Goal: Task Accomplishment & Management: Complete application form

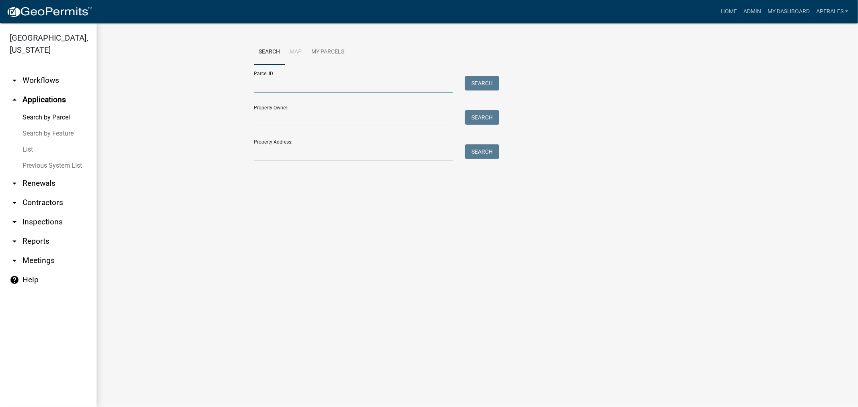
click at [292, 91] on input "Parcel ID:" at bounding box center [353, 84] width 199 height 16
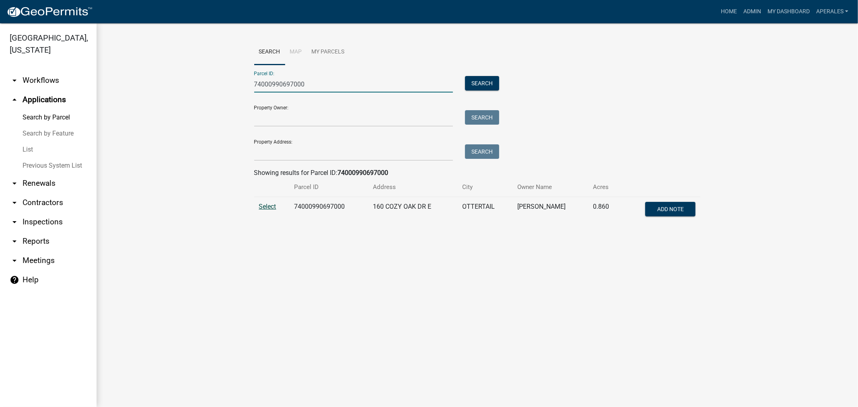
type input "74000990697000"
click at [266, 204] on span "Select" at bounding box center [267, 207] width 17 height 8
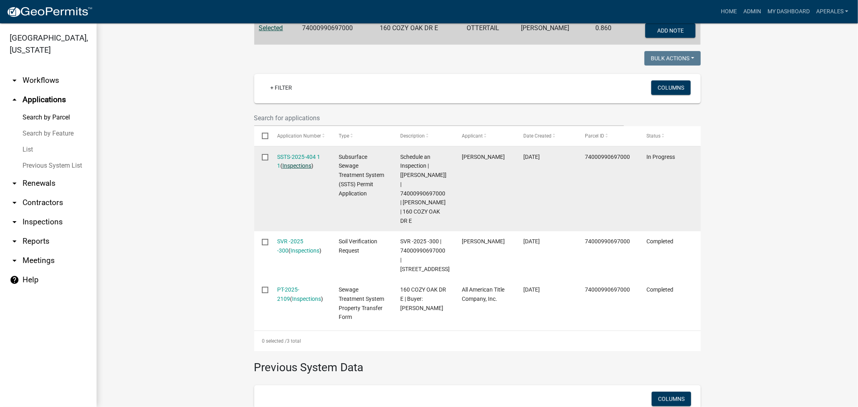
scroll to position [161, 0]
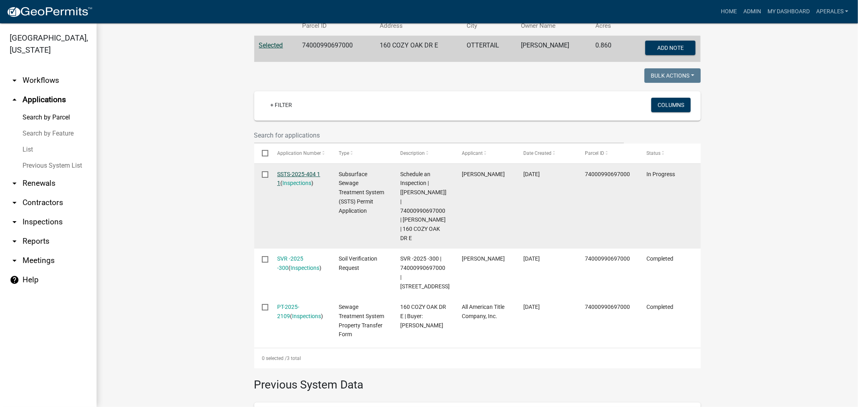
click at [296, 175] on link "SSTS-2025-404 1 1" at bounding box center [298, 179] width 43 height 16
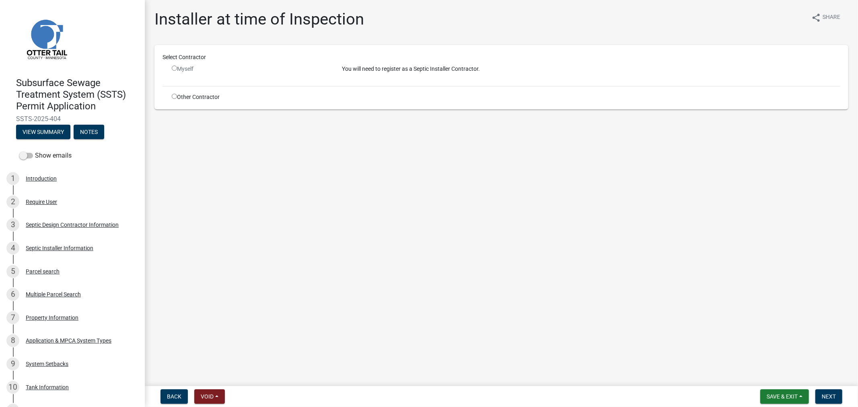
click at [173, 97] on input "radio" at bounding box center [174, 96] width 5 height 5
radio input "true"
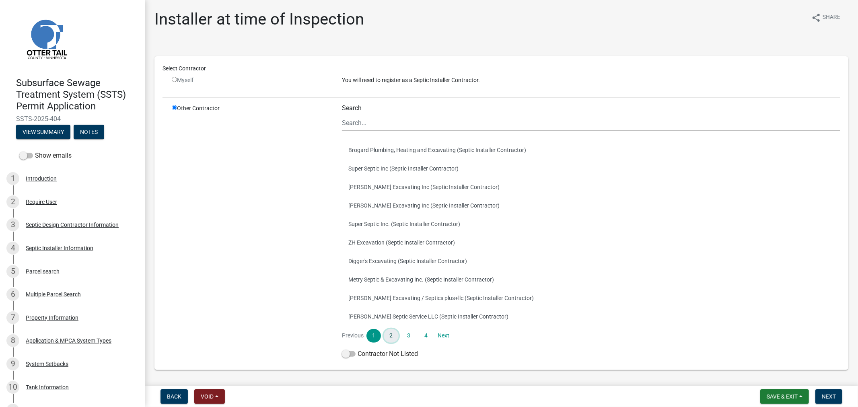
click at [390, 336] on link "2" at bounding box center [391, 336] width 14 height 14
click at [407, 336] on link "3" at bounding box center [409, 336] width 14 height 14
click at [400, 316] on button "Mr.D's (Septic Installer Contractor)" at bounding box center [591, 316] width 499 height 19
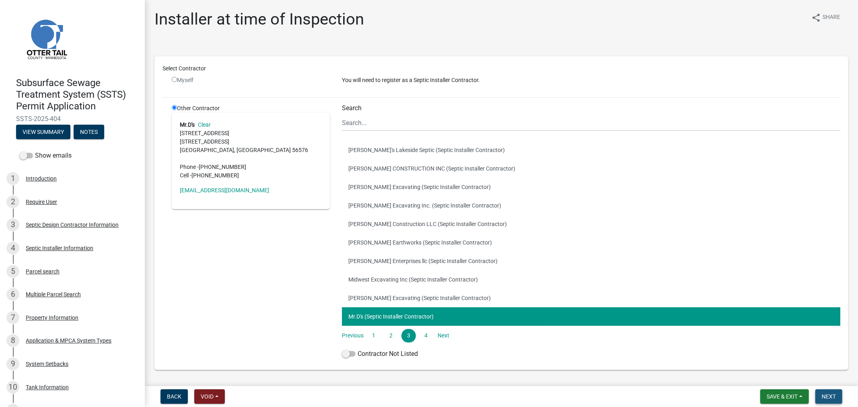
click at [823, 396] on span "Next" at bounding box center [829, 396] width 14 height 6
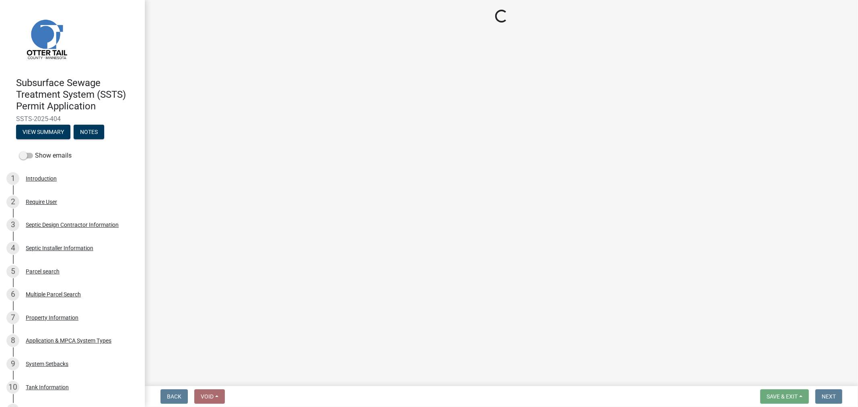
select select "710d5f49-2663-4e73-9718-d0c4e189f5ed"
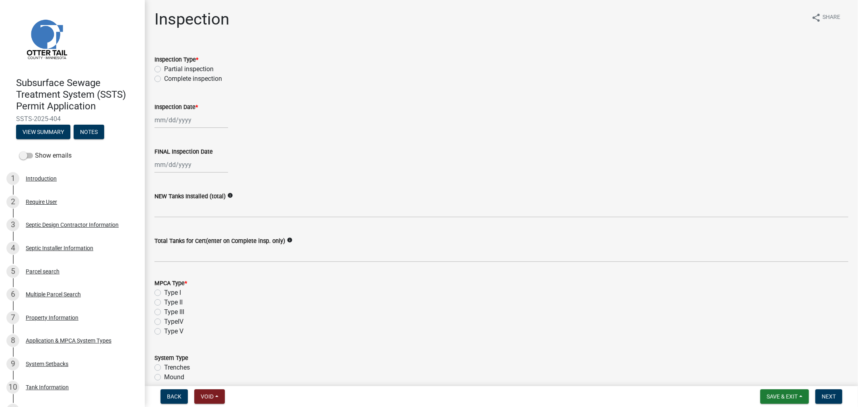
click at [164, 79] on label "Complete inspection" at bounding box center [193, 79] width 58 height 10
click at [164, 79] on input "Complete inspection" at bounding box center [166, 76] width 5 height 5
radio input "true"
click at [162, 127] on div at bounding box center [192, 120] width 74 height 16
select select "9"
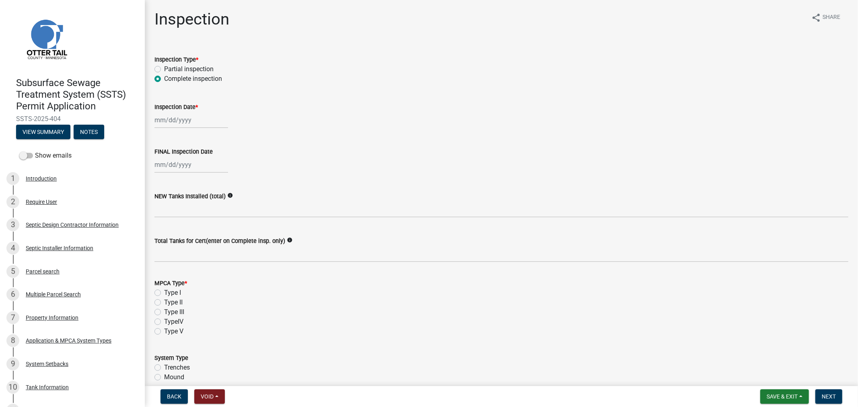
select select "2025"
click at [164, 202] on div "22" at bounding box center [162, 201] width 13 height 13
type input "[DATE]"
select select "9"
select select "2025"
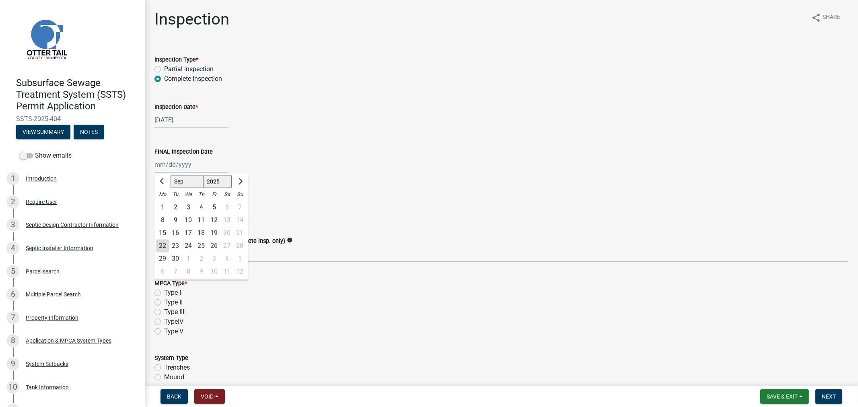
click at [169, 163] on div "[PERSON_NAME] Feb Mar Apr [PERSON_NAME][DATE] Oct Nov [DATE] 1526 1527 1528 152…" at bounding box center [192, 165] width 74 height 16
click at [159, 244] on div "22" at bounding box center [162, 245] width 13 height 13
type input "[DATE]"
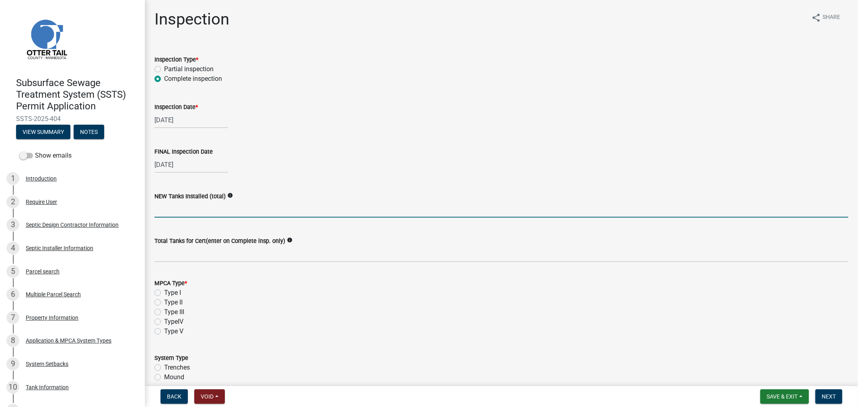
click at [166, 208] on input "text" at bounding box center [502, 209] width 694 height 16
type input "1"
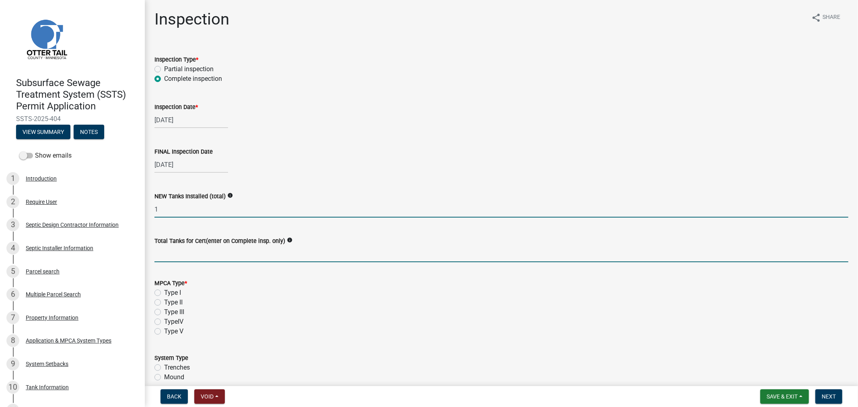
click at [162, 258] on input "Total Tanks for Cert(enter on Complete insp. only)" at bounding box center [502, 254] width 694 height 16
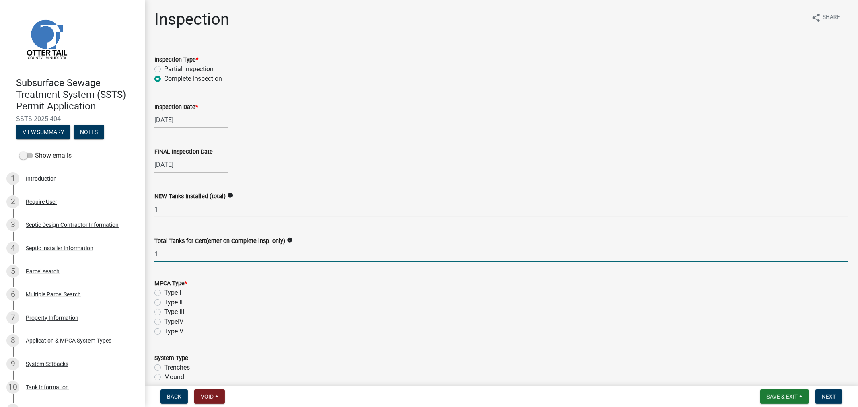
type input "1"
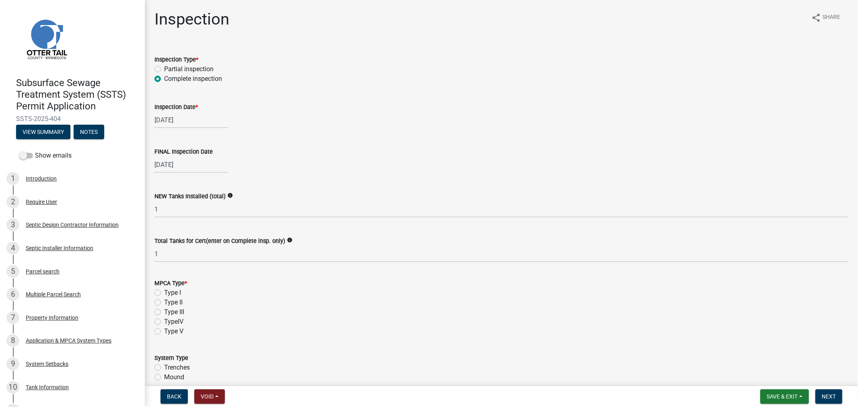
click at [164, 289] on label "Type I" at bounding box center [172, 293] width 17 height 10
click at [164, 289] on input "Type I" at bounding box center [166, 290] width 5 height 5
radio input "true"
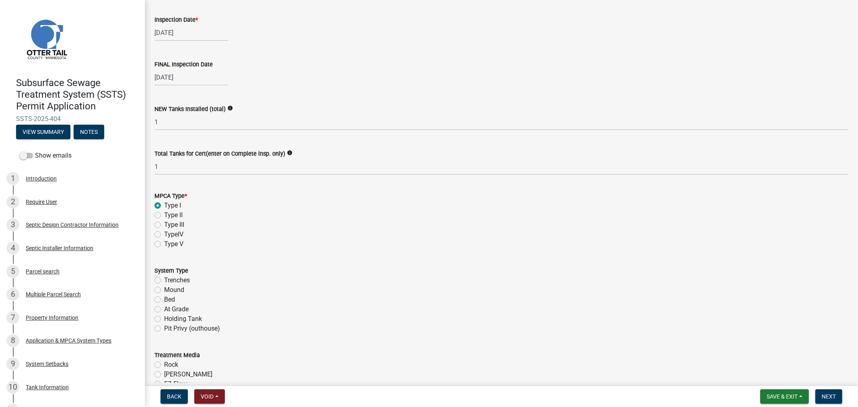
scroll to position [89, 0]
click at [164, 277] on label "Trenches" at bounding box center [177, 279] width 26 height 10
click at [164, 277] on input "Trenches" at bounding box center [166, 276] width 5 height 5
radio input "true"
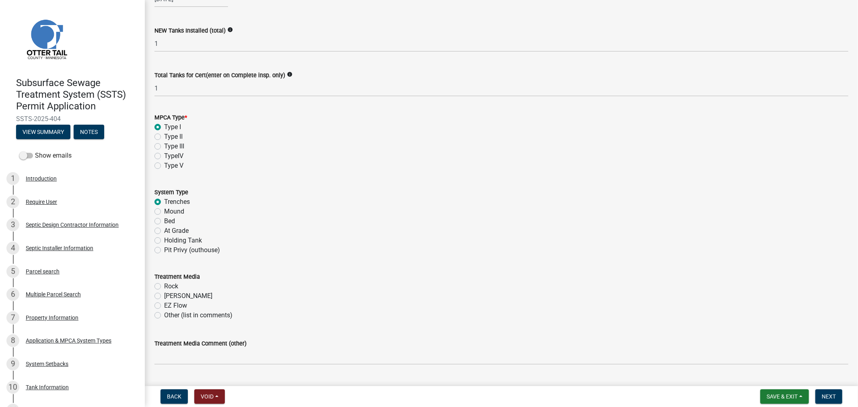
scroll to position [179, 0]
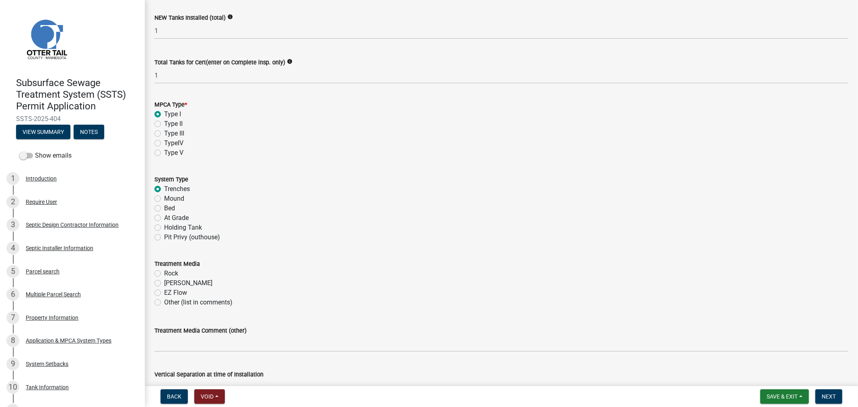
click at [164, 283] on label "[PERSON_NAME]" at bounding box center [188, 283] width 48 height 10
click at [164, 283] on input "[PERSON_NAME]" at bounding box center [166, 280] width 5 height 5
radio input "true"
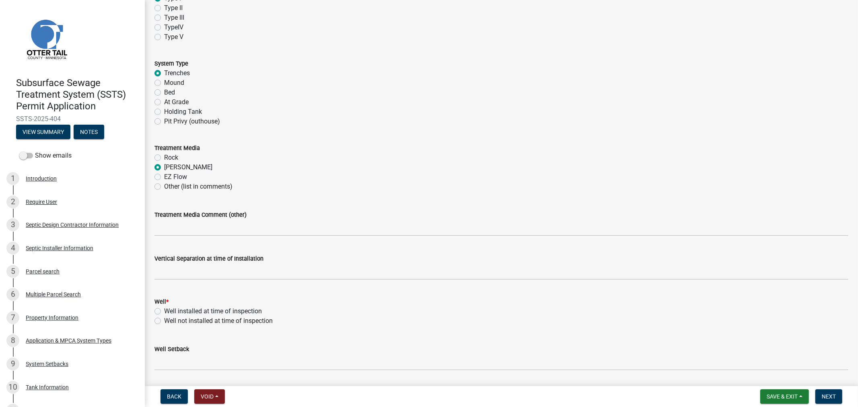
scroll to position [313, 0]
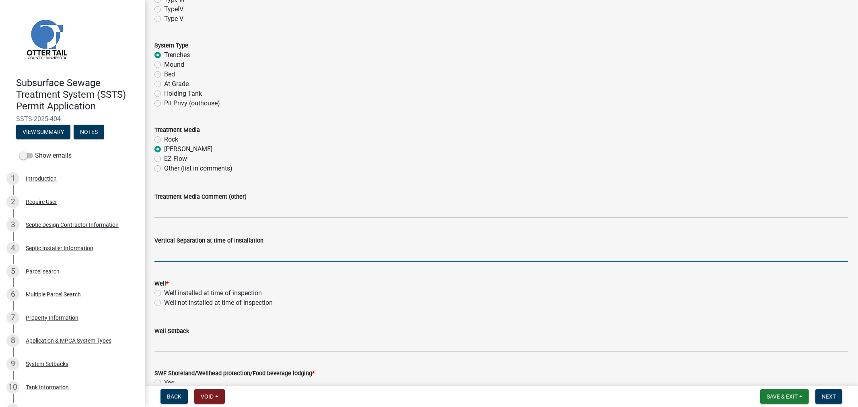
click at [164, 256] on input "text" at bounding box center [502, 253] width 694 height 16
type input "48"
click at [343, 291] on div "Well installed at time of inspection" at bounding box center [502, 293] width 694 height 10
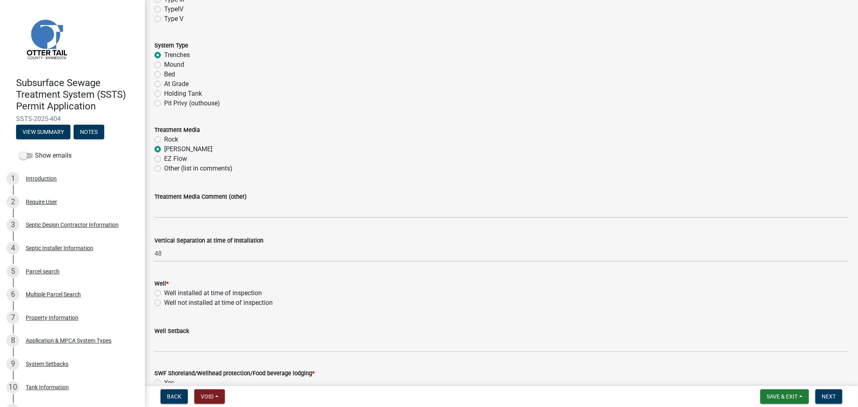
click at [164, 302] on label "Well not installed at time of inspection" at bounding box center [218, 303] width 109 height 10
click at [164, 302] on input "Well not installed at time of inspection" at bounding box center [166, 300] width 5 height 5
radio input "true"
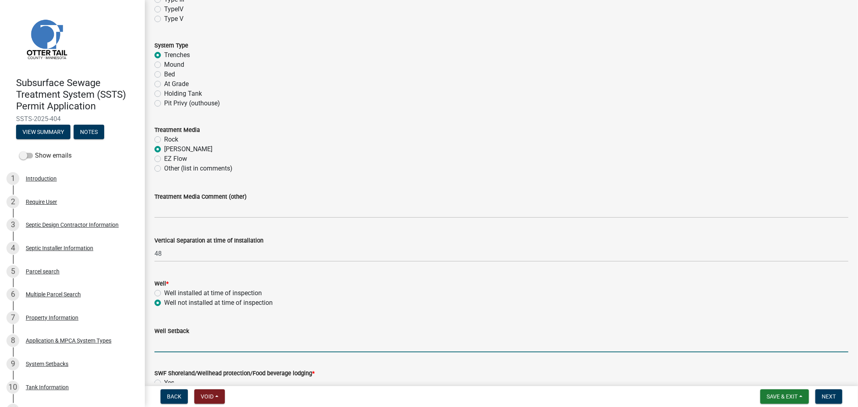
drag, startPoint x: 157, startPoint y: 340, endPoint x: 171, endPoint y: 311, distance: 32.6
click at [157, 340] on input "Well Setback" at bounding box center [502, 344] width 694 height 16
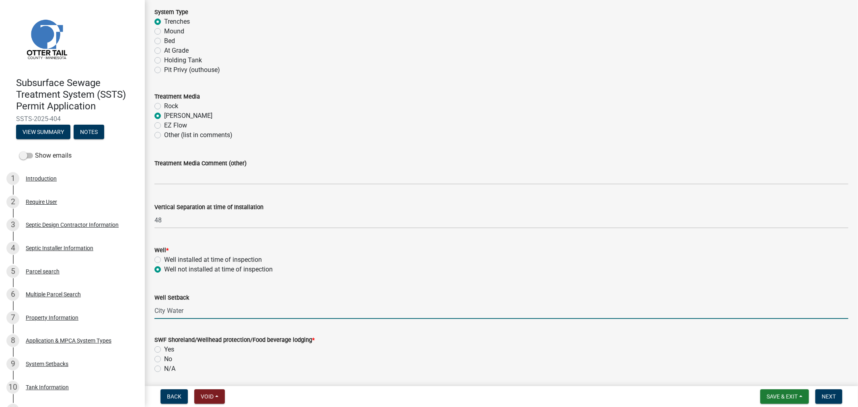
scroll to position [447, 0]
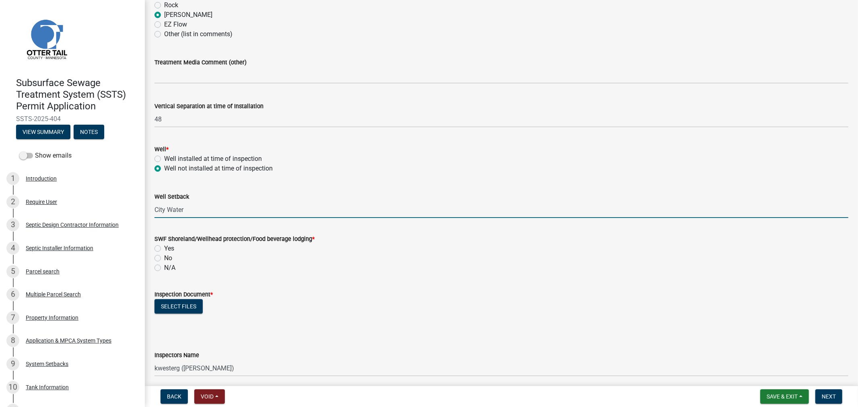
type input "City Water"
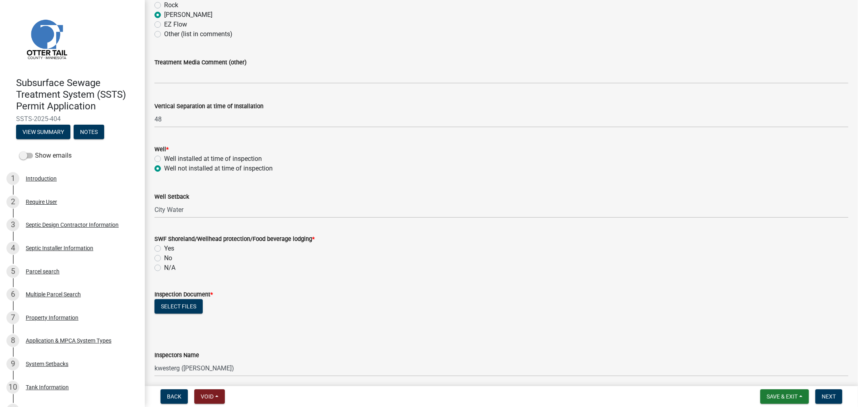
click at [164, 256] on label "No" at bounding box center [168, 258] width 8 height 10
click at [164, 256] on input "No" at bounding box center [166, 255] width 5 height 5
radio input "true"
click at [167, 307] on button "Select files" at bounding box center [179, 306] width 48 height 14
click at [179, 305] on button "Select files" at bounding box center [179, 306] width 48 height 14
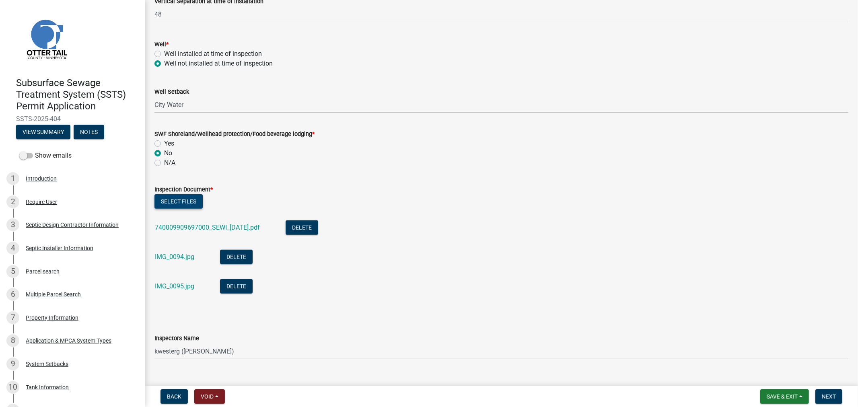
scroll to position [670, 0]
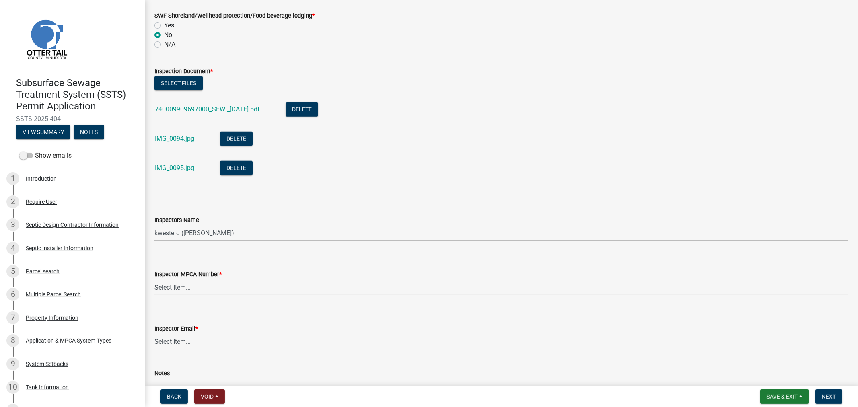
click at [229, 233] on select "Select Item... btollefson ([PERSON_NAME]) [PERSON_NAME] ([PERSON_NAME]) eplaste…" at bounding box center [502, 233] width 694 height 16
select select "64cc3fb4-2a84-49c8-ae2d-a7b3072cebaf"
click at [155, 225] on select "Select Item... btollefson ([PERSON_NAME]) [PERSON_NAME] ([PERSON_NAME]) eplaste…" at bounding box center [502, 233] width 694 height 16
click at [209, 288] on select "Select Item... [PERSON_NAME] (10415) [PERSON_NAME] (924) [PERSON_NAME] (1957) […" at bounding box center [502, 287] width 694 height 16
click at [155, 279] on select "Select Item... [PERSON_NAME] (10415) [PERSON_NAME] (924) [PERSON_NAME] (1957) […" at bounding box center [502, 287] width 694 height 16
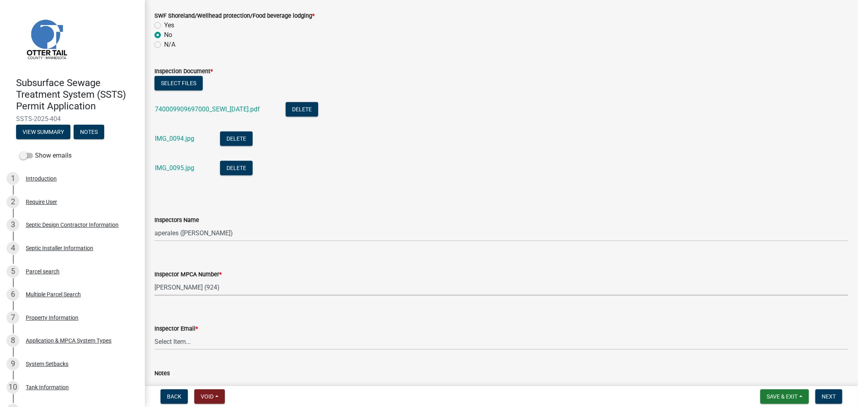
select select "6979e2cf-acfc-4aeb-b273-cede3e7f0b0f"
click at [216, 335] on select "Select Item... [PERSON_NAME] ([EMAIL_ADDRESS][DOMAIN_NAME]) [PERSON_NAME] ([EMA…" at bounding box center [502, 342] width 694 height 16
click at [155, 334] on select "Select Item... [PERSON_NAME] ([EMAIL_ADDRESS][DOMAIN_NAME]) [PERSON_NAME] ([EMA…" at bounding box center [502, 342] width 694 height 16
select select "fc504d62-a492-4196-a78d-ce00230c60b4"
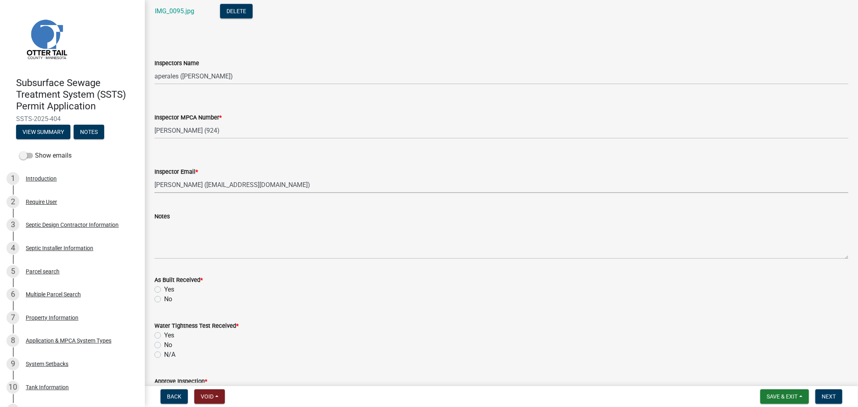
scroll to position [849, 0]
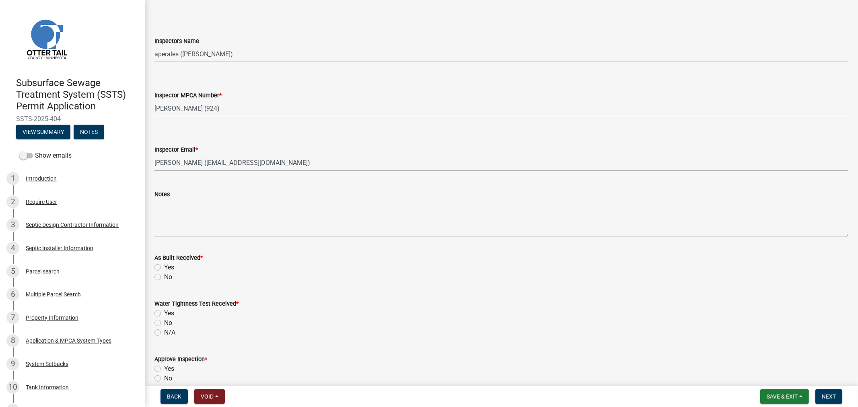
click at [164, 266] on label "Yes" at bounding box center [169, 268] width 10 height 10
click at [164, 266] on input "Yes" at bounding box center [166, 265] width 5 height 5
radio input "true"
click at [164, 335] on label "N/A" at bounding box center [169, 333] width 11 height 10
click at [164, 333] on input "N/A" at bounding box center [166, 330] width 5 height 5
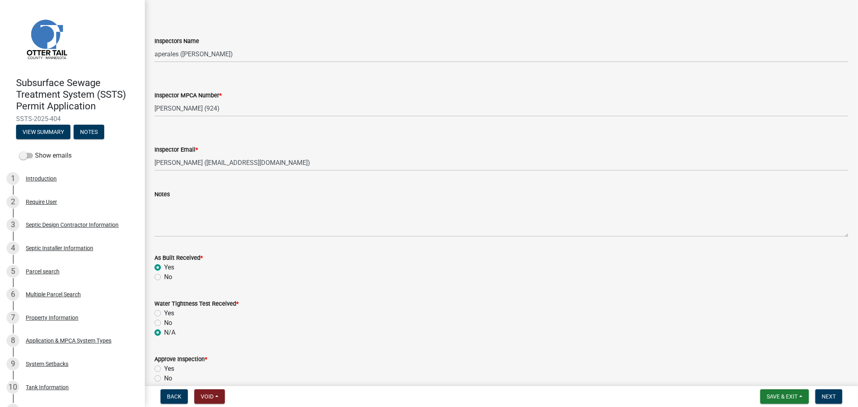
radio input "true"
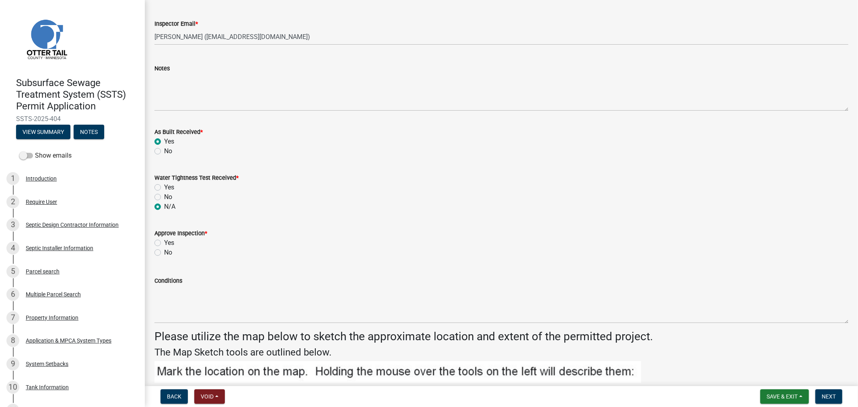
scroll to position [983, 0]
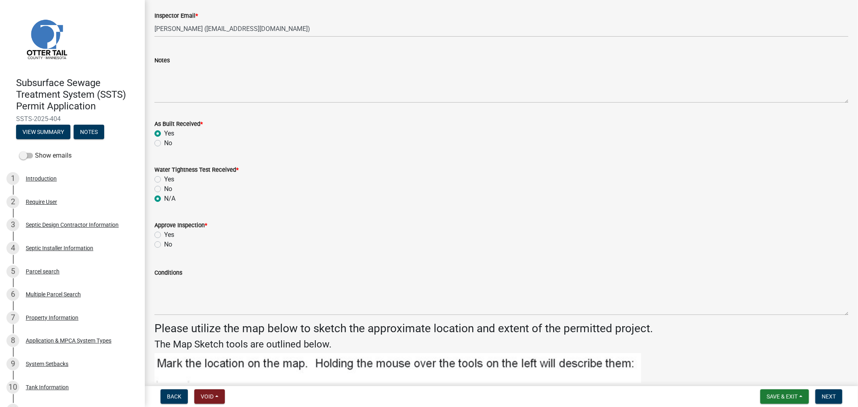
click at [164, 235] on label "Yes" at bounding box center [169, 235] width 10 height 10
click at [164, 235] on input "Yes" at bounding box center [166, 232] width 5 height 5
radio input "true"
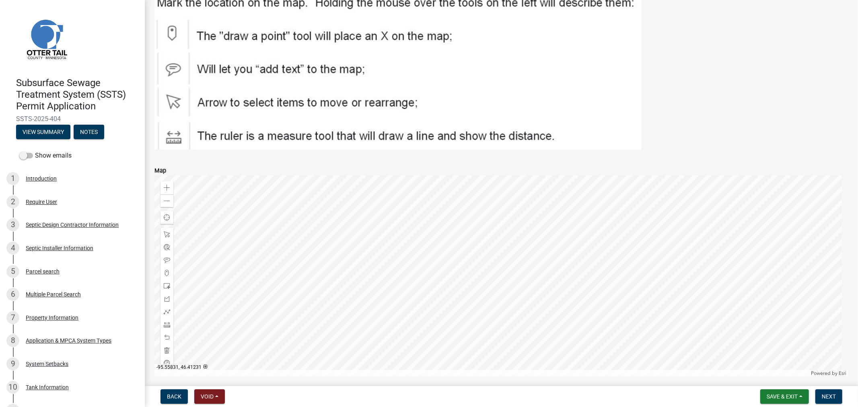
scroll to position [1376, 0]
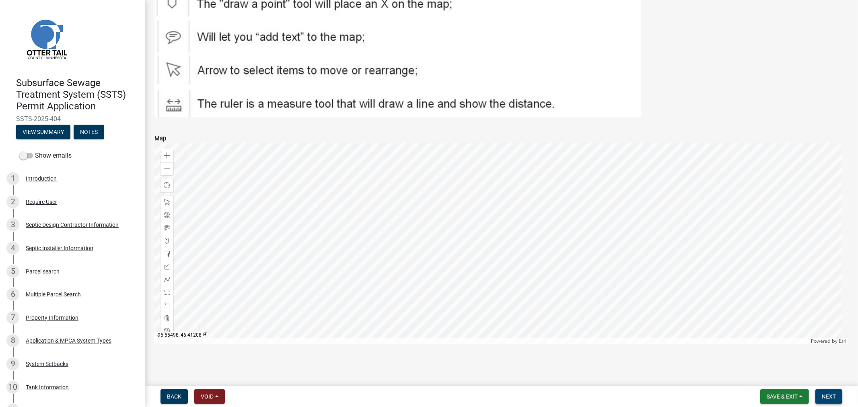
click at [827, 396] on span "Next" at bounding box center [829, 396] width 14 height 6
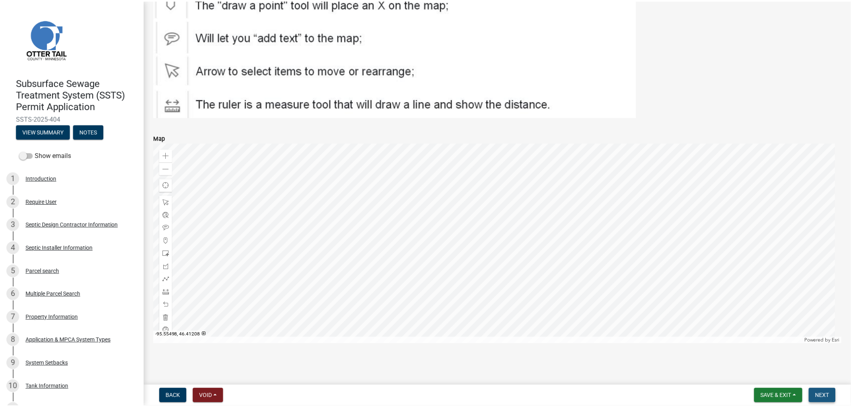
scroll to position [0, 0]
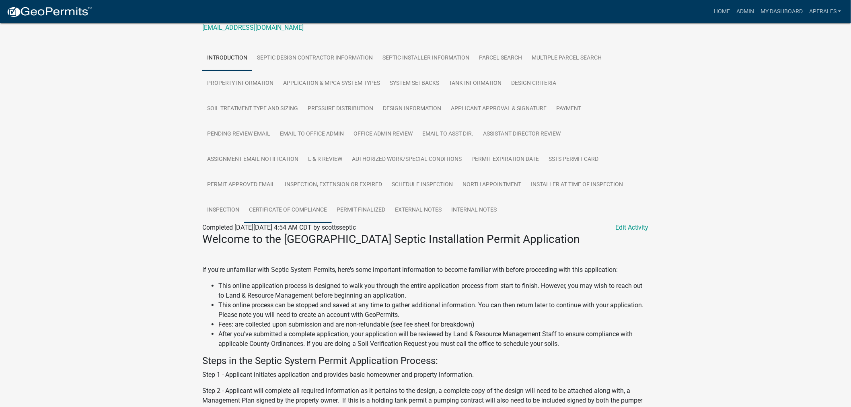
click at [267, 220] on link "Certificate of Compliance" at bounding box center [288, 211] width 88 height 26
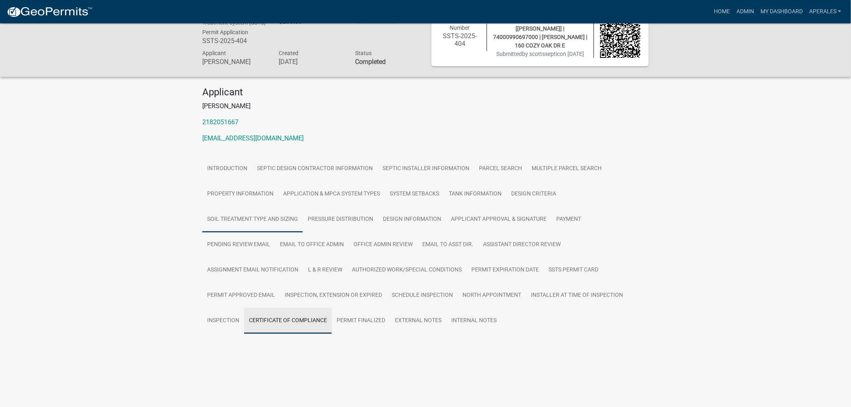
scroll to position [23, 0]
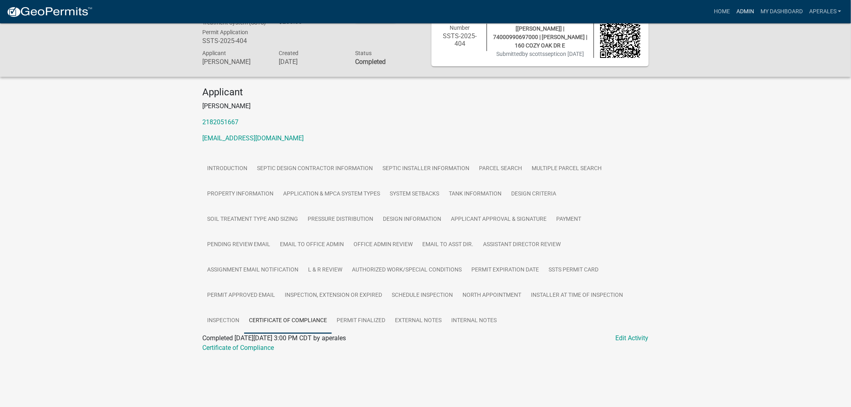
click at [744, 13] on link "Admin" at bounding box center [745, 11] width 24 height 15
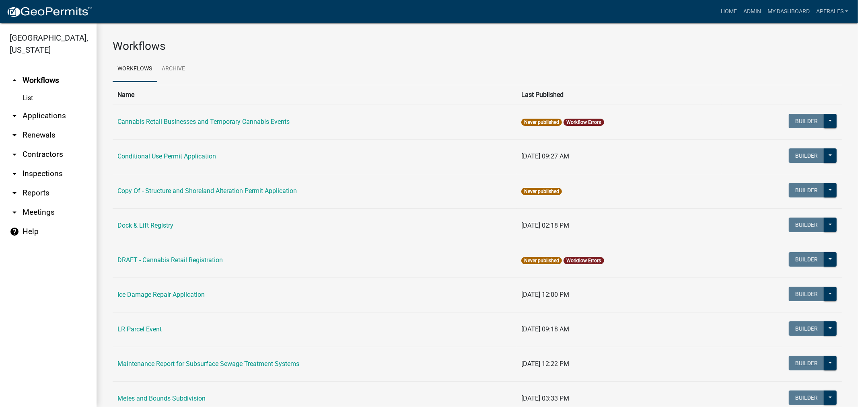
click at [43, 114] on link "arrow_drop_down Applications" at bounding box center [48, 115] width 97 height 19
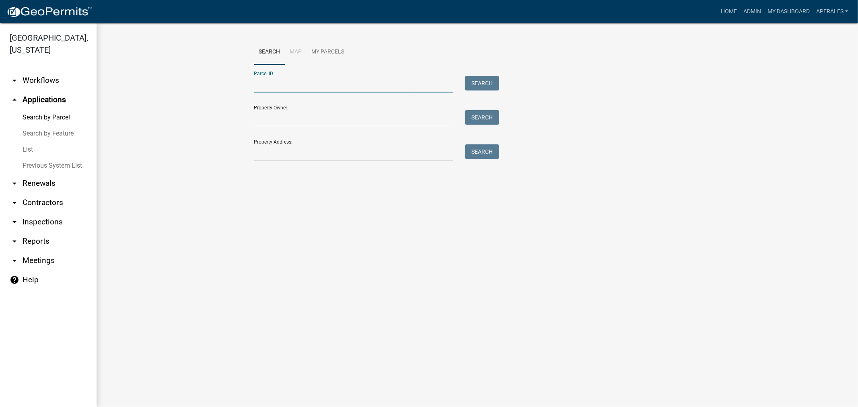
click at [292, 76] on input "Parcel ID:" at bounding box center [353, 84] width 199 height 16
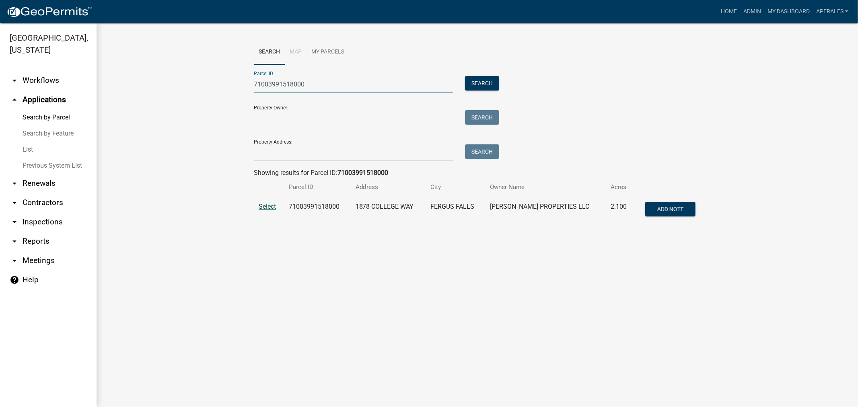
type input "71003991518000"
click at [273, 210] on span "Select" at bounding box center [267, 207] width 17 height 8
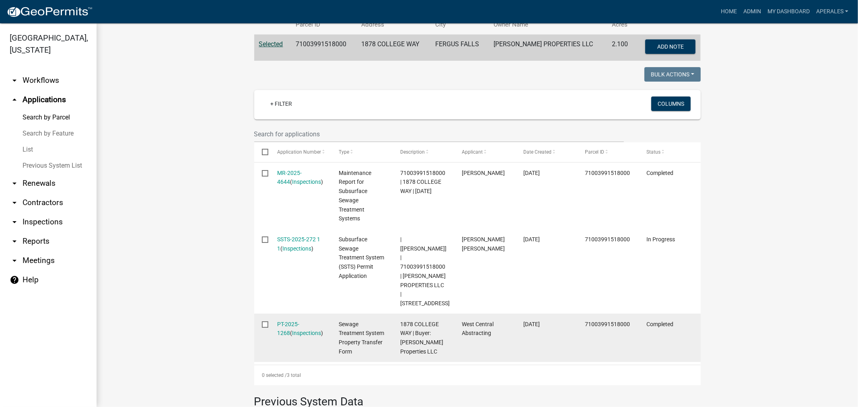
scroll to position [179, 0]
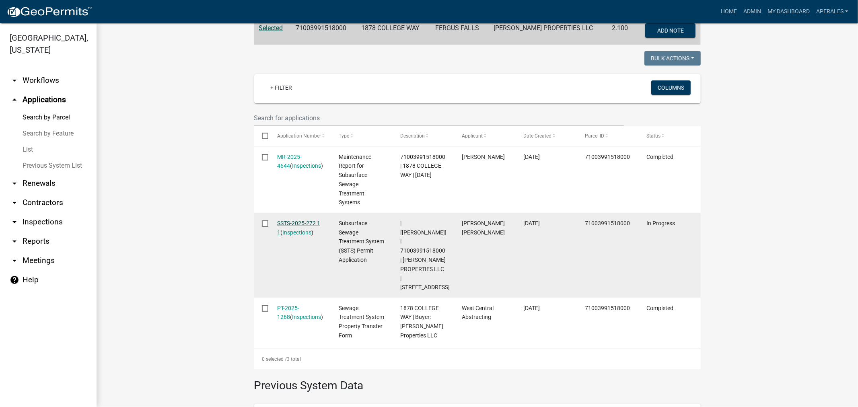
click at [291, 220] on link "SSTS-2025-272 1 1" at bounding box center [298, 228] width 43 height 16
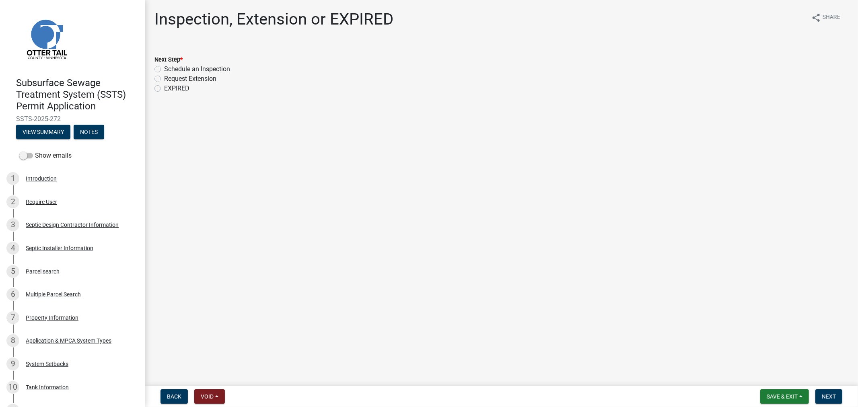
click at [164, 70] on label "Schedule an Inspection" at bounding box center [197, 69] width 66 height 10
click at [164, 70] on input "Schedule an Inspection" at bounding box center [166, 66] width 5 height 5
radio input "true"
click at [834, 394] on span "Next" at bounding box center [829, 396] width 14 height 6
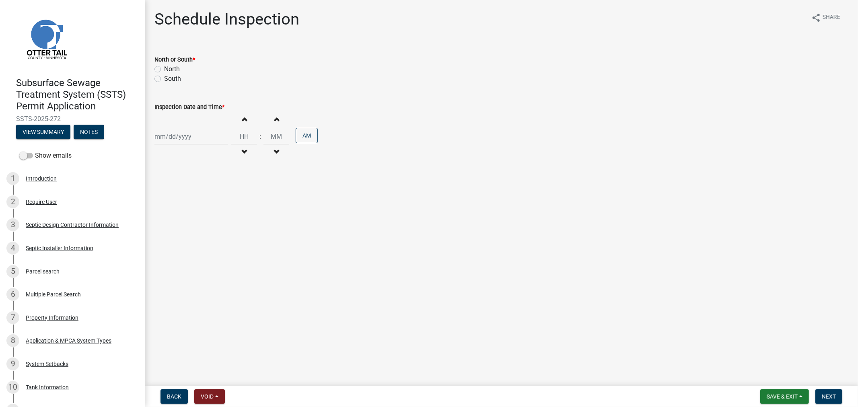
click at [158, 82] on div "South" at bounding box center [502, 79] width 694 height 10
click at [190, 138] on div at bounding box center [192, 136] width 74 height 16
select select "9"
select select "2025"
click at [202, 205] on div "18" at bounding box center [201, 205] width 13 height 13
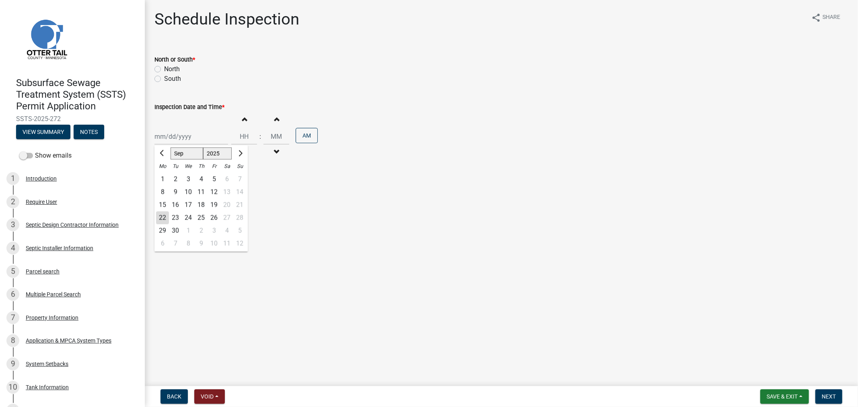
type input "[DATE]"
click at [246, 139] on input "Hours" at bounding box center [244, 136] width 26 height 16
type input "02"
type input "00"
click at [298, 134] on button "AM" at bounding box center [307, 135] width 22 height 15
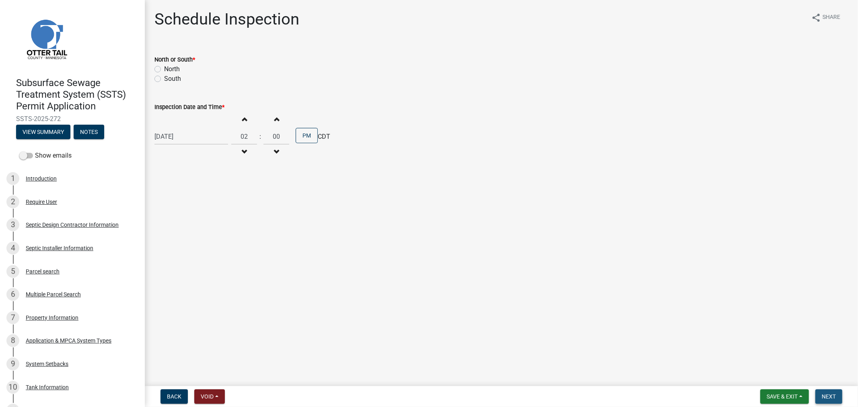
click at [821, 396] on button "Next" at bounding box center [829, 396] width 27 height 14
click at [164, 80] on label "South" at bounding box center [172, 79] width 17 height 10
click at [164, 79] on input "South" at bounding box center [166, 76] width 5 height 5
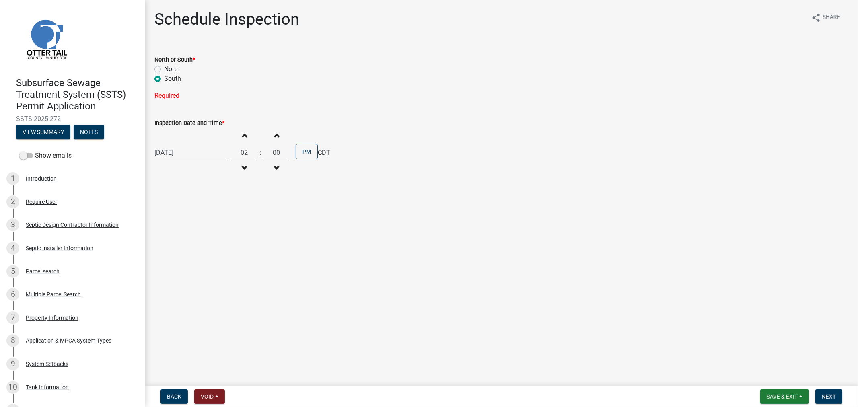
radio input "true"
click at [825, 398] on span "Next" at bounding box center [829, 396] width 14 height 6
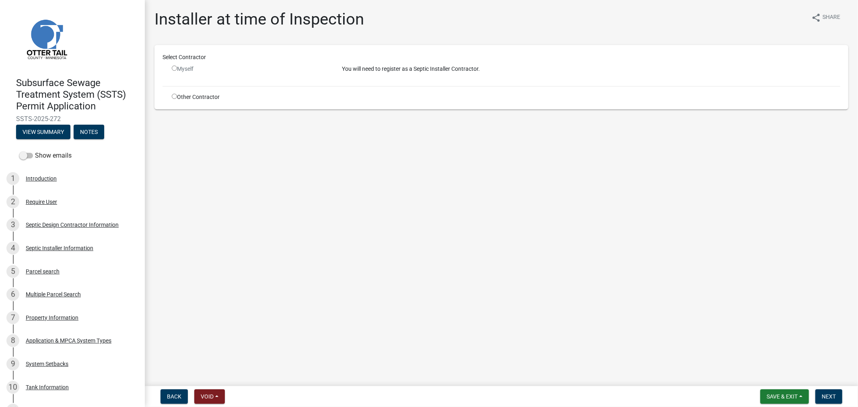
click at [170, 95] on div "Other Contractor" at bounding box center [251, 97] width 170 height 8
click at [175, 97] on input "radio" at bounding box center [174, 96] width 5 height 5
radio input "true"
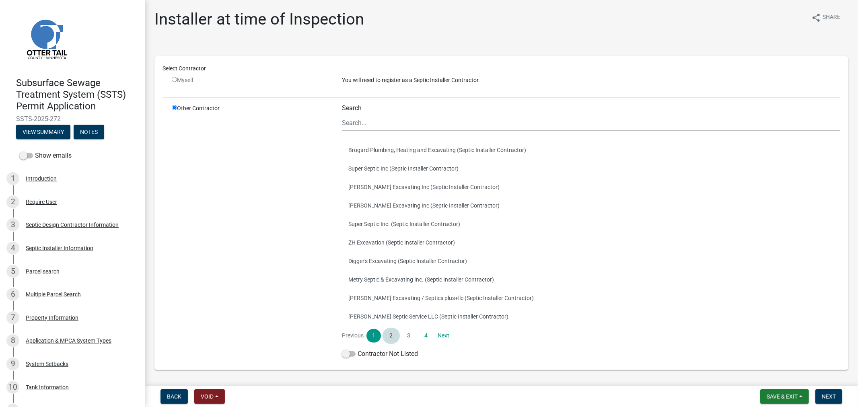
click at [384, 332] on link "2" at bounding box center [391, 336] width 14 height 14
click at [409, 337] on link "3" at bounding box center [409, 336] width 14 height 14
click at [422, 333] on link "4" at bounding box center [426, 336] width 14 height 14
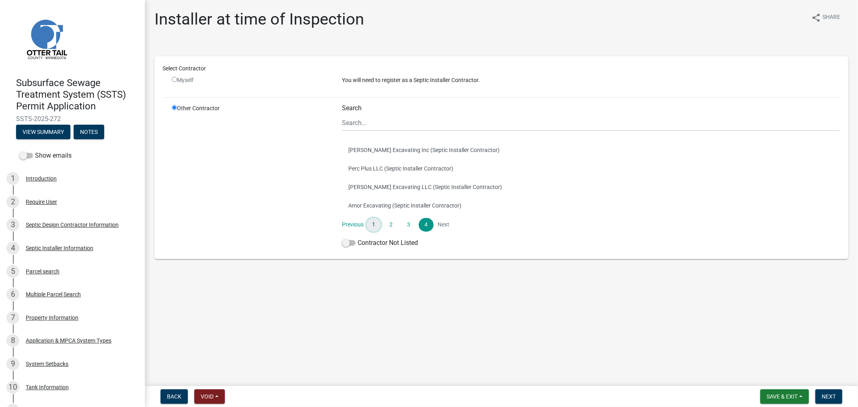
click at [372, 225] on link "1" at bounding box center [374, 225] width 14 height 14
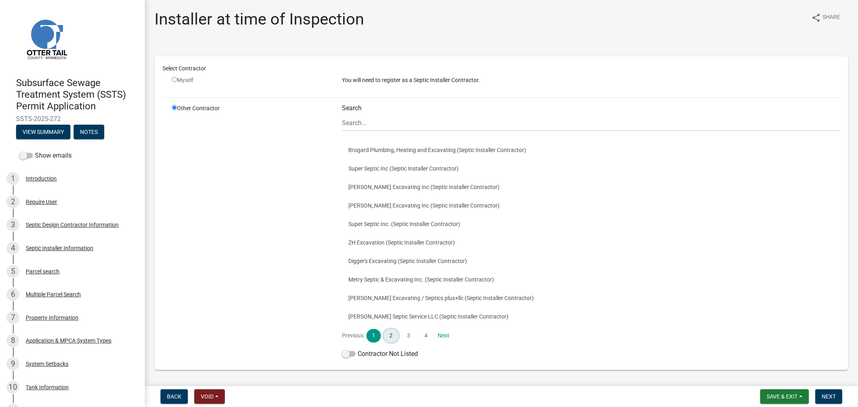
click at [385, 334] on link "2" at bounding box center [391, 336] width 14 height 14
click at [405, 335] on link "3" at bounding box center [409, 336] width 14 height 14
click at [424, 333] on link "4" at bounding box center [426, 336] width 14 height 14
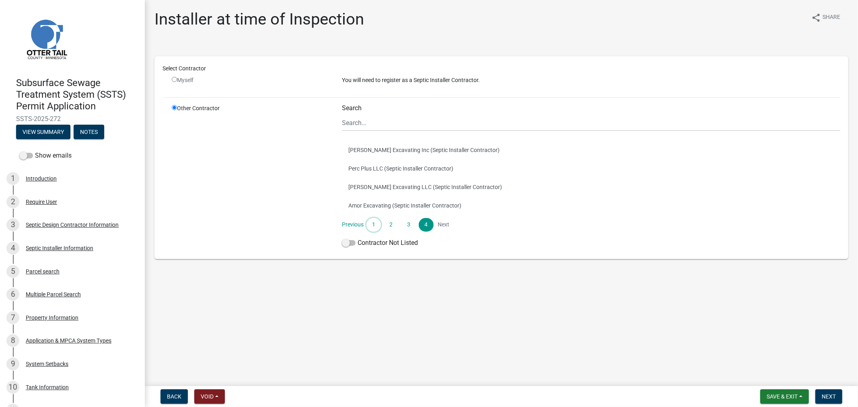
click at [375, 225] on link "1" at bounding box center [374, 225] width 14 height 14
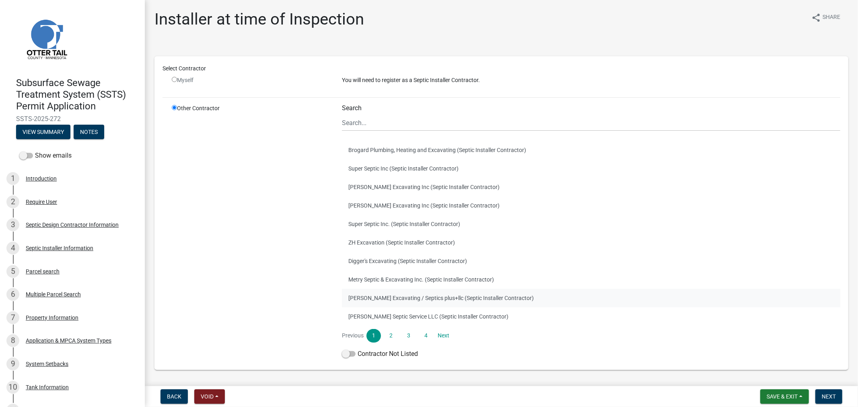
click at [397, 295] on button "[PERSON_NAME] Excavating / Septics plus+llc (Septic Installer Contractor)" at bounding box center [591, 298] width 499 height 19
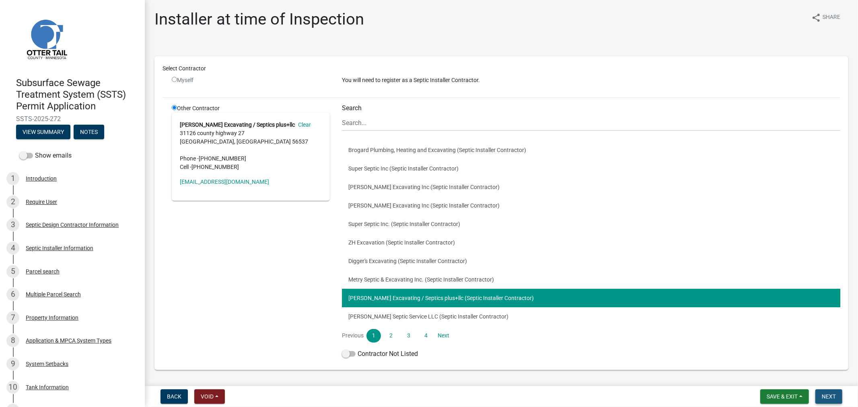
click at [819, 397] on button "Next" at bounding box center [829, 396] width 27 height 14
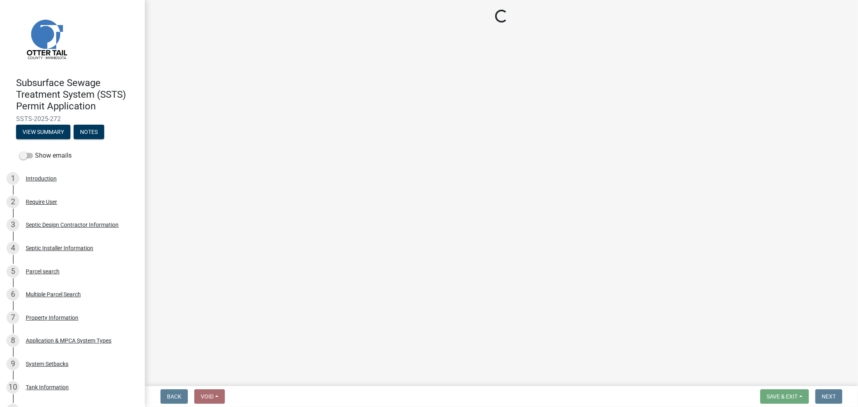
select select "710d5f49-2663-4e73-9718-d0c4e189f5ed"
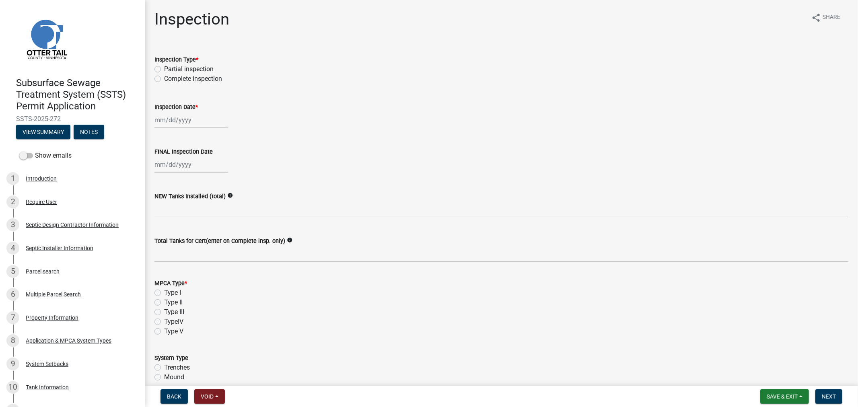
click at [164, 81] on label "Complete inspection" at bounding box center [193, 79] width 58 height 10
click at [164, 79] on input "Complete inspection" at bounding box center [166, 76] width 5 height 5
radio input "true"
select select "9"
select select "2025"
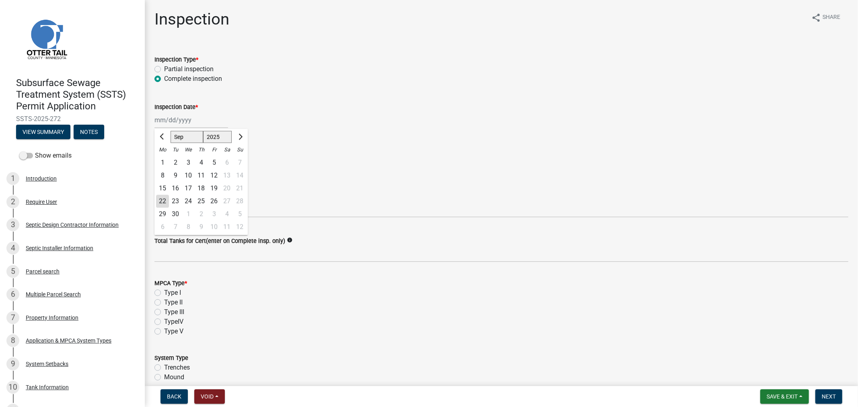
click at [168, 121] on div "[PERSON_NAME] Feb Mar Apr [PERSON_NAME][DATE] Oct Nov [DATE] 1526 1527 1528 152…" at bounding box center [192, 120] width 74 height 16
click at [201, 187] on div "18" at bounding box center [201, 188] width 13 height 13
type input "[DATE]"
select select "9"
select select "2025"
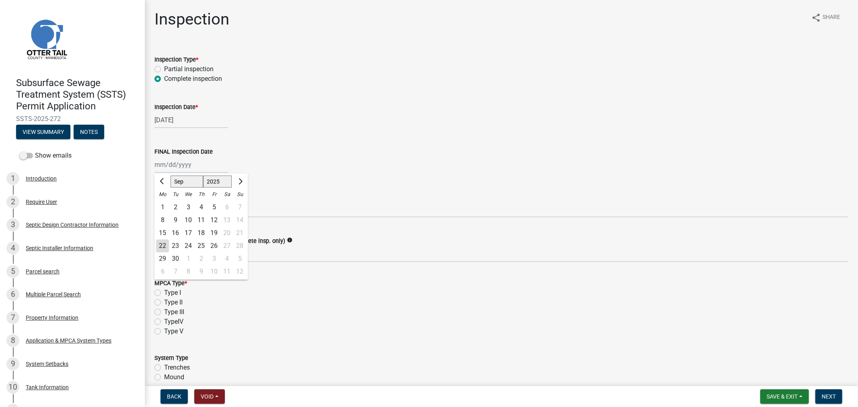
click at [164, 171] on div "[PERSON_NAME] Feb Mar Apr [PERSON_NAME][DATE] Oct Nov [DATE] 1526 1527 1528 152…" at bounding box center [192, 165] width 74 height 16
click at [204, 235] on div "18" at bounding box center [201, 233] width 13 height 13
type input "[DATE]"
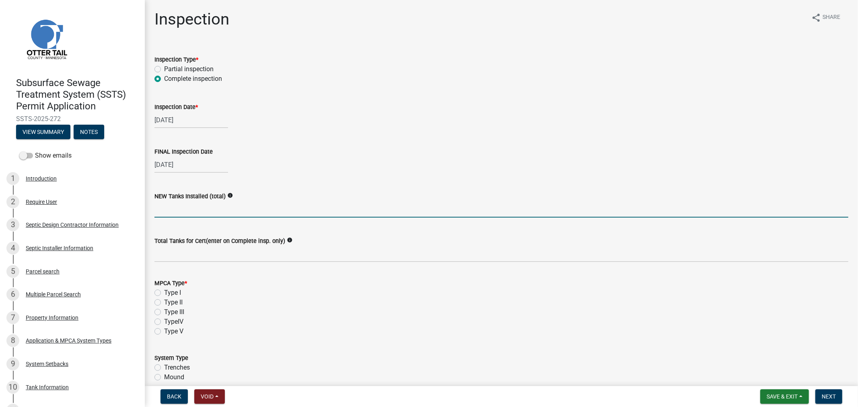
click at [179, 207] on input "text" at bounding box center [502, 209] width 694 height 16
type input "2"
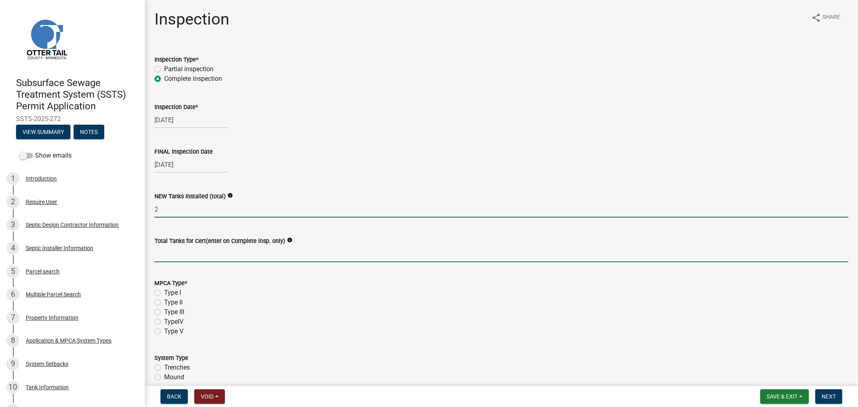
click at [166, 253] on input "Total Tanks for Cert(enter on Complete insp. only)" at bounding box center [502, 254] width 694 height 16
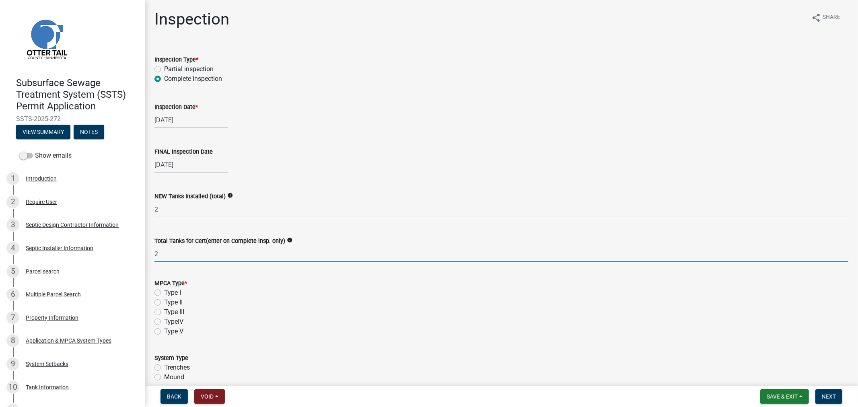
type input "2"
click at [164, 302] on label "Type II" at bounding box center [173, 303] width 19 height 10
click at [164, 302] on input "Type II" at bounding box center [166, 300] width 5 height 5
radio input "true"
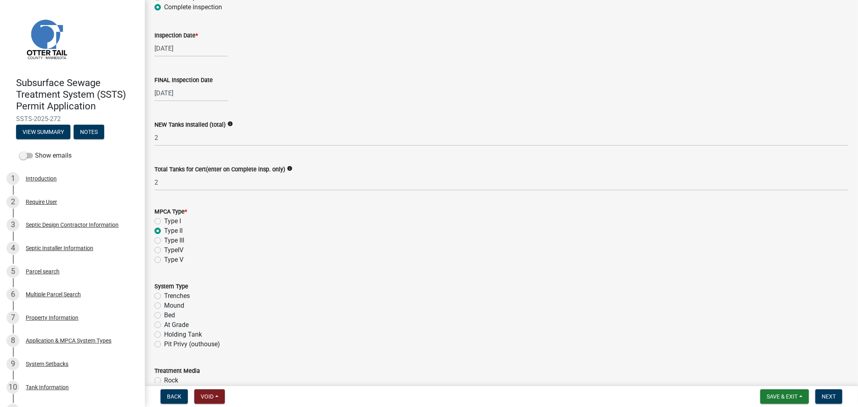
scroll to position [179, 0]
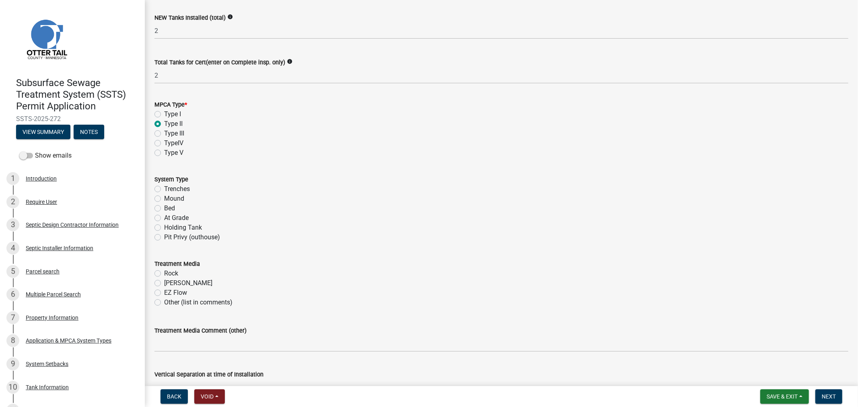
click at [164, 227] on label "Holding Tank" at bounding box center [183, 228] width 38 height 10
click at [164, 227] on input "Holding Tank" at bounding box center [166, 225] width 5 height 5
radio input "true"
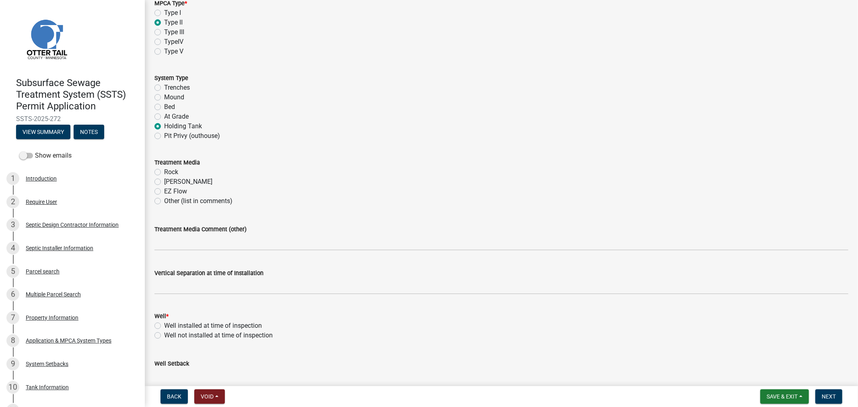
scroll to position [313, 0]
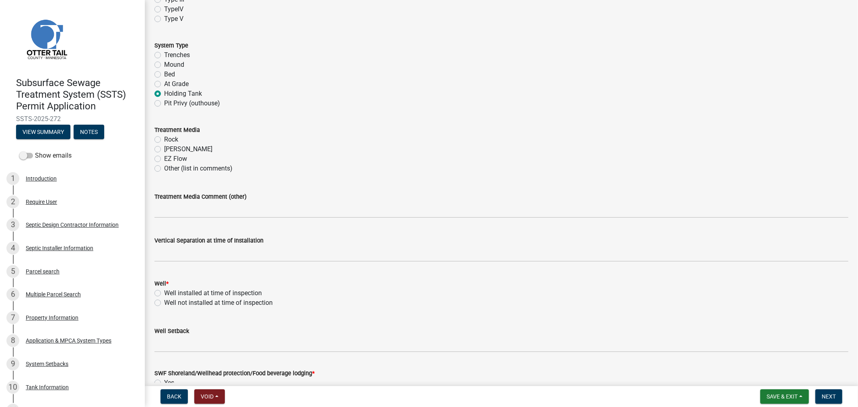
click at [164, 301] on label "Well not installed at time of inspection" at bounding box center [218, 303] width 109 height 10
click at [164, 301] on input "Well not installed at time of inspection" at bounding box center [166, 300] width 5 height 5
radio input "true"
click at [169, 335] on div "Well Setback" at bounding box center [502, 331] width 694 height 10
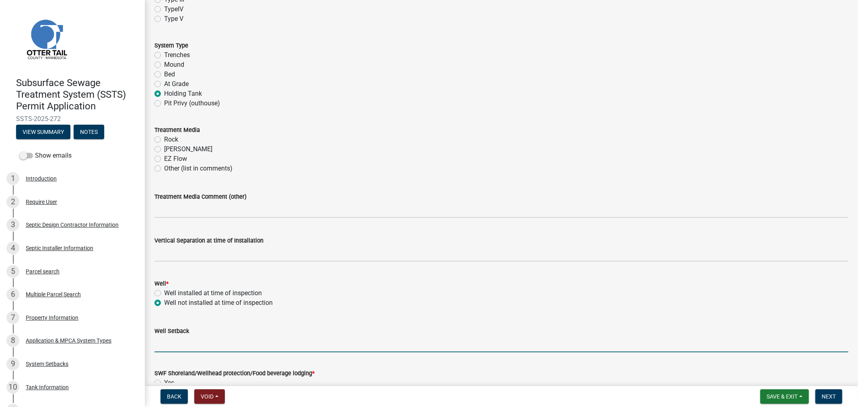
click at [170, 343] on input "Well Setback" at bounding box center [502, 344] width 694 height 16
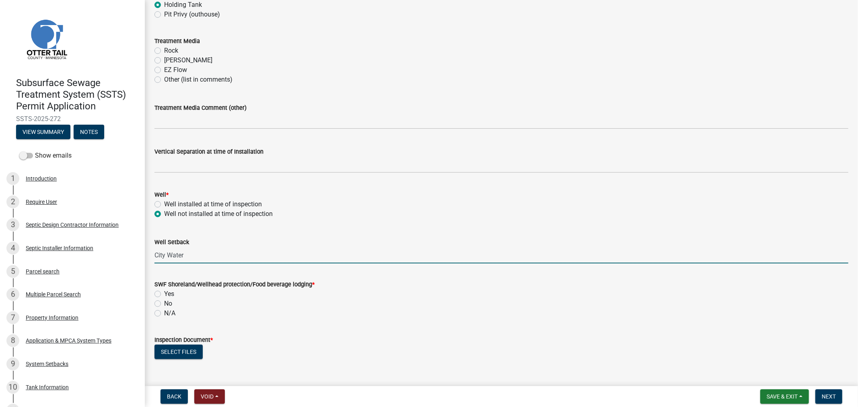
scroll to position [402, 0]
type input "City Water"
click at [164, 301] on label "No" at bounding box center [168, 303] width 8 height 10
click at [164, 301] on input "No" at bounding box center [166, 300] width 5 height 5
radio input "true"
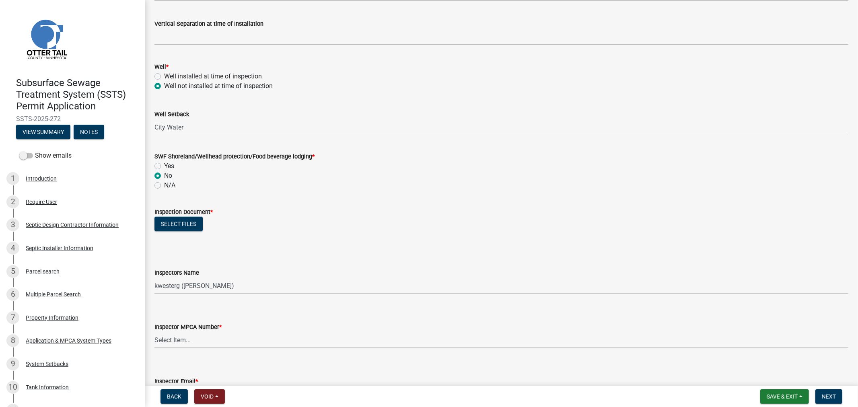
scroll to position [536, 0]
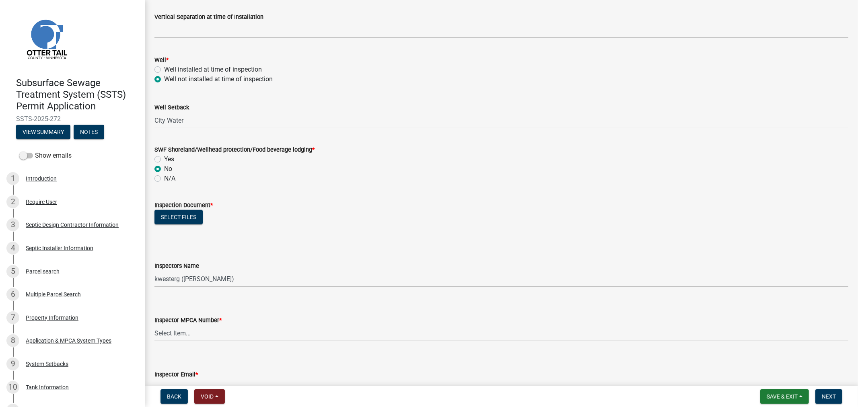
click at [166, 204] on label "Inspection Document *" at bounding box center [184, 206] width 58 height 6
click at [166, 208] on label "Inspection Document *" at bounding box center [184, 206] width 58 height 6
click at [167, 215] on button "Select files" at bounding box center [179, 217] width 48 height 14
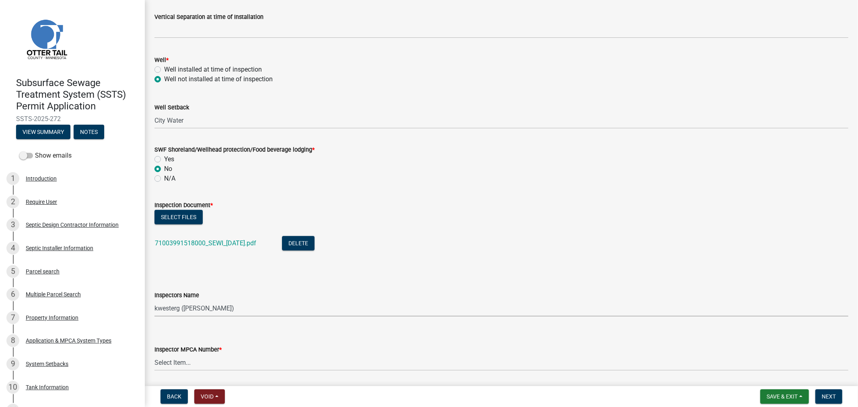
click at [178, 308] on select "Select Item... btollefson ([PERSON_NAME]) [PERSON_NAME] ([PERSON_NAME]) eplaste…" at bounding box center [502, 308] width 694 height 16
select select "64cc3fb4-2a84-49c8-ae2d-a7b3072cebaf"
click at [155, 300] on select "Select Item... btollefson ([PERSON_NAME]) [PERSON_NAME] ([PERSON_NAME]) eplaste…" at bounding box center [502, 308] width 694 height 16
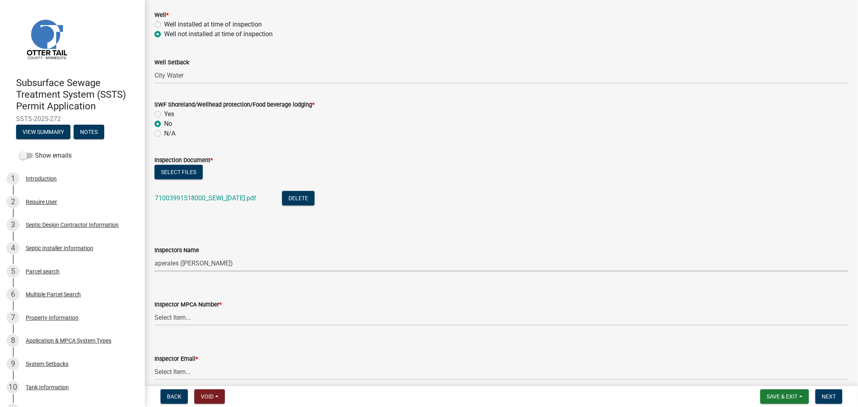
scroll to position [715, 0]
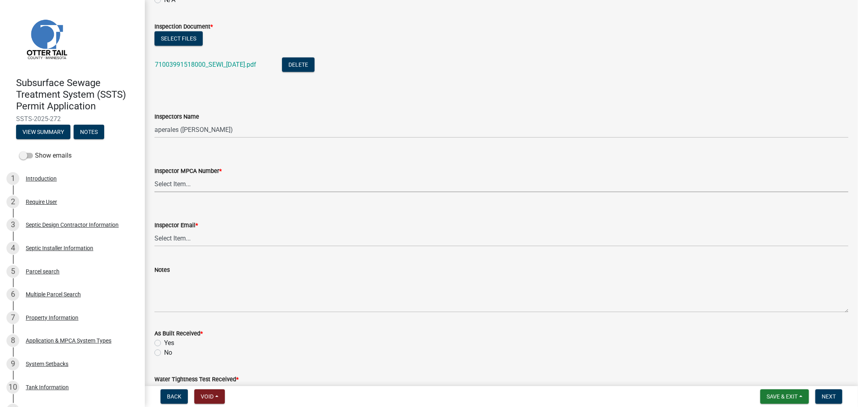
click at [162, 183] on select "Select Item... [PERSON_NAME] (10415) [PERSON_NAME] (924) [PERSON_NAME] (1957) […" at bounding box center [502, 184] width 694 height 16
click at [155, 176] on select "Select Item... [PERSON_NAME] (10415) [PERSON_NAME] (924) [PERSON_NAME] (1957) […" at bounding box center [502, 184] width 694 height 16
select select "6979e2cf-acfc-4aeb-b273-cede3e7f0b0f"
click at [179, 241] on select "Select Item... [PERSON_NAME] ([EMAIL_ADDRESS][DOMAIN_NAME]) [PERSON_NAME] ([EMA…" at bounding box center [502, 238] width 694 height 16
click at [155, 230] on select "Select Item... [PERSON_NAME] ([EMAIL_ADDRESS][DOMAIN_NAME]) [PERSON_NAME] ([EMA…" at bounding box center [502, 238] width 694 height 16
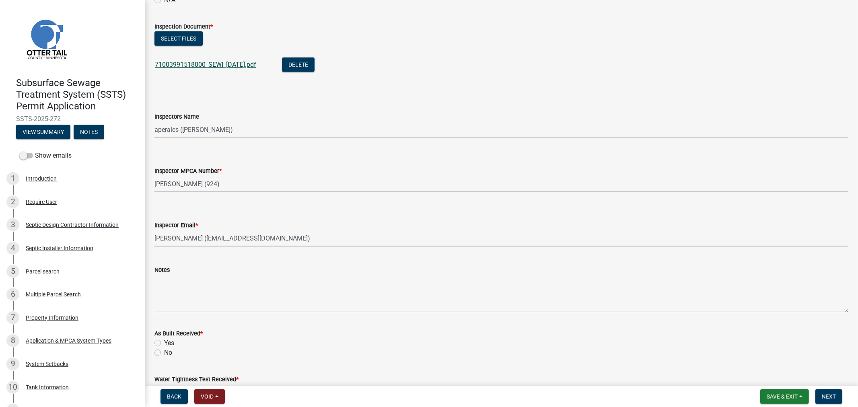
select select "fc504d62-a492-4196-a78d-ce00230c60b4"
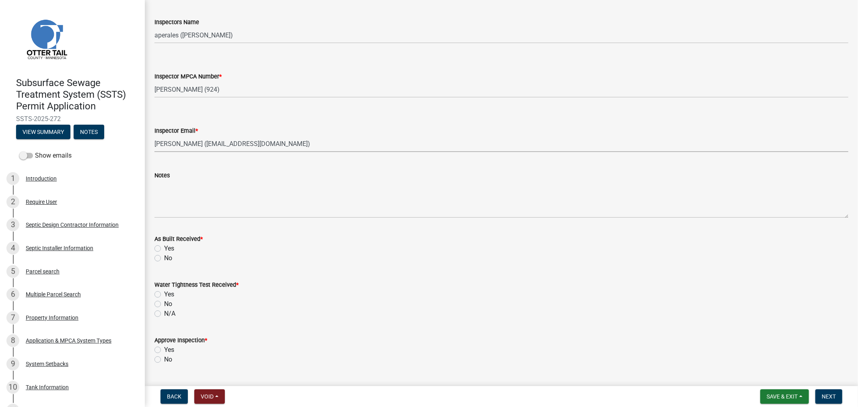
scroll to position [849, 0]
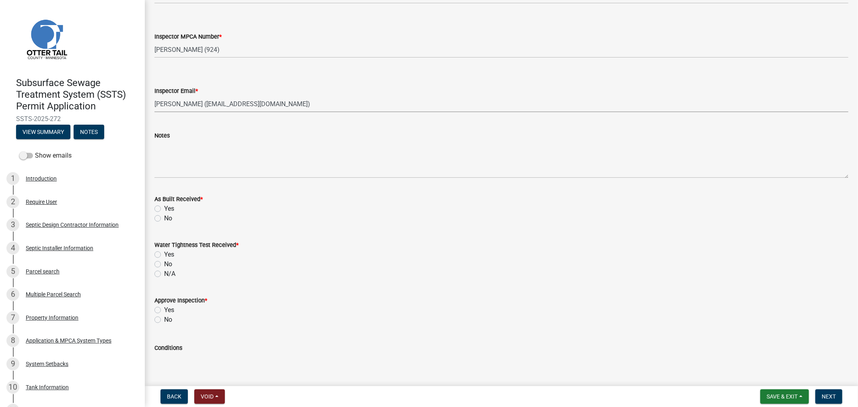
drag, startPoint x: 158, startPoint y: 218, endPoint x: 165, endPoint y: 242, distance: 25.6
click at [164, 218] on label "No" at bounding box center [168, 219] width 8 height 10
click at [164, 218] on input "No" at bounding box center [166, 216] width 5 height 5
radio input "true"
click at [164, 262] on label "No" at bounding box center [168, 265] width 8 height 10
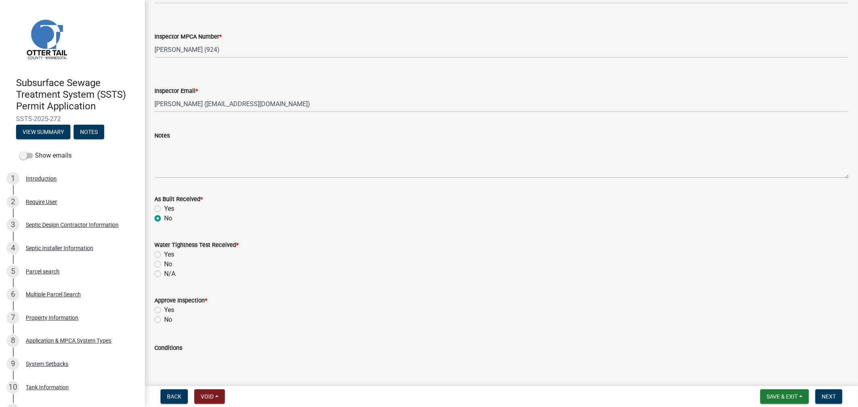
click at [164, 262] on input "No" at bounding box center [166, 262] width 5 height 5
radio input "true"
click at [164, 311] on label "Yes" at bounding box center [169, 310] width 10 height 10
click at [164, 311] on input "Yes" at bounding box center [166, 307] width 5 height 5
radio input "true"
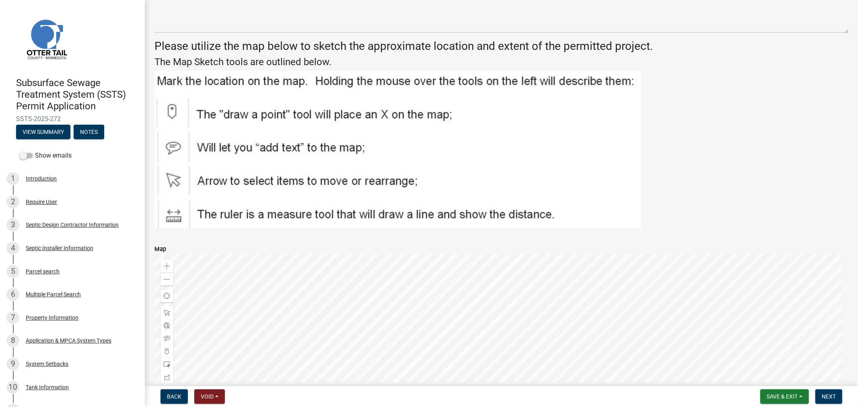
scroll to position [1317, 0]
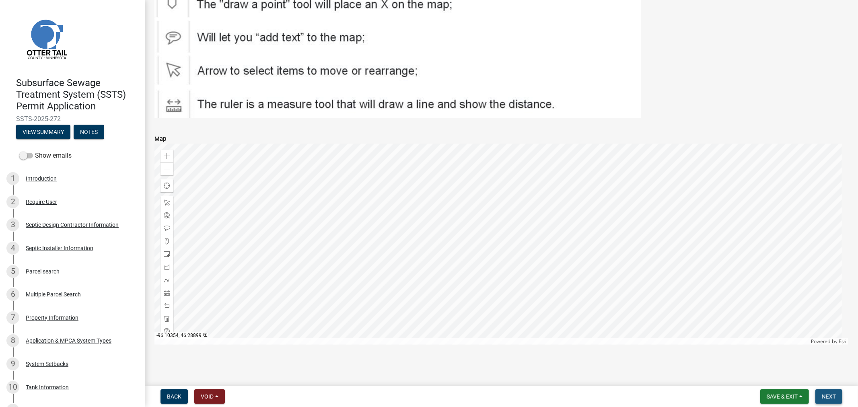
click at [837, 396] on button "Next" at bounding box center [829, 396] width 27 height 14
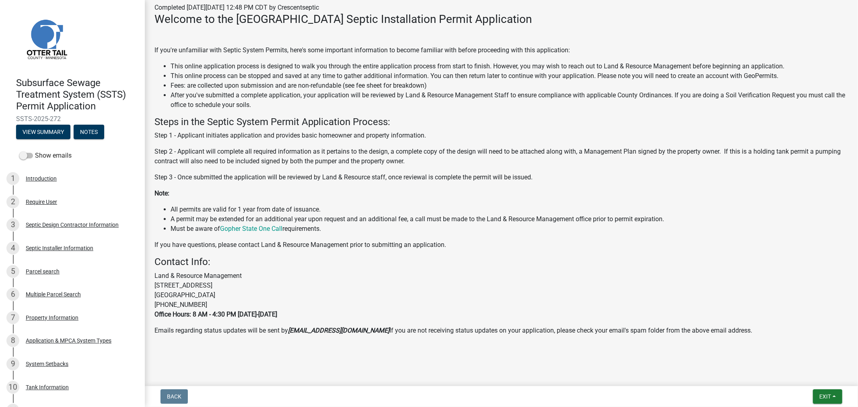
scroll to position [0, 0]
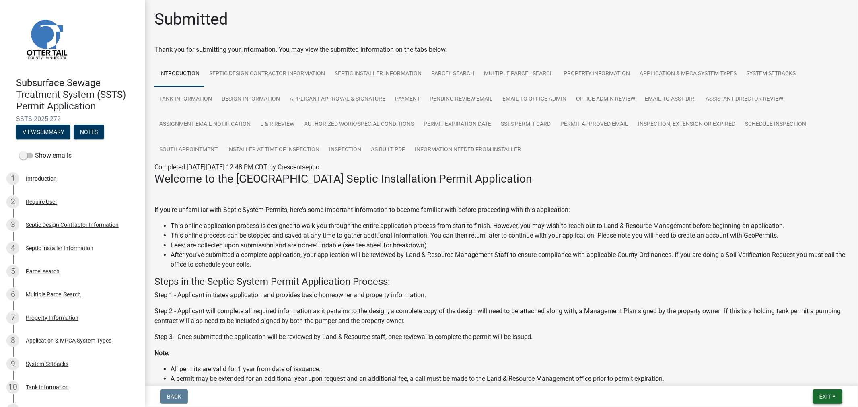
click at [832, 396] on button "Exit" at bounding box center [827, 396] width 29 height 14
click at [816, 377] on button "Save & Exit" at bounding box center [810, 375] width 64 height 19
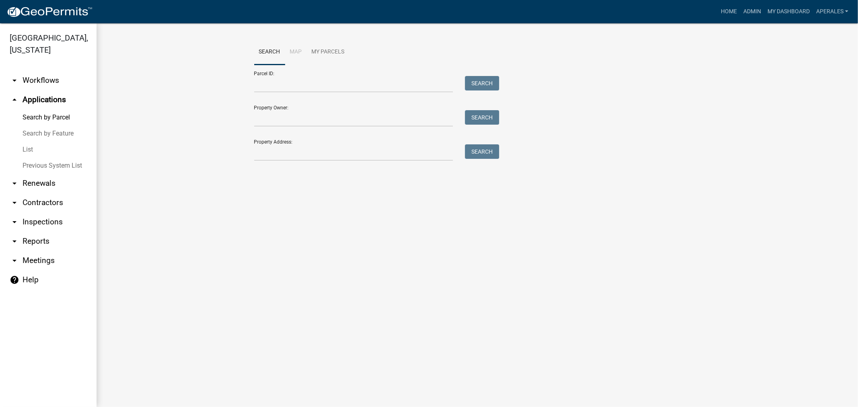
click at [324, 75] on div "Parcel ID: Search" at bounding box center [374, 79] width 241 height 28
click at [307, 89] on input "Parcel ID:" at bounding box center [353, 84] width 199 height 16
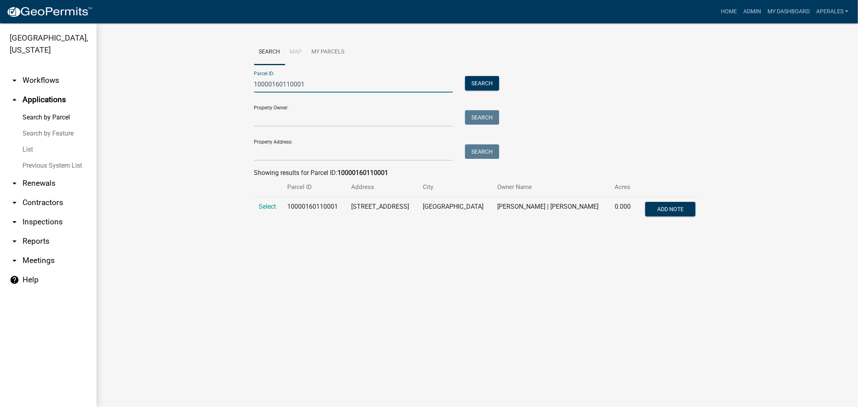
type input "10000160110001"
drag, startPoint x: 270, startPoint y: 193, endPoint x: 269, endPoint y: 206, distance: 13.3
click at [269, 206] on table "Parcel ID Address City Owner Name Acres Select 10000160110001 19806 [STREET_ADD…" at bounding box center [477, 200] width 447 height 45
click at [269, 206] on span "Select" at bounding box center [267, 207] width 17 height 8
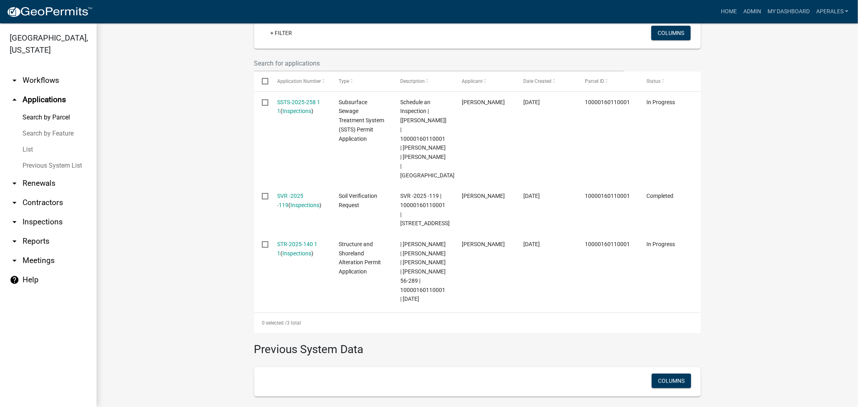
scroll to position [268, 0]
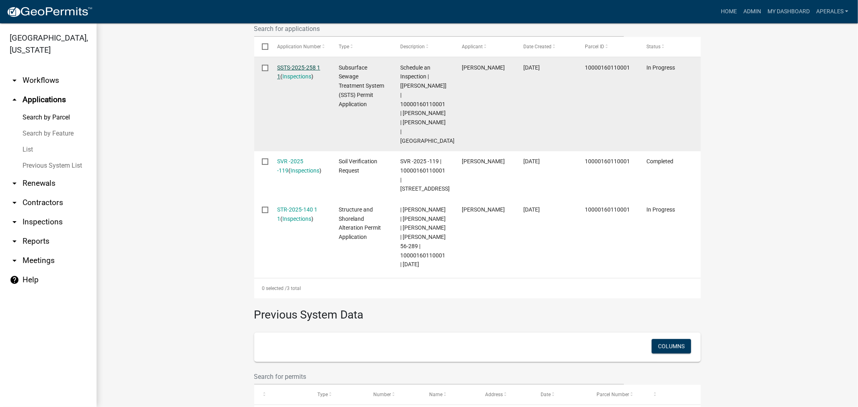
click at [286, 66] on link "SSTS-2025-258 1 1" at bounding box center [298, 72] width 43 height 16
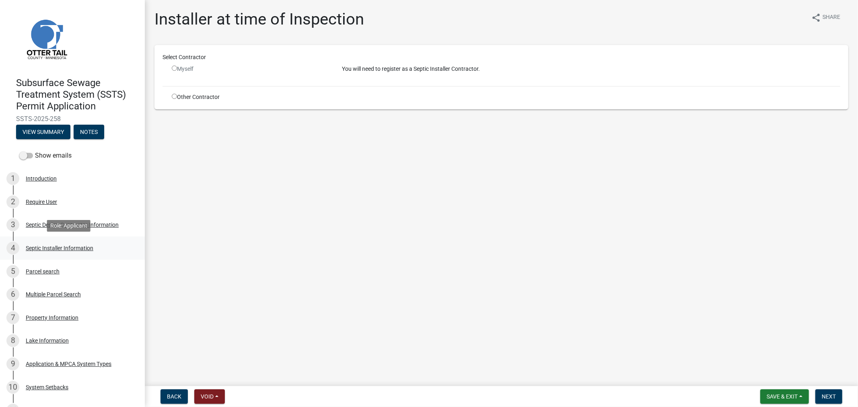
click at [41, 240] on link "4 Septic Installer Information" at bounding box center [72, 248] width 145 height 23
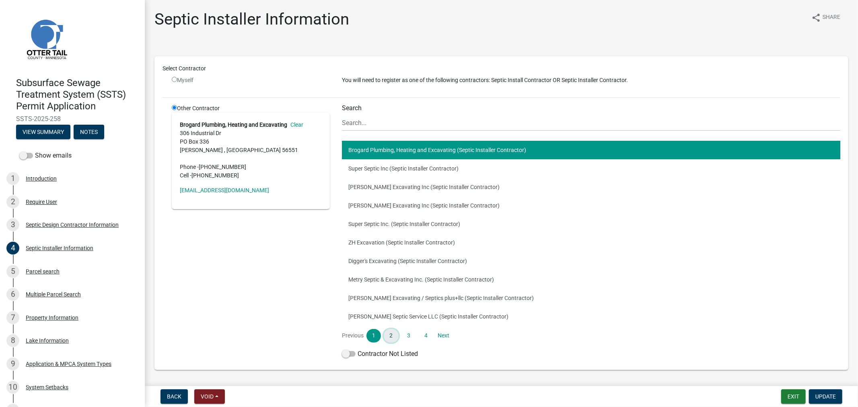
click at [387, 335] on link "2" at bounding box center [391, 336] width 14 height 14
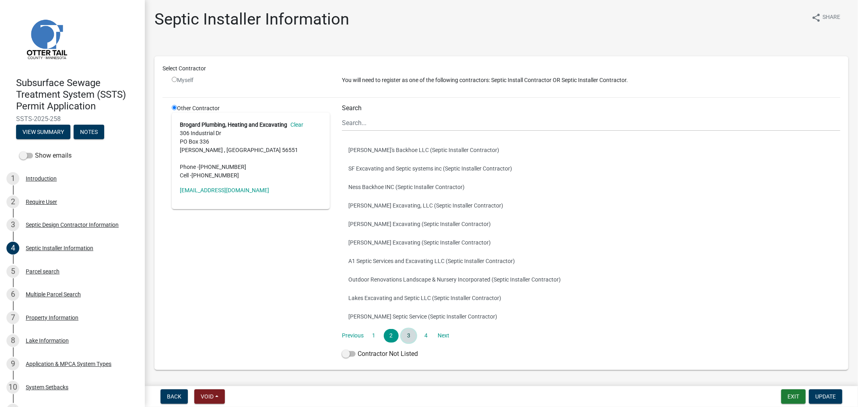
click at [407, 336] on link "3" at bounding box center [409, 336] width 14 height 14
click at [419, 337] on link "4" at bounding box center [426, 336] width 14 height 14
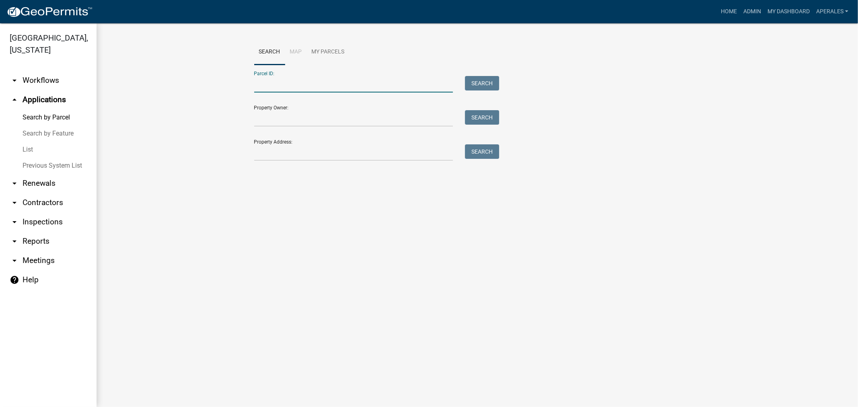
click at [311, 79] on input "Parcel ID:" at bounding box center [353, 84] width 199 height 16
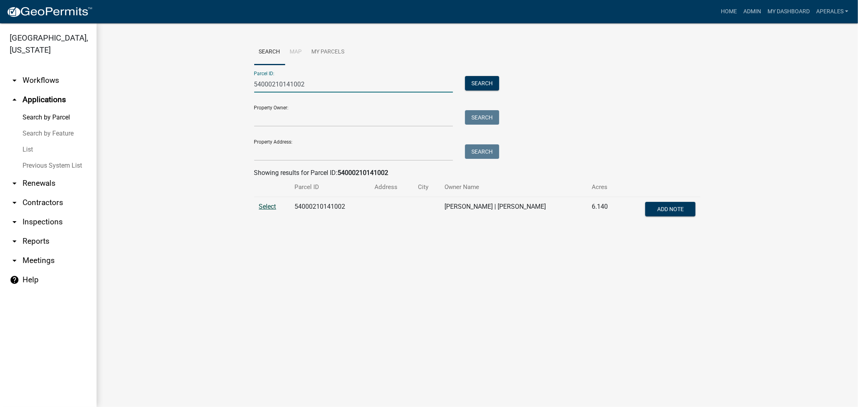
type input "54000210141002"
click at [276, 207] on td "Select" at bounding box center [272, 210] width 36 height 27
click at [266, 208] on span "Select" at bounding box center [267, 207] width 17 height 8
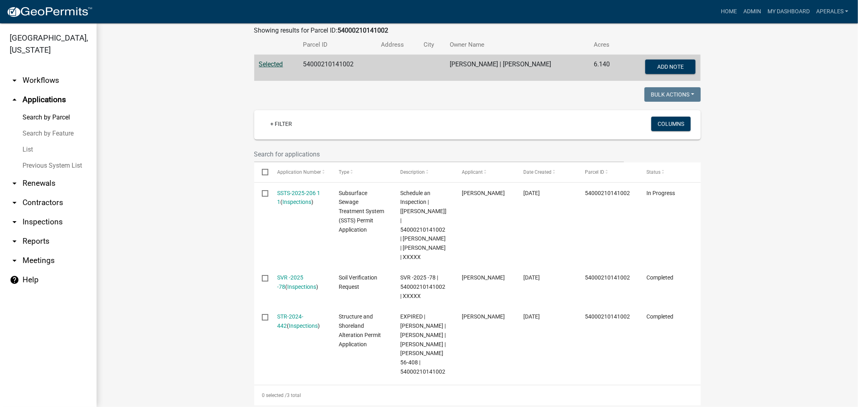
scroll to position [179, 0]
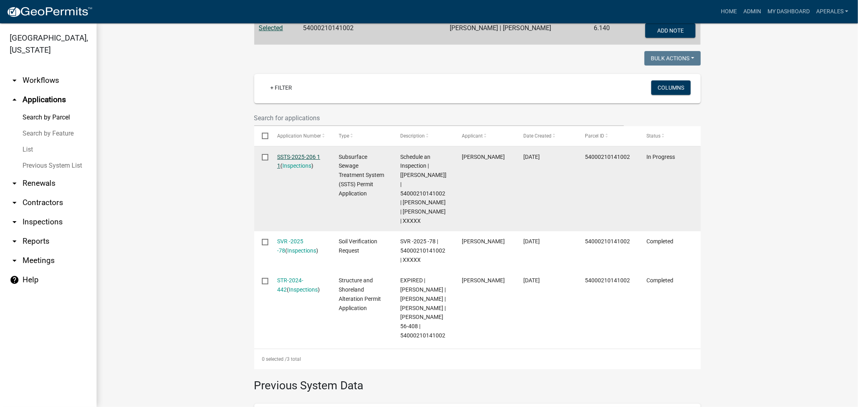
click at [301, 159] on link "SSTS-2025-206 1 1" at bounding box center [298, 162] width 43 height 16
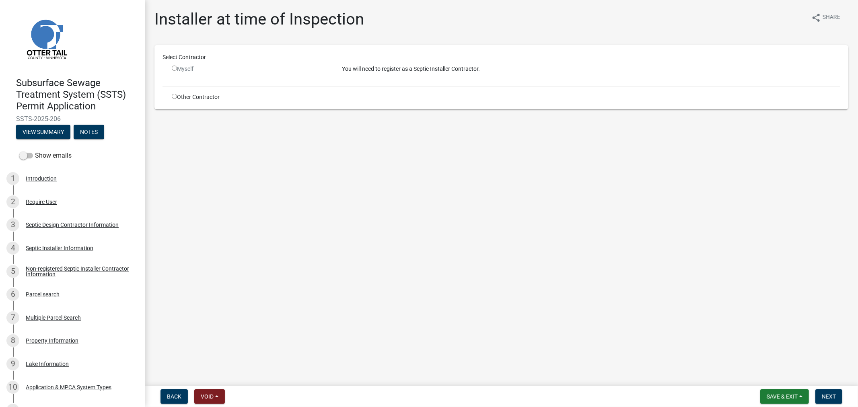
click at [172, 97] on input "radio" at bounding box center [174, 96] width 5 height 5
radio input "true"
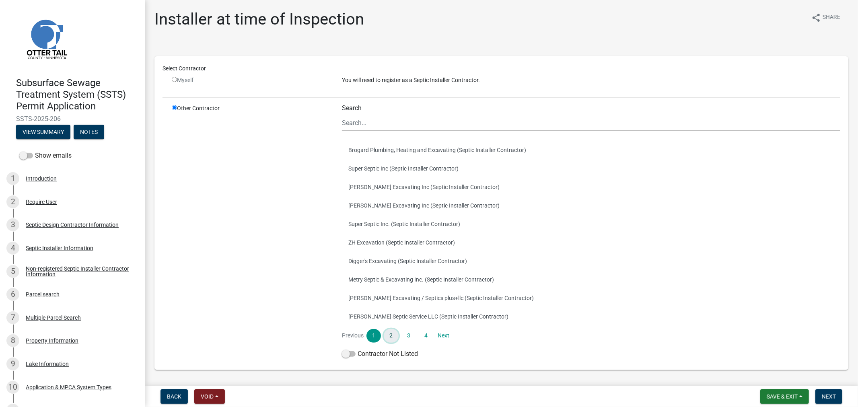
click at [390, 334] on link "2" at bounding box center [391, 336] width 14 height 14
click at [405, 334] on link "3" at bounding box center [409, 336] width 14 height 14
click at [423, 334] on link "4" at bounding box center [426, 336] width 14 height 14
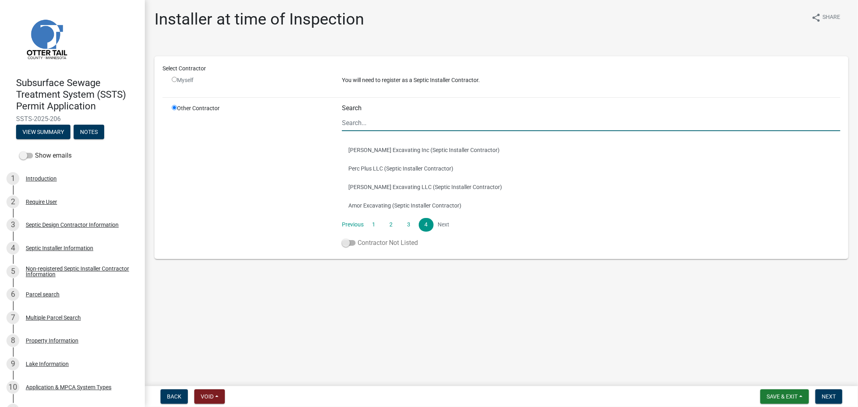
click at [352, 244] on span at bounding box center [349, 243] width 14 height 6
click at [358, 238] on input "Contractor Not Listed" at bounding box center [358, 238] width 0 height 0
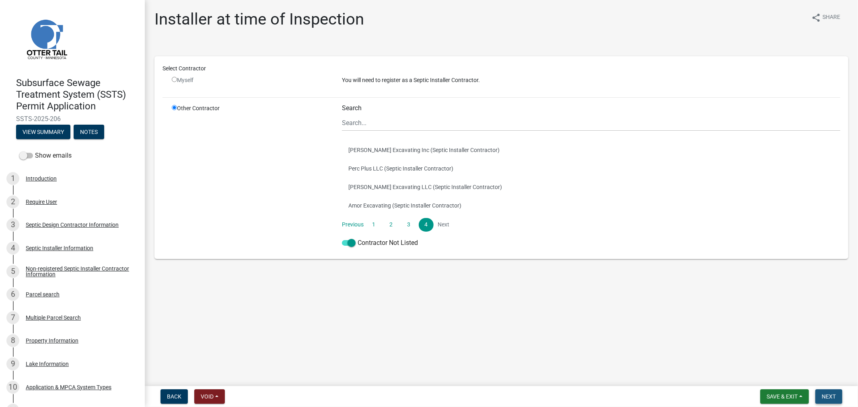
click at [833, 397] on span "Next" at bounding box center [829, 396] width 14 height 6
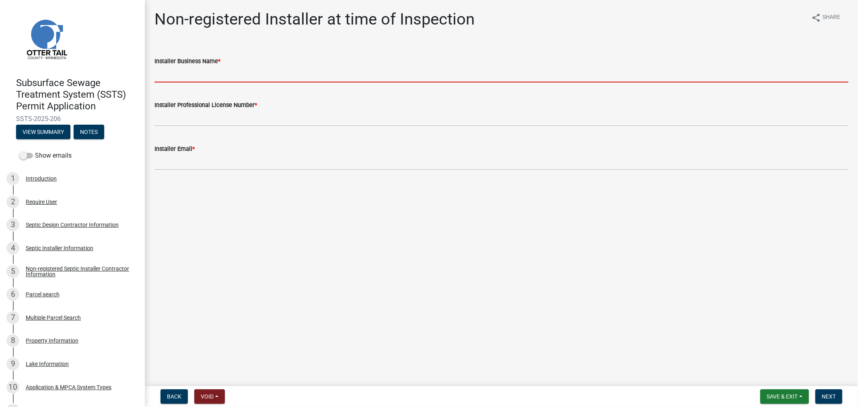
drag, startPoint x: 196, startPoint y: 77, endPoint x: 211, endPoint y: 76, distance: 14.9
click at [196, 77] on input "Installer Business Name *" at bounding box center [502, 74] width 694 height 16
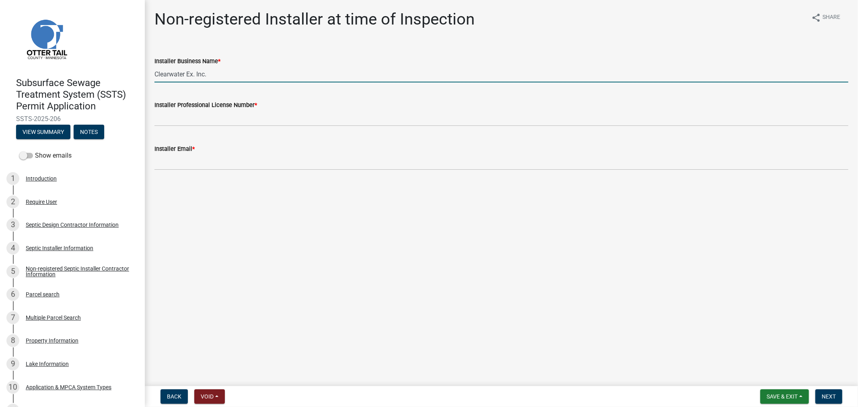
type input "Clearwater Ex. Inc."
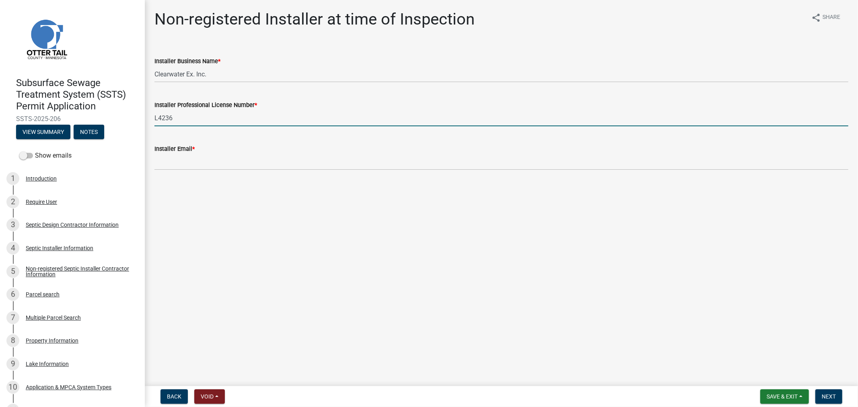
type input "L4236"
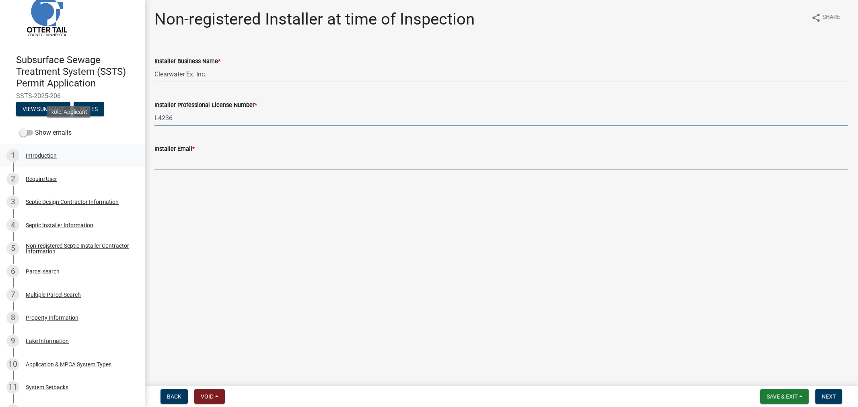
scroll to position [45, 0]
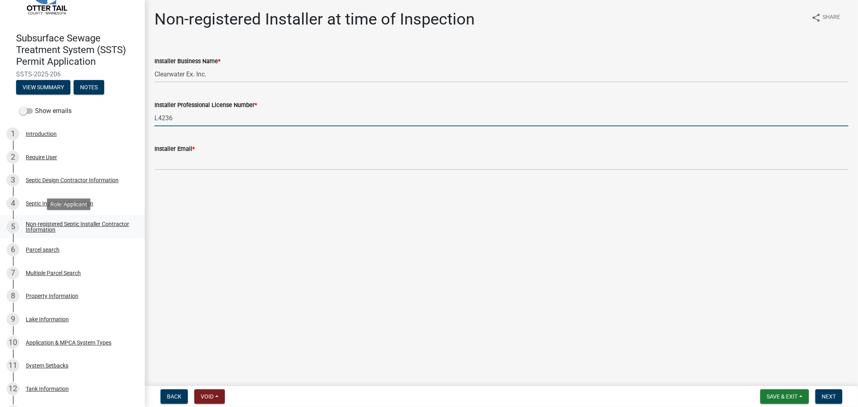
click at [47, 226] on div "Non-registered Septic Installer Contractor Information" at bounding box center [79, 226] width 106 height 11
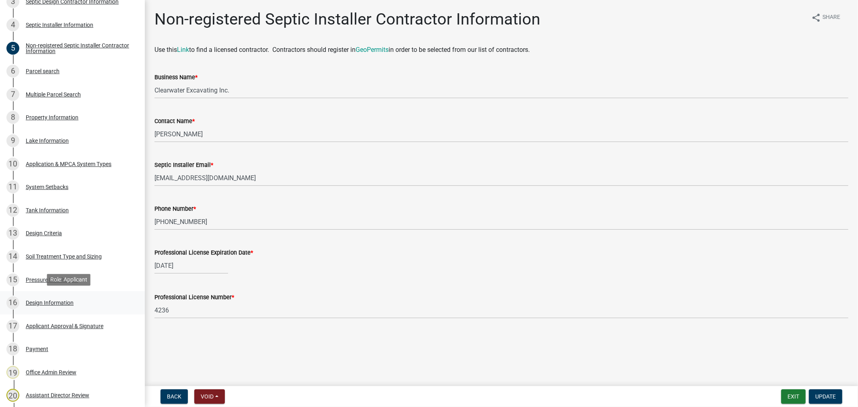
scroll to position [447, 0]
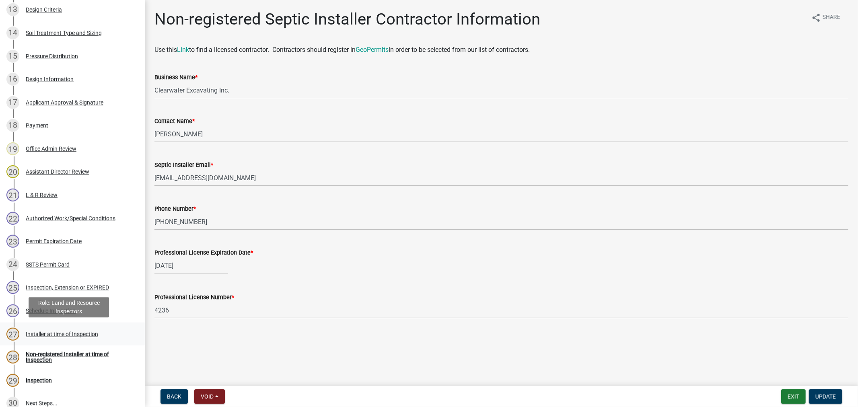
click at [33, 336] on div "Installer at time of Inspection" at bounding box center [62, 335] width 72 height 6
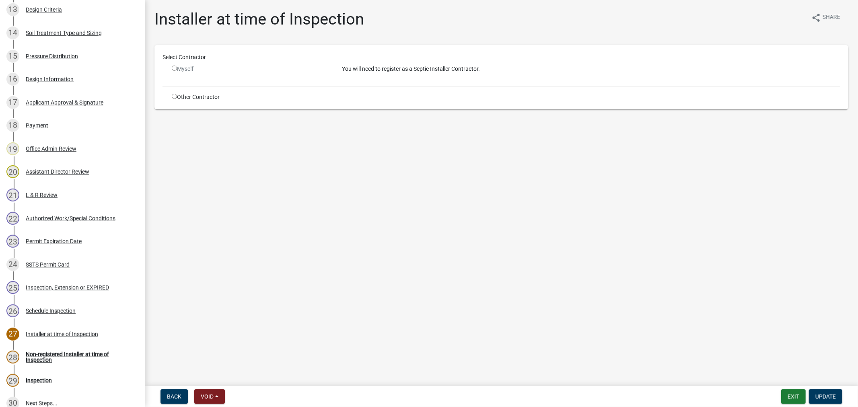
drag, startPoint x: 171, startPoint y: 99, endPoint x: 171, endPoint y: 94, distance: 4.5
click at [171, 96] on div "Other Contractor" at bounding box center [251, 97] width 170 height 8
click at [171, 94] on div "Other Contractor" at bounding box center [251, 97] width 170 height 8
click at [172, 94] on input "radio" at bounding box center [174, 96] width 5 height 5
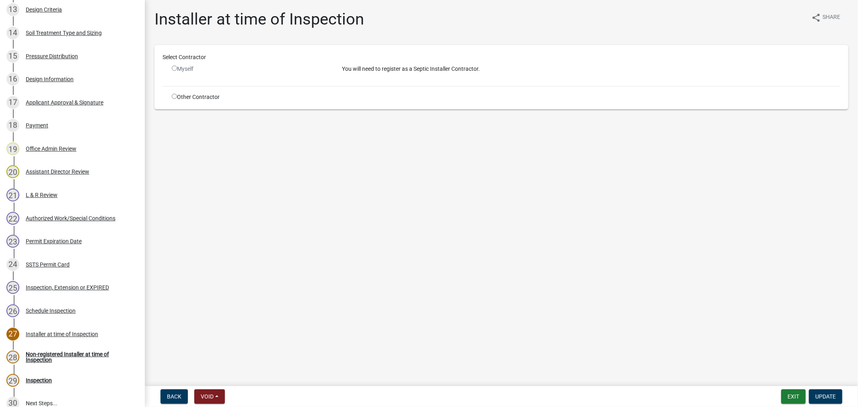
radio input "true"
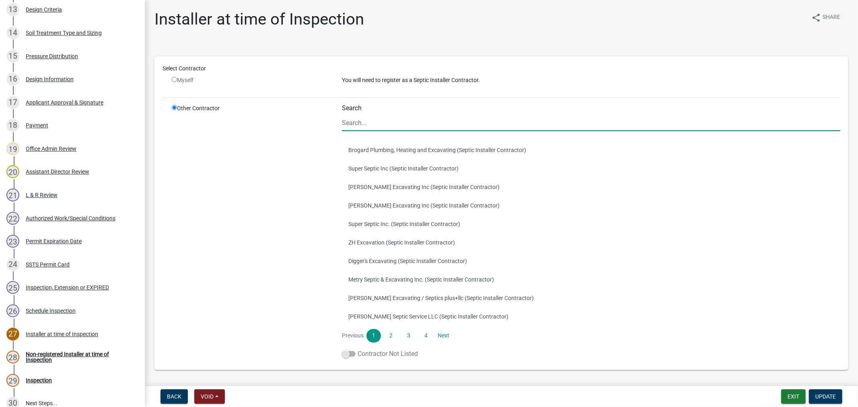
click at [346, 354] on span at bounding box center [349, 354] width 14 height 6
click at [358, 349] on input "Contractor Not Listed" at bounding box center [358, 349] width 0 height 0
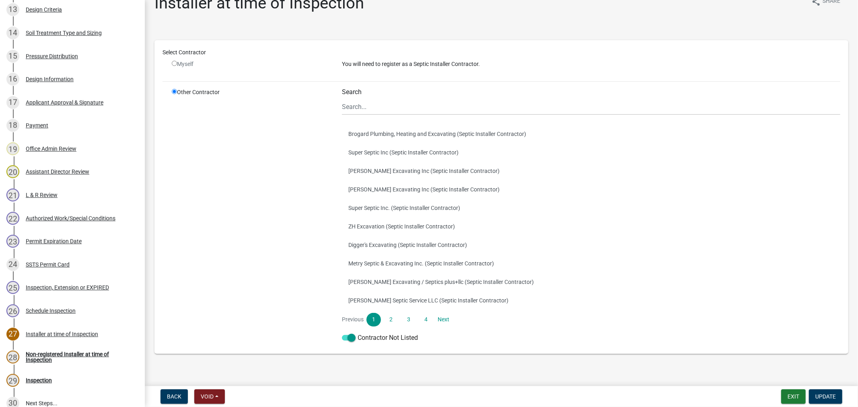
scroll to position [24, 0]
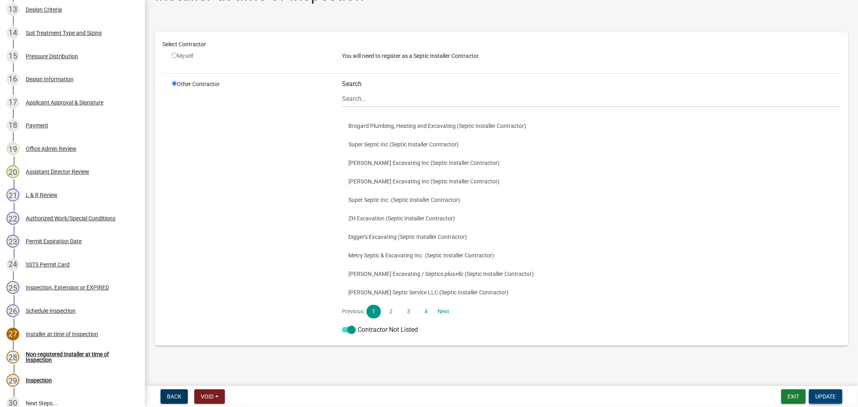
click at [820, 393] on span "Update" at bounding box center [826, 396] width 21 height 6
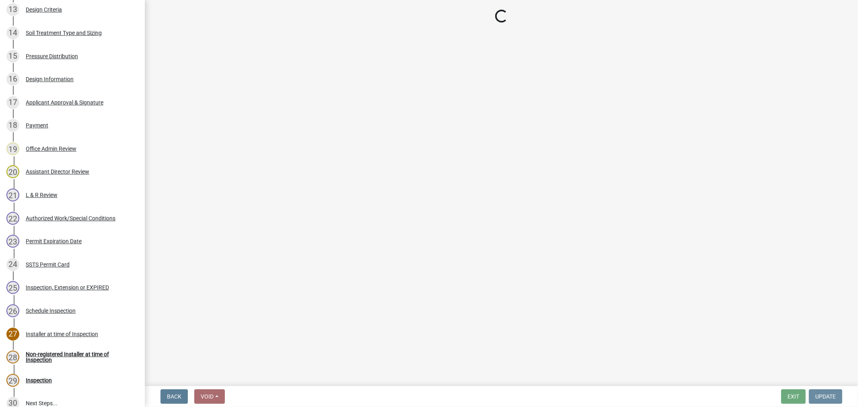
scroll to position [0, 0]
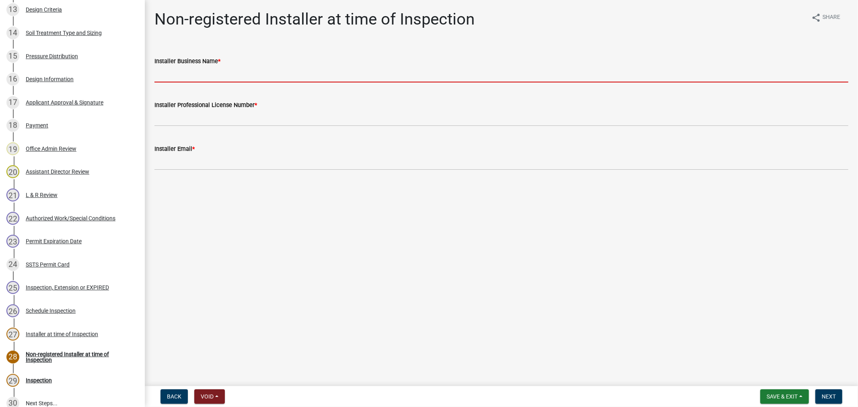
click at [210, 79] on input "Installer Business Name *" at bounding box center [502, 74] width 694 height 16
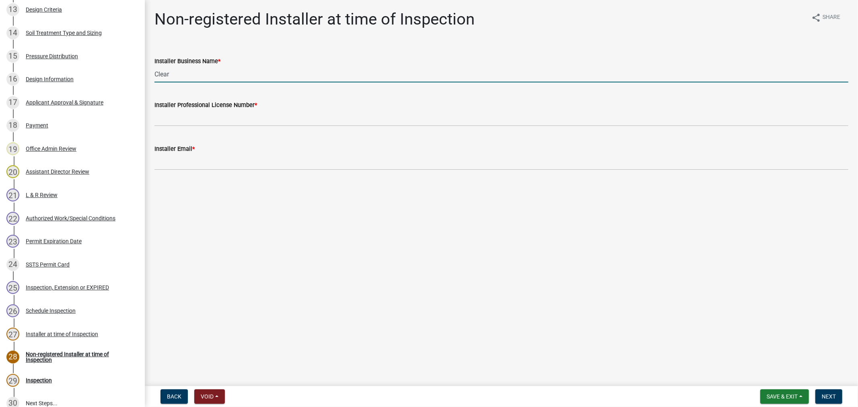
type input "Clearwater Ex. Inc."
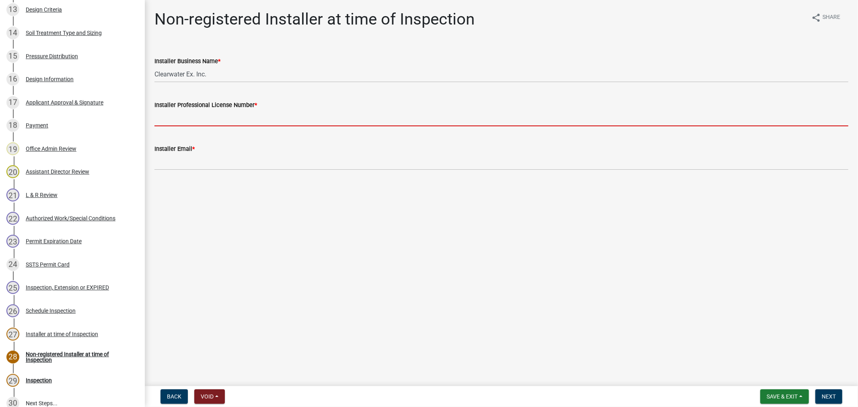
click at [196, 125] on input "Installer Professional License Number *" at bounding box center [502, 118] width 694 height 16
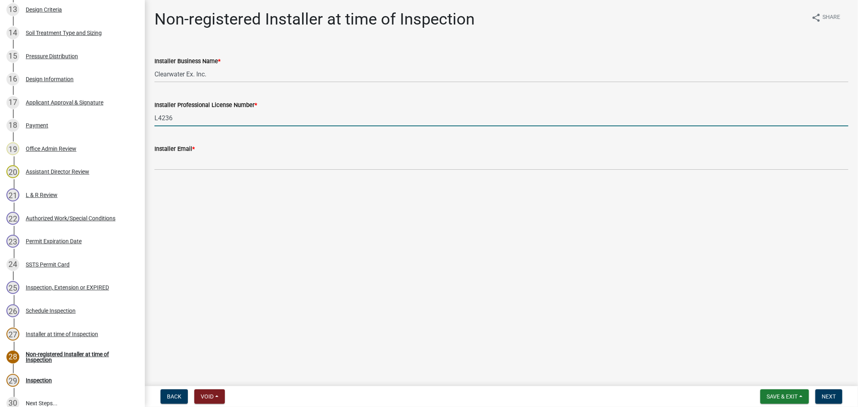
type input "L4236"
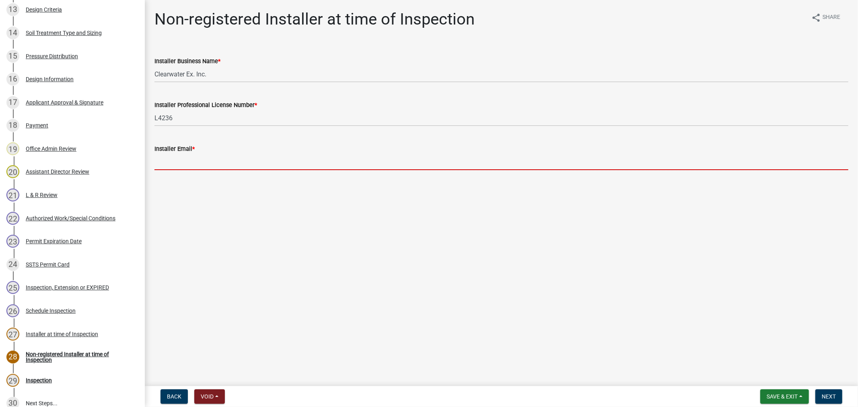
click at [166, 161] on input "Installer Email *" at bounding box center [502, 162] width 694 height 16
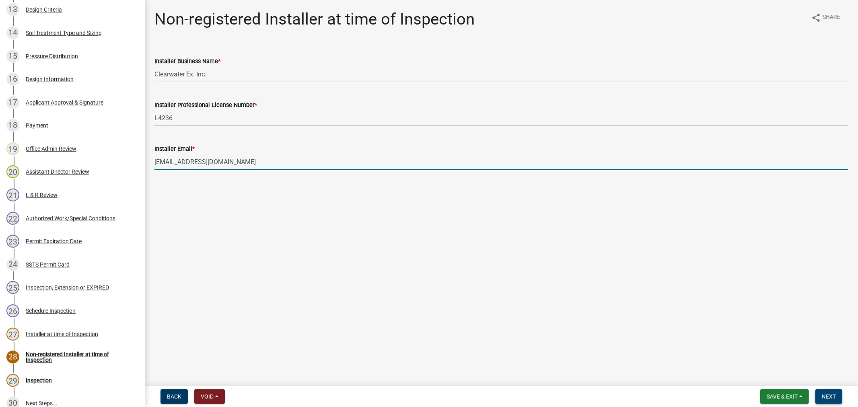
type input "[EMAIL_ADDRESS][DOMAIN_NAME]"
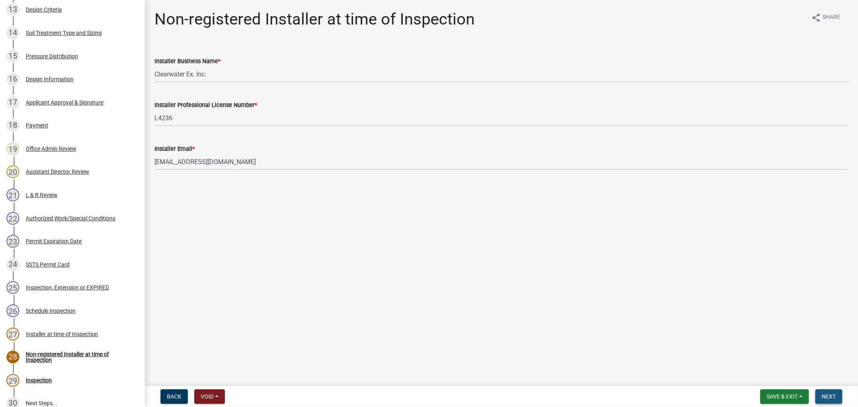
click at [830, 393] on span "Next" at bounding box center [829, 396] width 14 height 6
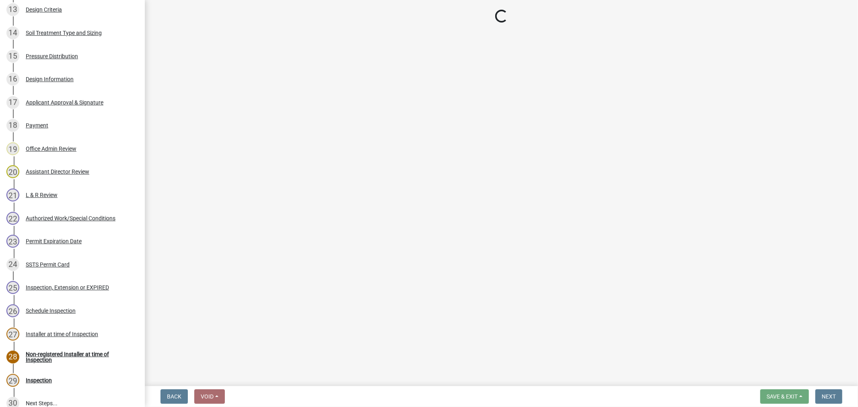
select select "710d5f49-2663-4e73-9718-d0c4e189f5ed"
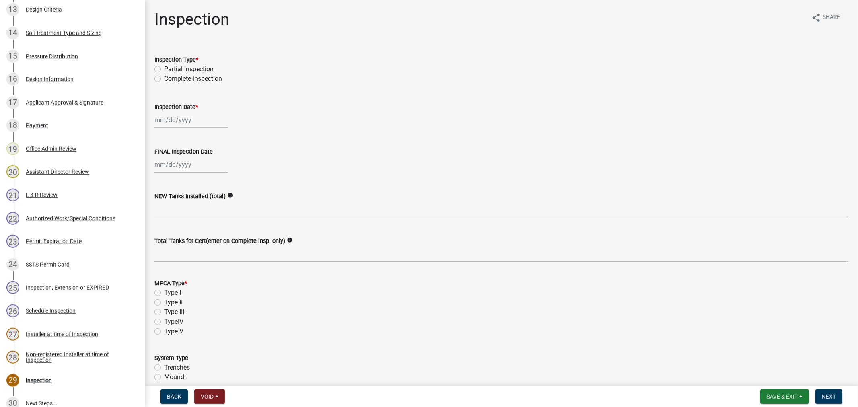
click at [164, 81] on label "Complete inspection" at bounding box center [193, 79] width 58 height 10
click at [164, 79] on input "Complete inspection" at bounding box center [166, 76] width 5 height 5
radio input "true"
click at [162, 129] on wm-data-entity-input "Inspection Date *" at bounding box center [502, 113] width 694 height 45
click at [160, 120] on div at bounding box center [192, 120] width 74 height 16
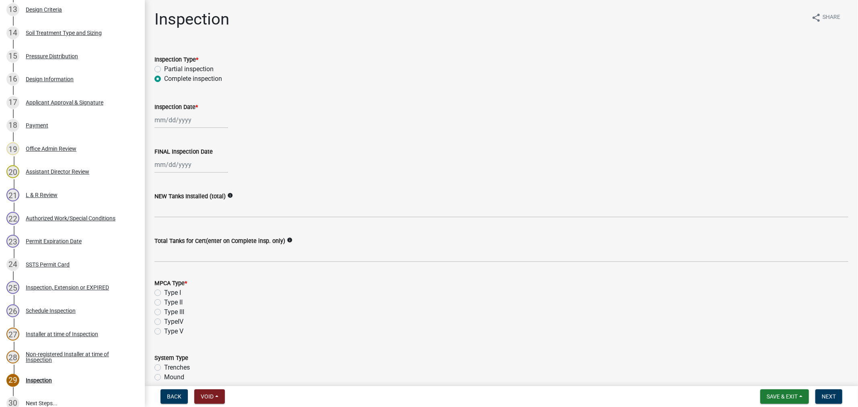
select select "9"
select select "2025"
click at [188, 187] on div "17" at bounding box center [188, 188] width 13 height 13
type input "[DATE]"
click at [180, 162] on div at bounding box center [192, 165] width 74 height 16
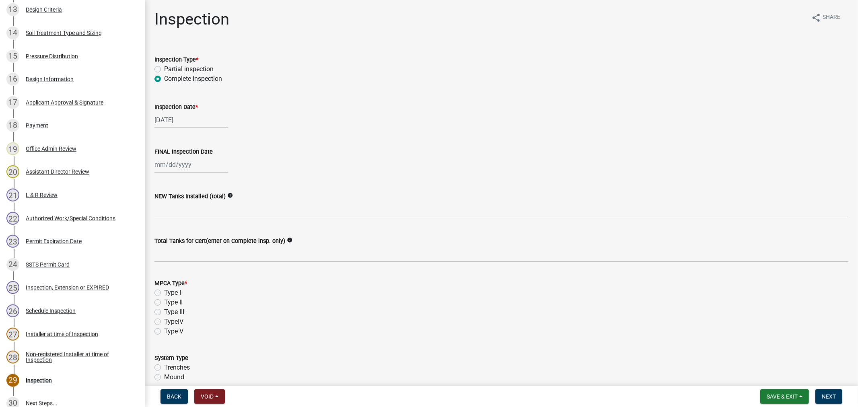
select select "9"
select select "2025"
click at [185, 232] on div "17" at bounding box center [188, 233] width 13 height 13
type input "[DATE]"
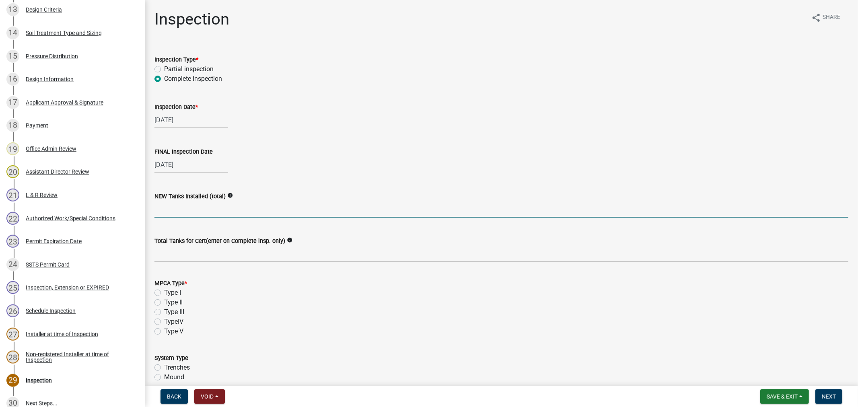
click at [172, 212] on input "text" at bounding box center [502, 209] width 694 height 16
type input "1"
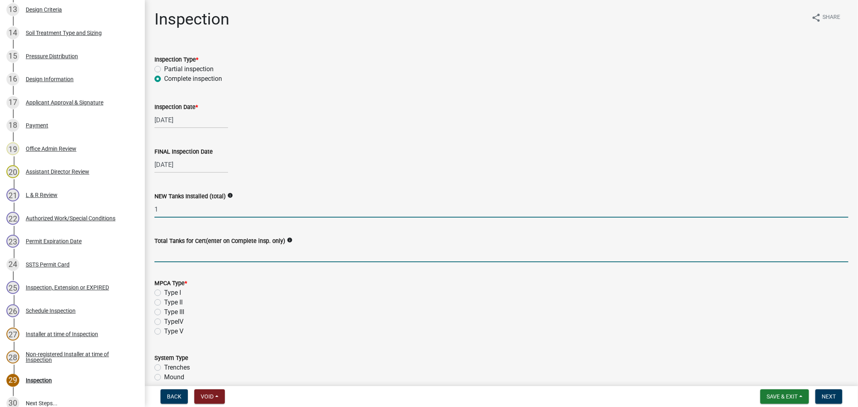
click at [196, 248] on input "Total Tanks for Cert(enter on Complete insp. only)" at bounding box center [502, 254] width 694 height 16
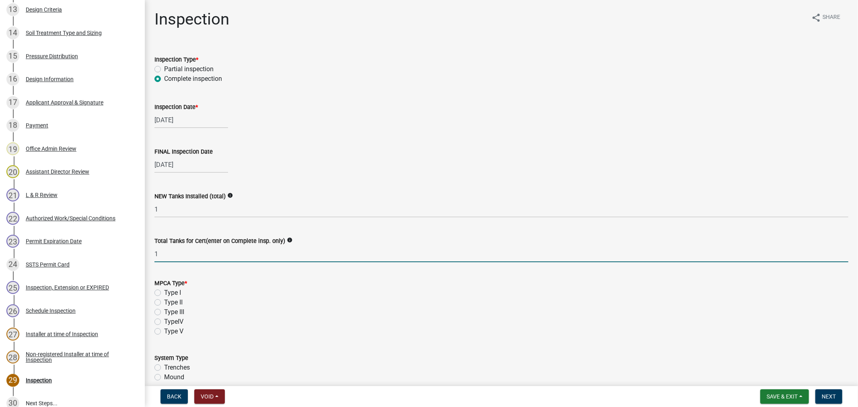
type input "1"
click at [164, 294] on label "Type I" at bounding box center [172, 293] width 17 height 10
click at [164, 293] on input "Type I" at bounding box center [166, 290] width 5 height 5
radio input "true"
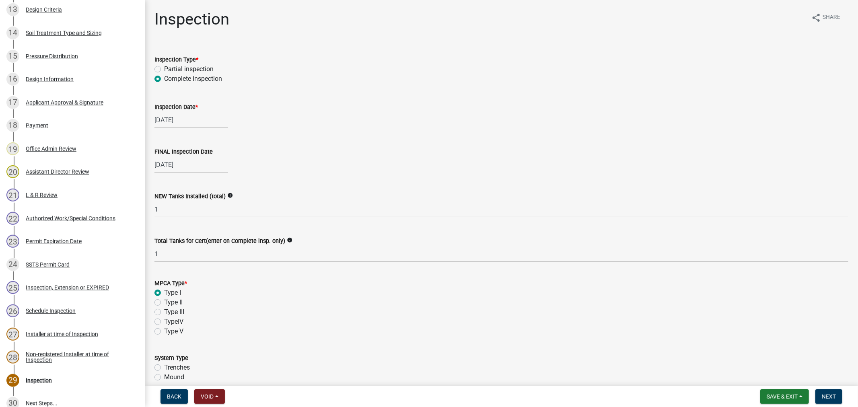
scroll to position [89, 0]
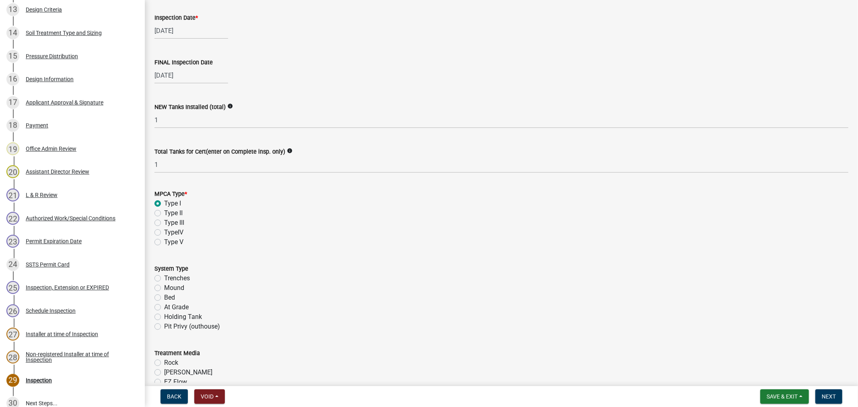
click at [164, 289] on label "Mound" at bounding box center [174, 288] width 20 height 10
click at [164, 288] on input "Mound" at bounding box center [166, 285] width 5 height 5
radio input "true"
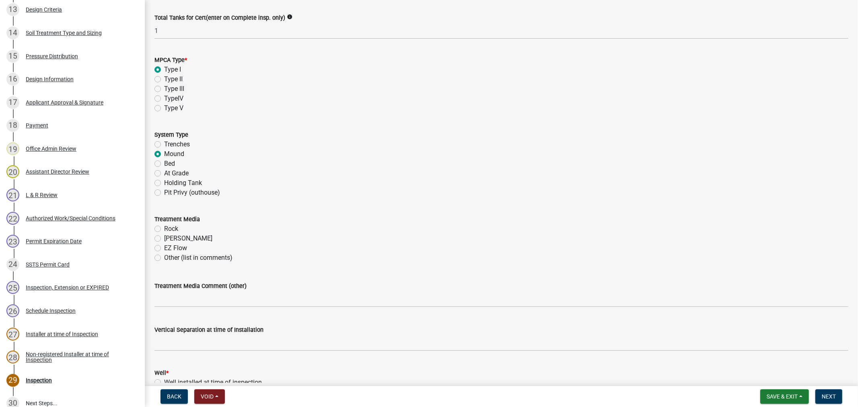
click at [164, 229] on label "Rock" at bounding box center [171, 229] width 14 height 10
click at [164, 229] on input "Rock" at bounding box center [166, 226] width 5 height 5
radio input "true"
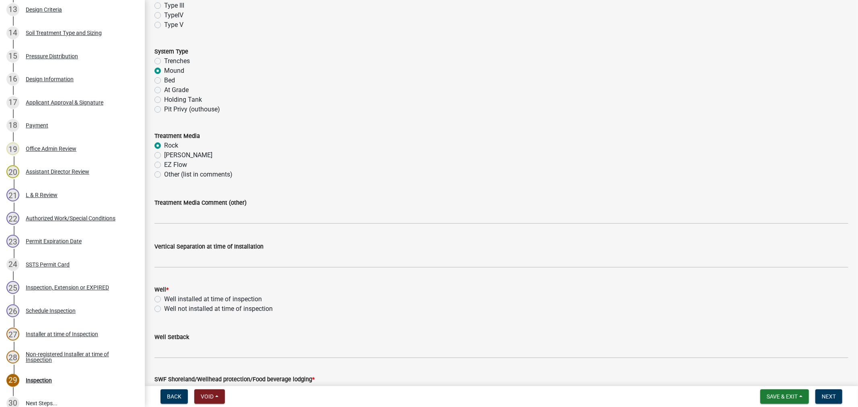
scroll to position [313, 0]
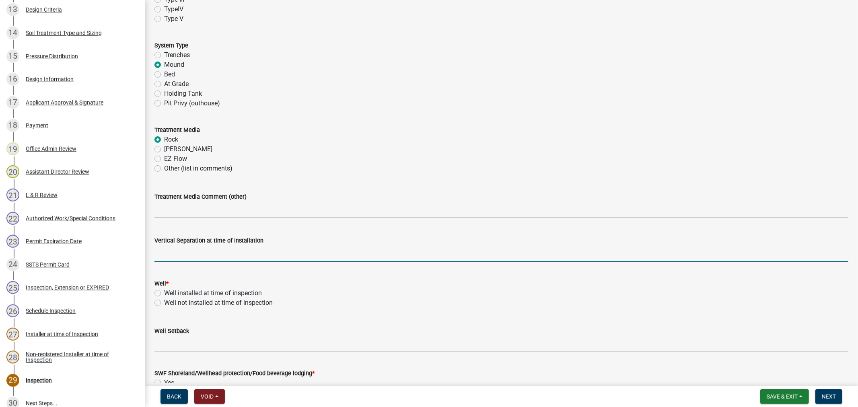
click at [178, 254] on input "text" at bounding box center [502, 253] width 694 height 16
type input "36"
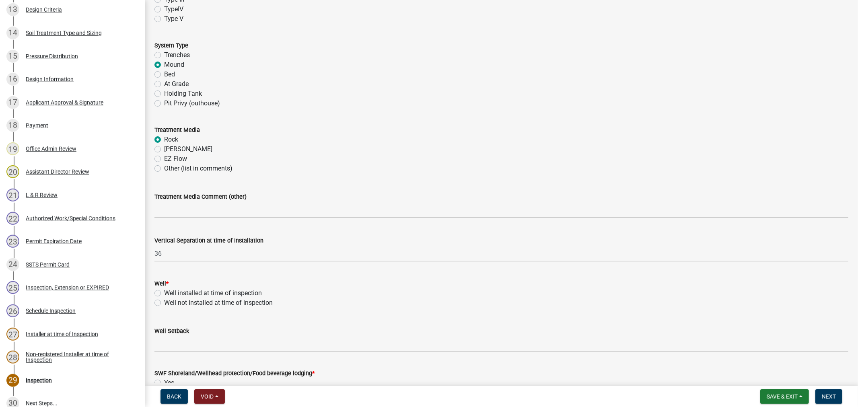
click at [164, 294] on label "Well installed at time of inspection" at bounding box center [213, 293] width 98 height 10
click at [164, 294] on input "Well installed at time of inspection" at bounding box center [166, 290] width 5 height 5
radio input "true"
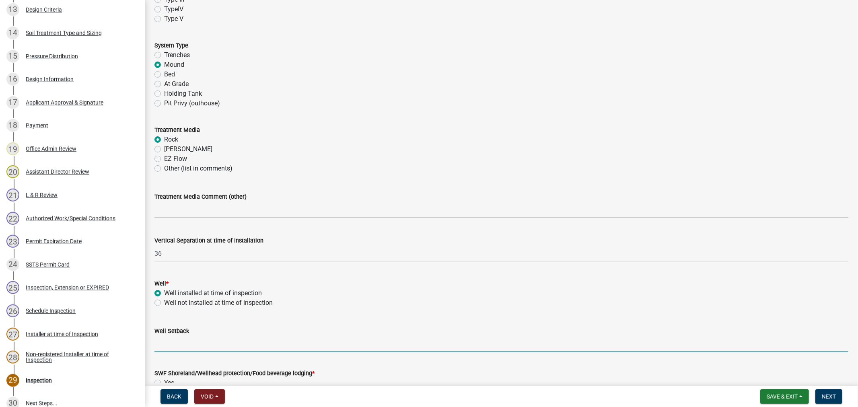
click at [175, 347] on input "Well Setback" at bounding box center [502, 344] width 694 height 16
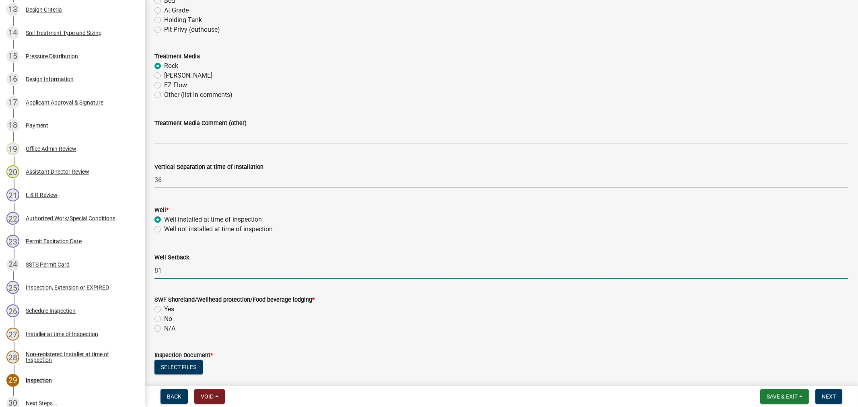
scroll to position [402, 0]
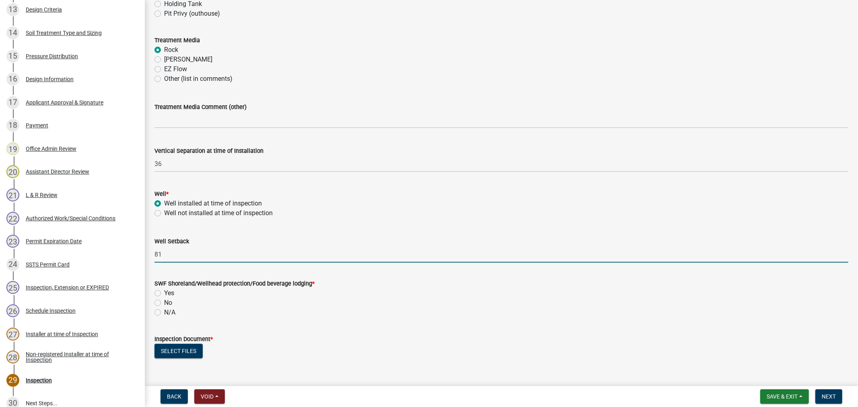
type input "81"
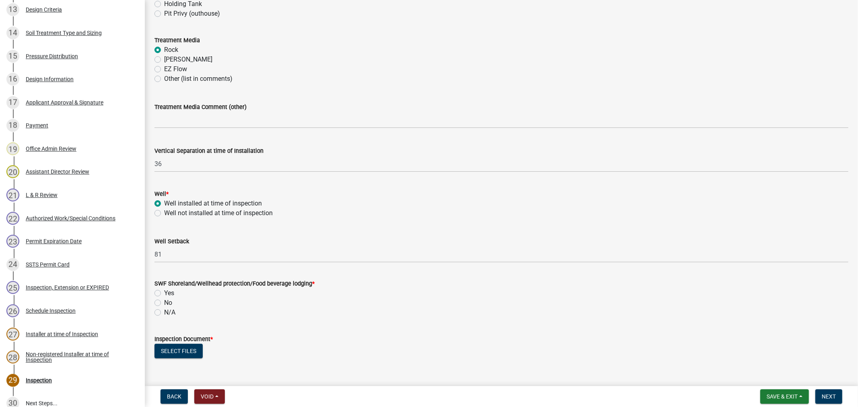
click at [164, 292] on label "Yes" at bounding box center [169, 293] width 10 height 10
click at [164, 292] on input "Yes" at bounding box center [166, 290] width 5 height 5
radio input "true"
click at [178, 352] on button "Select files" at bounding box center [179, 351] width 48 height 14
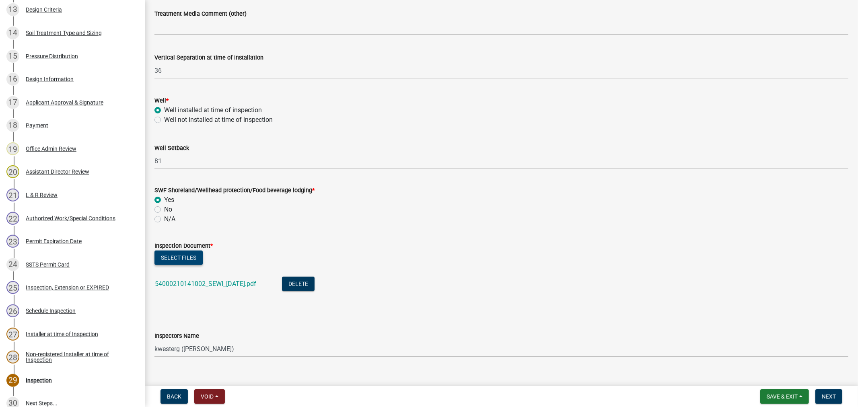
scroll to position [581, 0]
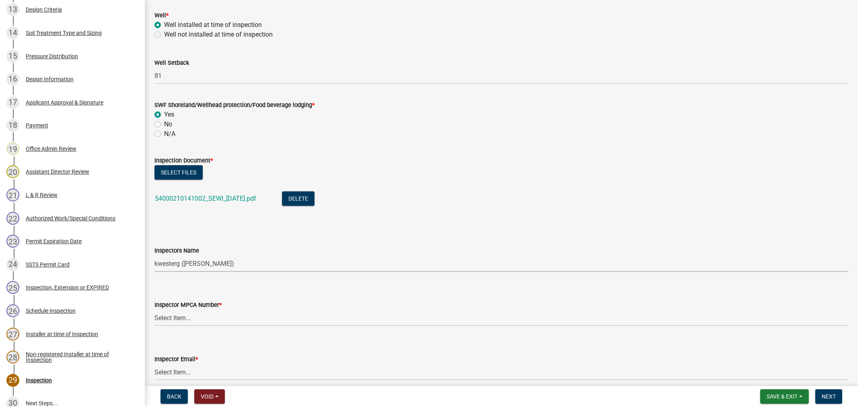
click at [206, 264] on select "Select Item... btollefson ([PERSON_NAME]) [PERSON_NAME] ([PERSON_NAME]) eplaste…" at bounding box center [502, 263] width 694 height 16
select select "64cc3fb4-2a84-49c8-ae2d-a7b3072cebaf"
click at [155, 255] on select "Select Item... btollefson ([PERSON_NAME]) [PERSON_NAME] ([PERSON_NAME]) eplaste…" at bounding box center [502, 263] width 694 height 16
click at [170, 315] on select "Select Item... [PERSON_NAME] (10415) [PERSON_NAME] (924) [PERSON_NAME] (1957) […" at bounding box center [502, 318] width 694 height 16
click at [155, 310] on select "Select Item... [PERSON_NAME] (10415) [PERSON_NAME] (924) [PERSON_NAME] (1957) […" at bounding box center [502, 318] width 694 height 16
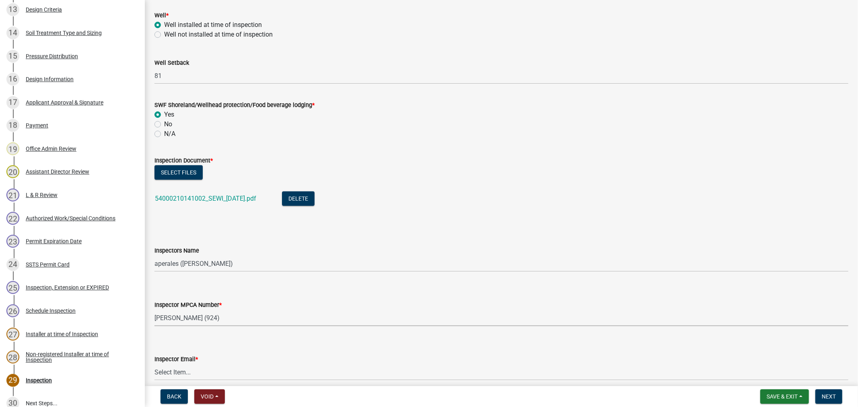
select select "6979e2cf-acfc-4aeb-b273-cede3e7f0b0f"
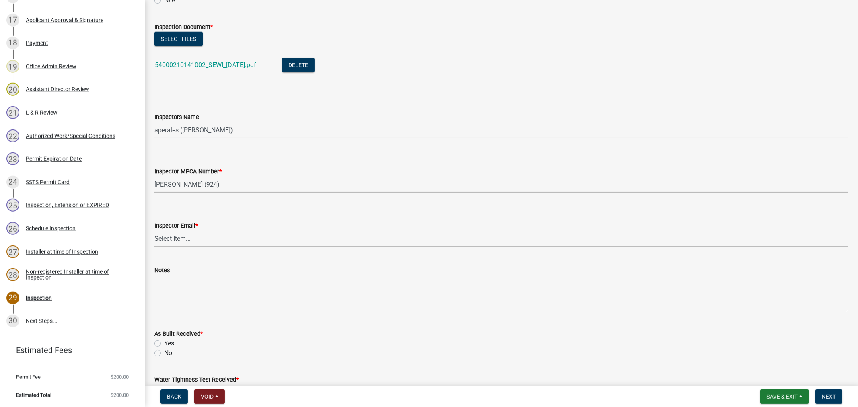
scroll to position [715, 0]
click at [196, 227] on span "*" at bounding box center [197, 225] width 2 height 7
click at [196, 230] on select "Select Item... [PERSON_NAME] ([EMAIL_ADDRESS][DOMAIN_NAME]) [PERSON_NAME] ([EMA…" at bounding box center [502, 238] width 694 height 16
click at [196, 237] on select "Select Item... [PERSON_NAME] ([EMAIL_ADDRESS][DOMAIN_NAME]) [PERSON_NAME] ([EMA…" at bounding box center [502, 238] width 694 height 16
click at [155, 230] on select "Select Item... [PERSON_NAME] ([EMAIL_ADDRESS][DOMAIN_NAME]) [PERSON_NAME] ([EMA…" at bounding box center [502, 238] width 694 height 16
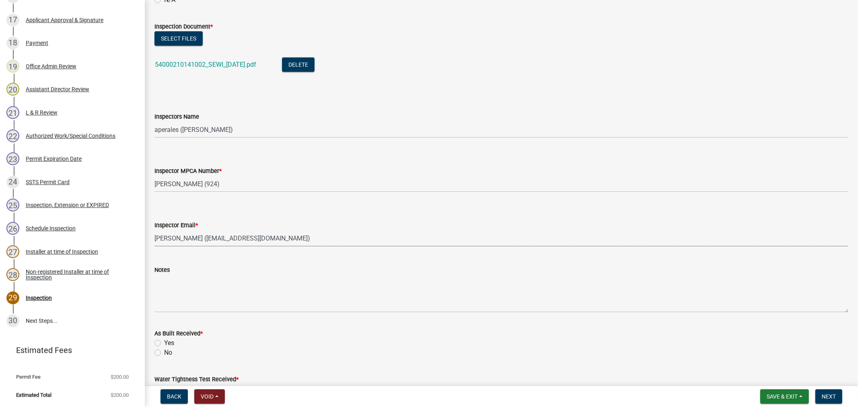
select select "fc504d62-a492-4196-a78d-ce00230c60b4"
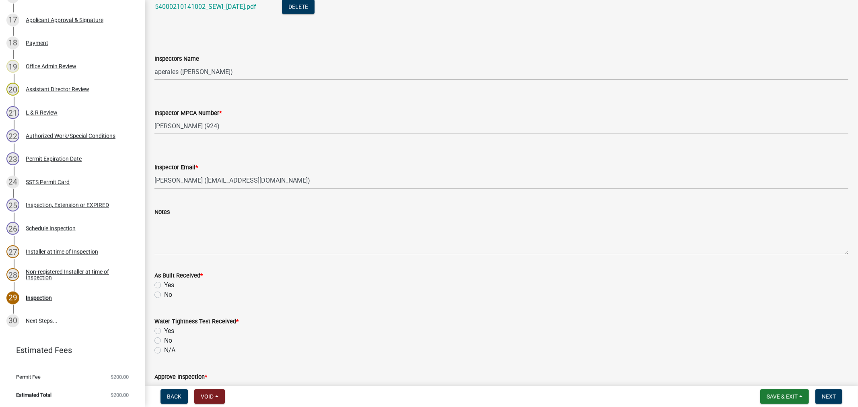
scroll to position [849, 0]
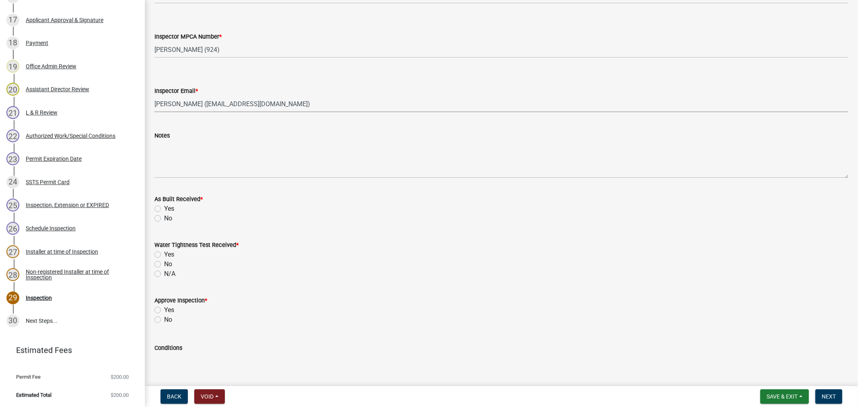
click at [164, 219] on label "No" at bounding box center [168, 219] width 8 height 10
click at [164, 219] on input "No" at bounding box center [166, 216] width 5 height 5
radio input "true"
click at [164, 275] on label "N/A" at bounding box center [169, 274] width 11 height 10
click at [164, 274] on input "N/A" at bounding box center [166, 271] width 5 height 5
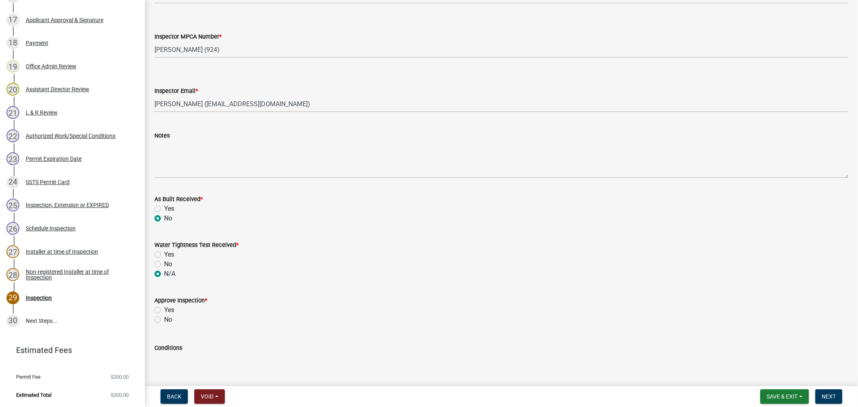
radio input "true"
click at [160, 310] on div "Yes" at bounding box center [502, 310] width 694 height 10
click at [164, 310] on label "Yes" at bounding box center [169, 310] width 10 height 10
click at [164, 310] on input "Yes" at bounding box center [166, 307] width 5 height 5
radio input "true"
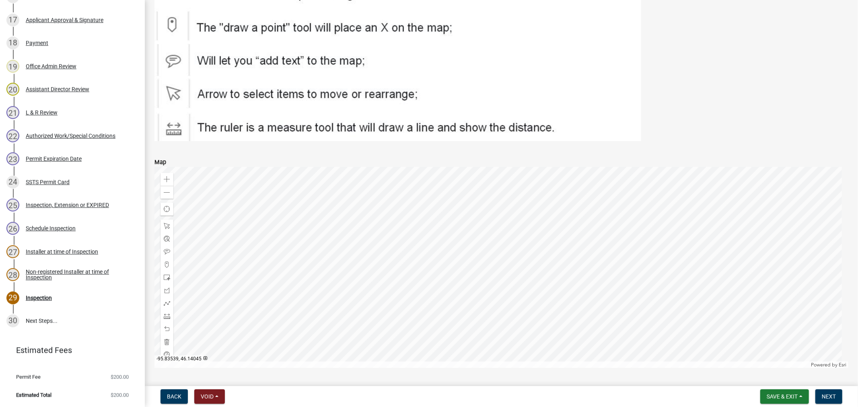
scroll to position [1317, 0]
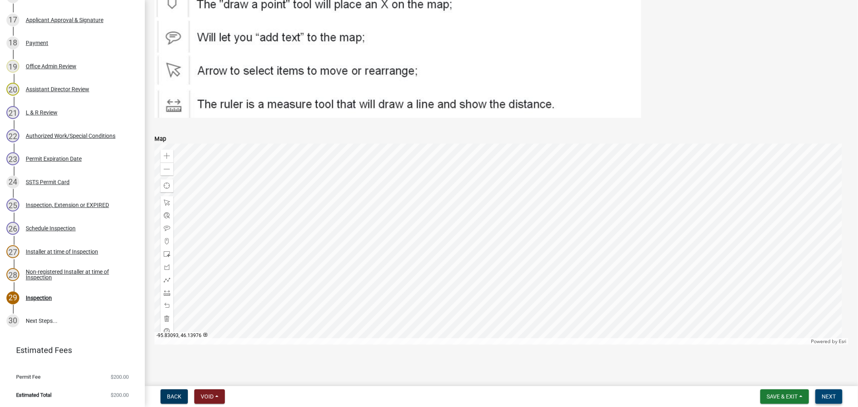
click at [832, 398] on span "Next" at bounding box center [829, 396] width 14 height 6
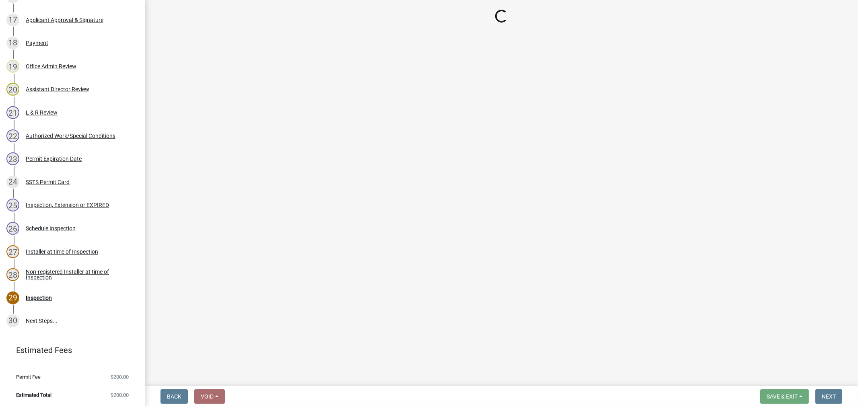
scroll to position [599, 0]
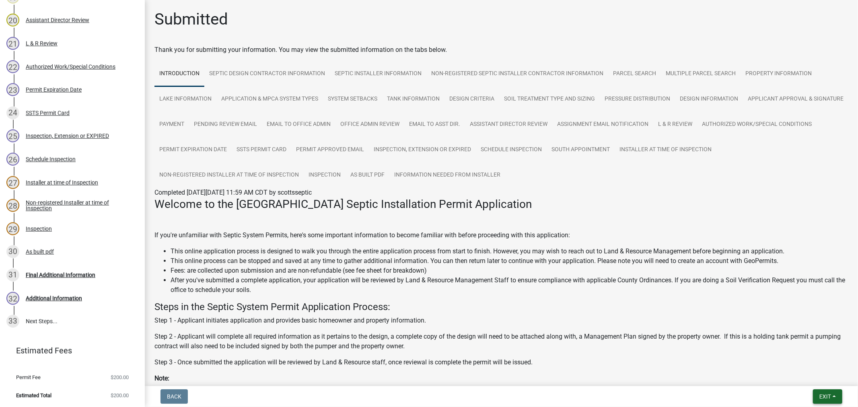
click at [824, 398] on span "Exit" at bounding box center [826, 396] width 12 height 6
click at [801, 378] on button "Save & Exit" at bounding box center [810, 375] width 64 height 19
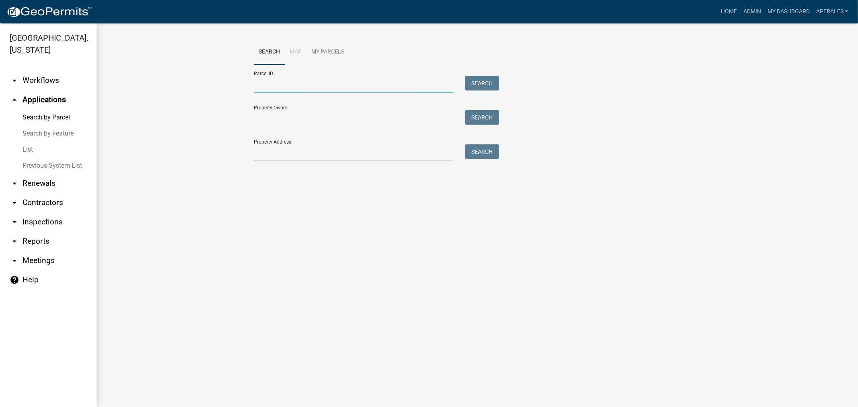
click at [281, 91] on input "Parcel ID:" at bounding box center [353, 84] width 199 height 16
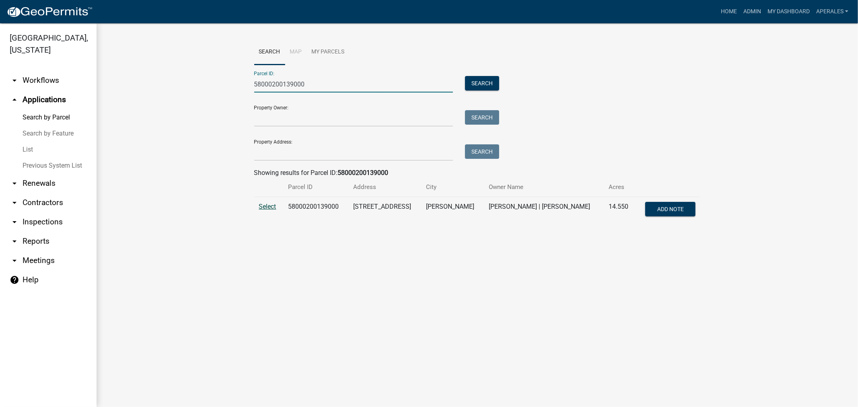
type input "58000200139000"
click at [266, 207] on span "Select" at bounding box center [267, 207] width 17 height 8
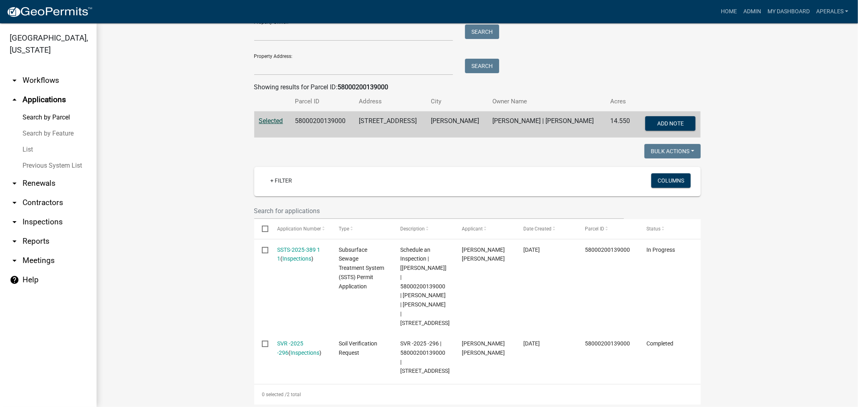
scroll to position [134, 0]
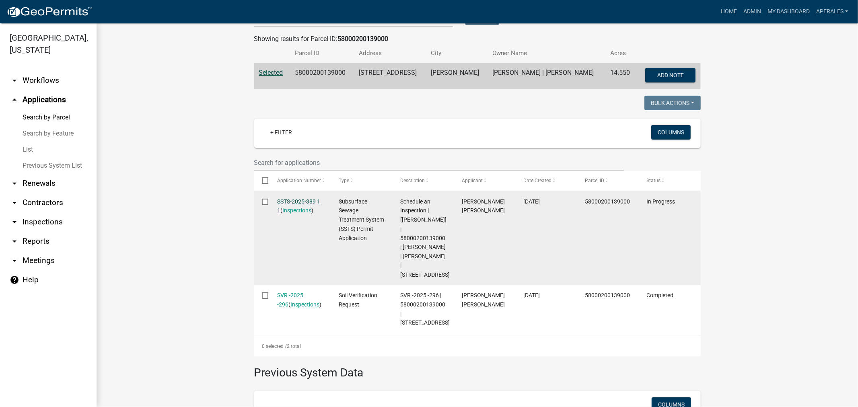
click at [313, 203] on link "SSTS-2025-389 1 1" at bounding box center [298, 206] width 43 height 16
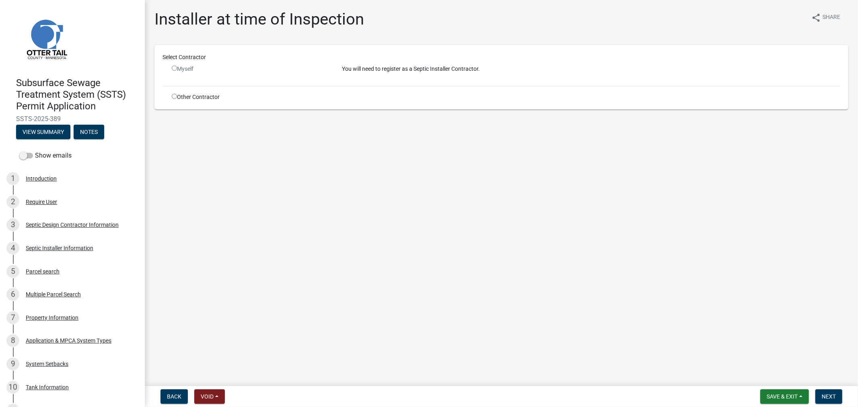
click at [172, 97] on input "radio" at bounding box center [174, 96] width 5 height 5
radio input "true"
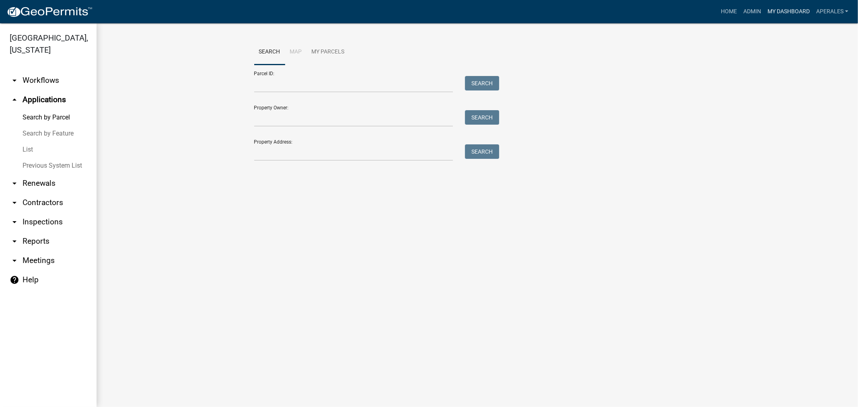
click at [772, 11] on link "My Dashboard" at bounding box center [788, 11] width 49 height 15
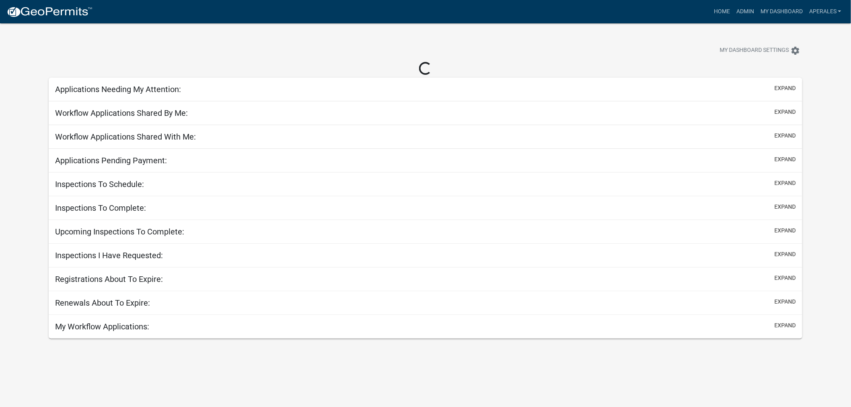
select select "3: 100"
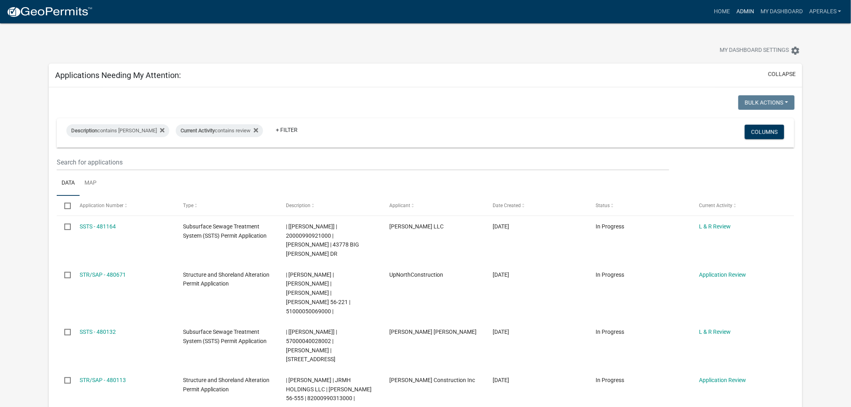
drag, startPoint x: 748, startPoint y: 11, endPoint x: 737, endPoint y: 11, distance: 10.9
click at [748, 11] on link "Admin" at bounding box center [745, 11] width 24 height 15
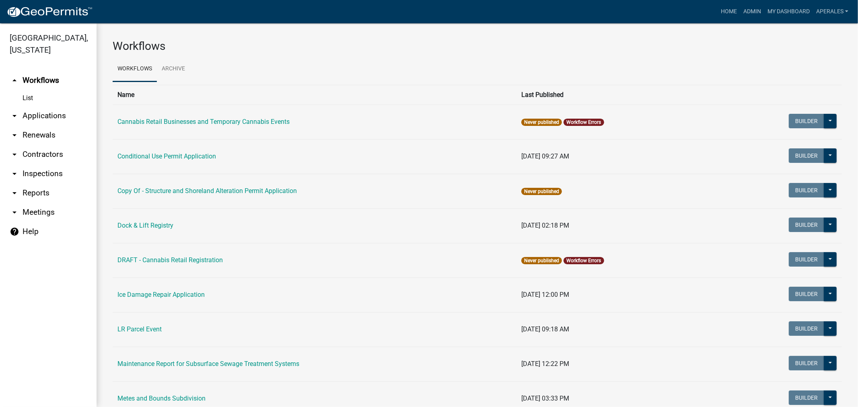
click at [43, 116] on link "arrow_drop_down Applications" at bounding box center [48, 115] width 97 height 19
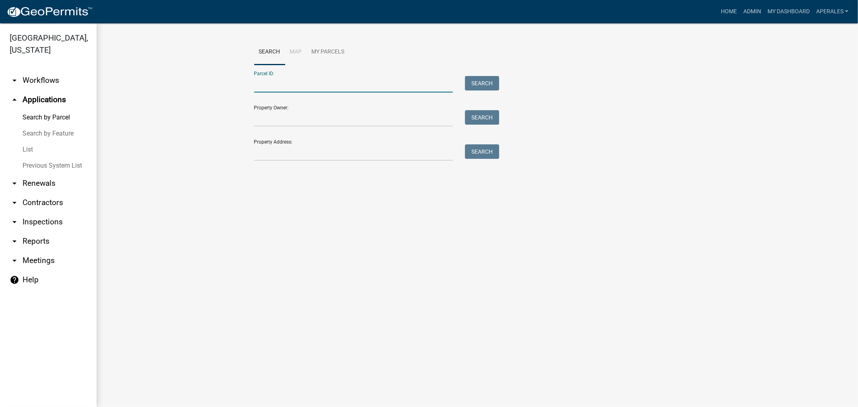
click at [330, 86] on input "Parcel ID:" at bounding box center [353, 84] width 199 height 16
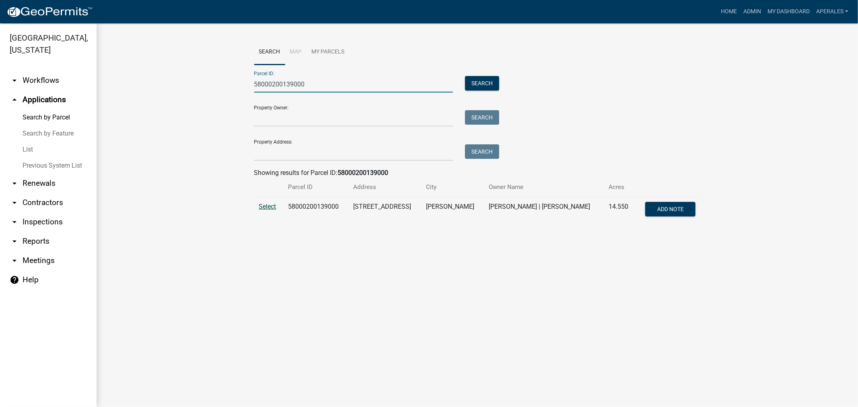
type input "58000200139000"
click at [270, 204] on span "Select" at bounding box center [267, 207] width 17 height 8
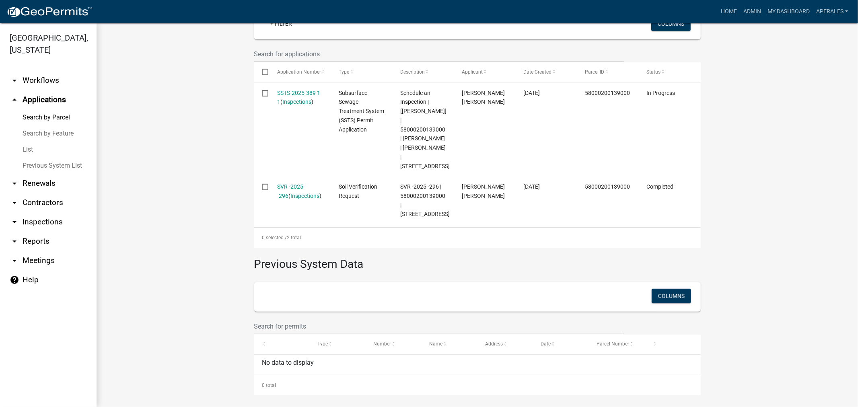
scroll to position [266, 0]
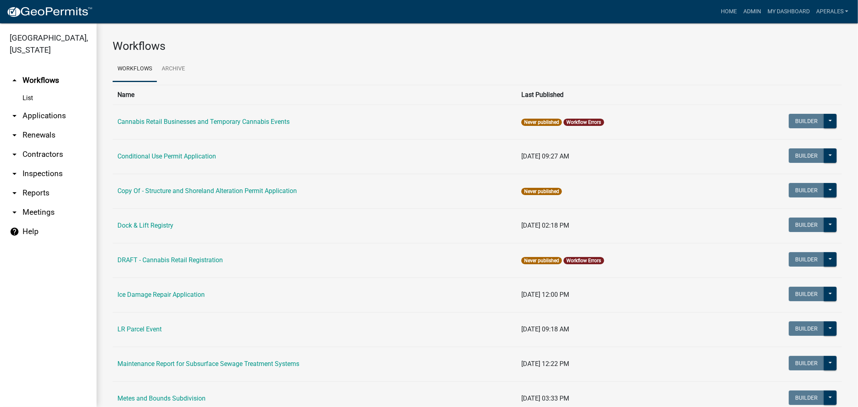
click at [44, 118] on link "arrow_drop_down Applications" at bounding box center [48, 115] width 97 height 19
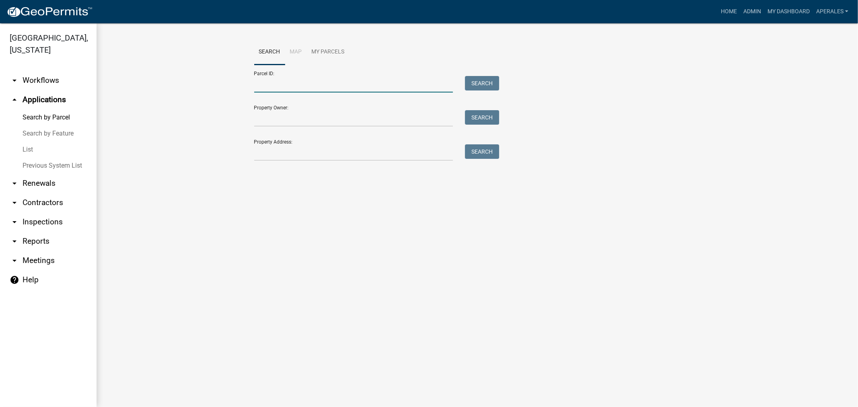
click at [302, 87] on input "Parcel ID:" at bounding box center [353, 84] width 199 height 16
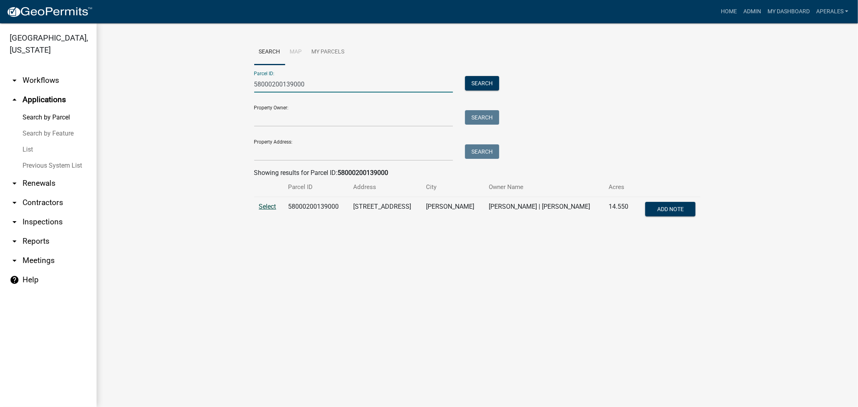
type input "58000200139000"
click at [262, 206] on span "Select" at bounding box center [267, 207] width 17 height 8
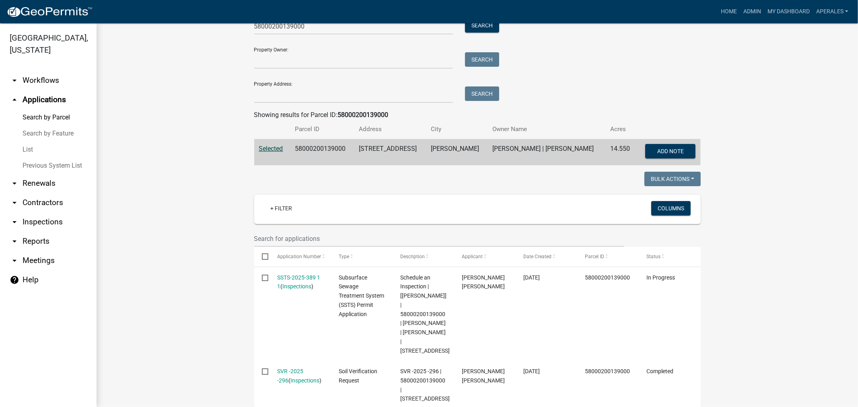
scroll to position [134, 0]
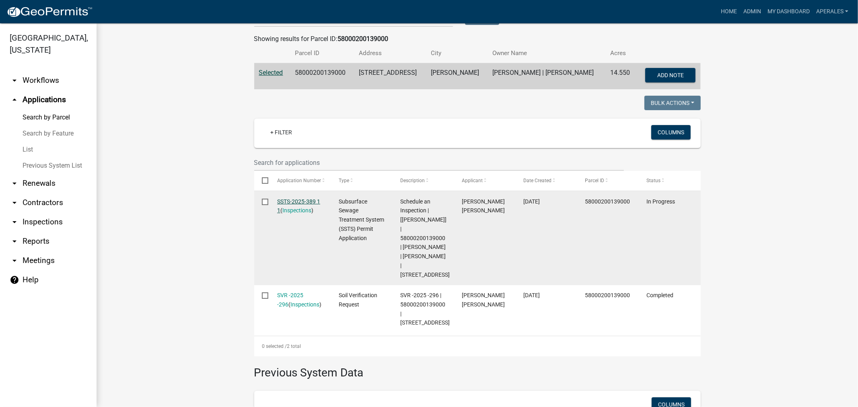
click at [299, 200] on link "SSTS-2025-389 1 1" at bounding box center [298, 206] width 43 height 16
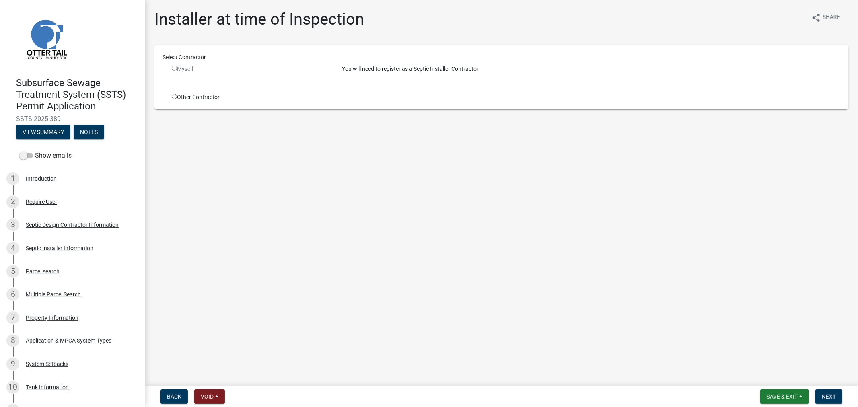
click at [175, 96] on input "radio" at bounding box center [174, 96] width 5 height 5
radio input "true"
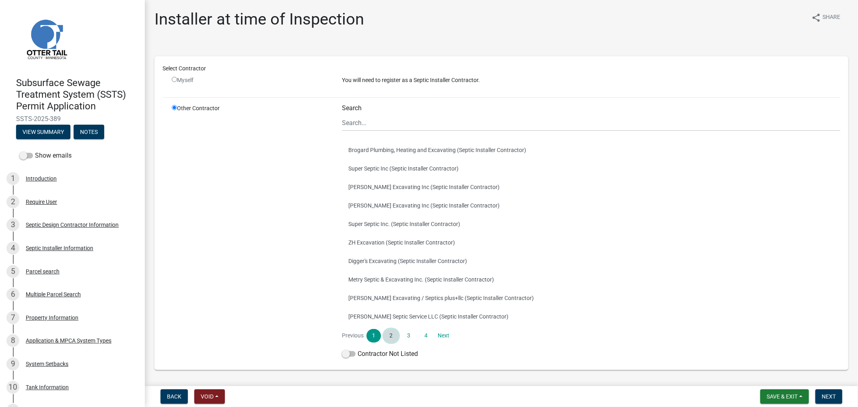
click at [385, 334] on link "2" at bounding box center [391, 336] width 14 height 14
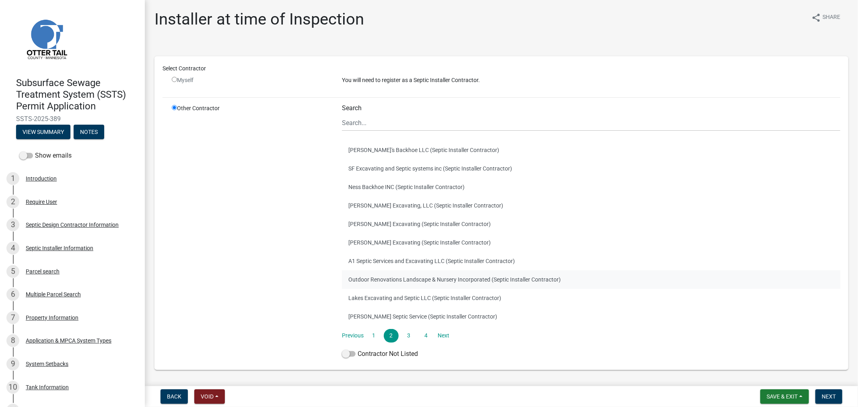
click at [367, 276] on button "Outdoor Renovations Landscape & Nursery Incorporated (Septic Installer Contract…" at bounding box center [591, 279] width 499 height 19
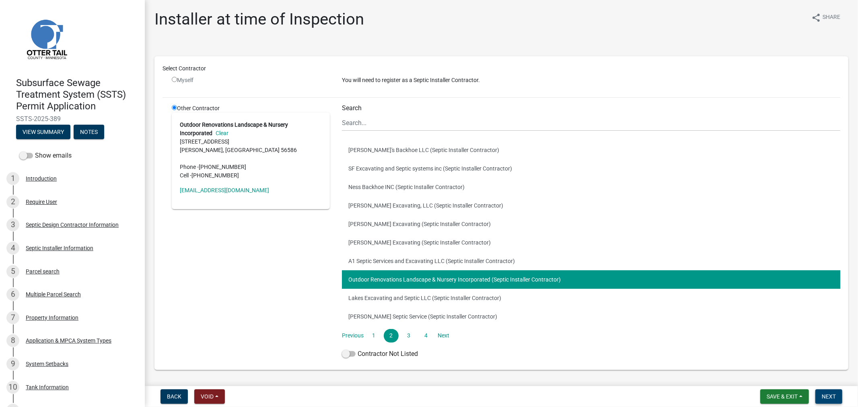
click at [832, 396] on span "Next" at bounding box center [829, 396] width 14 height 6
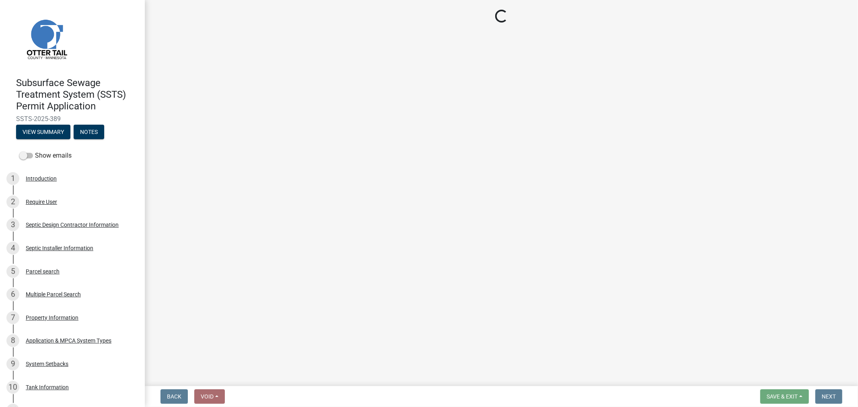
select select "710d5f49-2663-4e73-9718-d0c4e189f5ed"
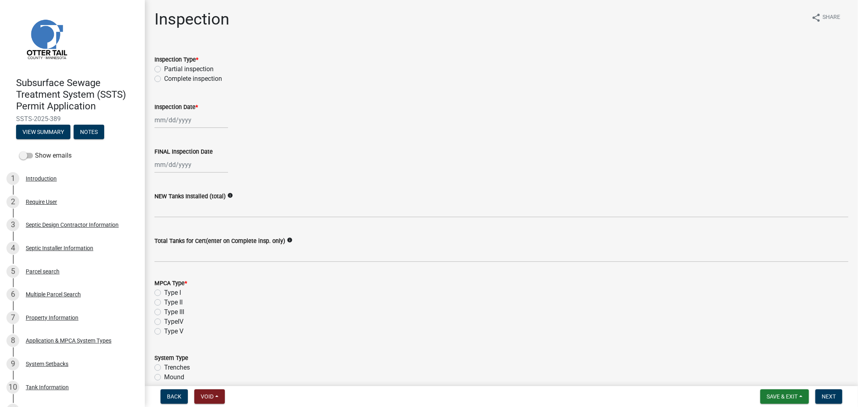
click at [164, 78] on label "Complete inspection" at bounding box center [193, 79] width 58 height 10
click at [164, 78] on input "Complete inspection" at bounding box center [166, 76] width 5 height 5
radio input "true"
select select "9"
select select "2025"
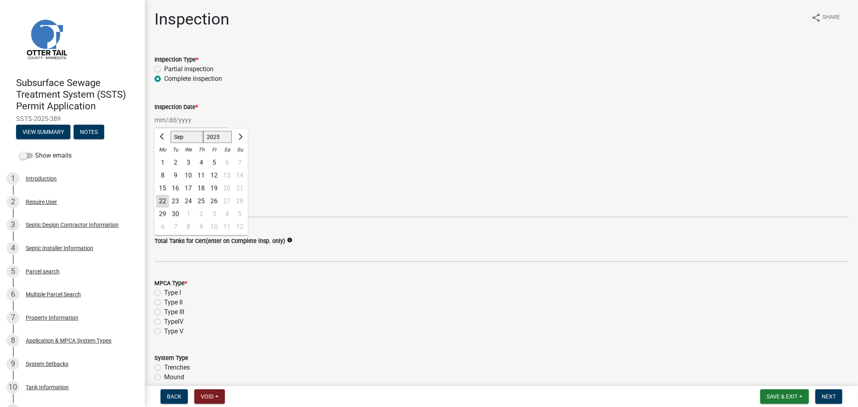
click at [162, 117] on div "[PERSON_NAME] Feb Mar Apr [PERSON_NAME][DATE] Oct Nov [DATE] 1526 1527 1528 152…" at bounding box center [192, 120] width 74 height 16
click at [173, 185] on div "16" at bounding box center [175, 188] width 13 height 13
type input "09/16/2025"
click at [171, 160] on div at bounding box center [192, 165] width 74 height 16
select select "9"
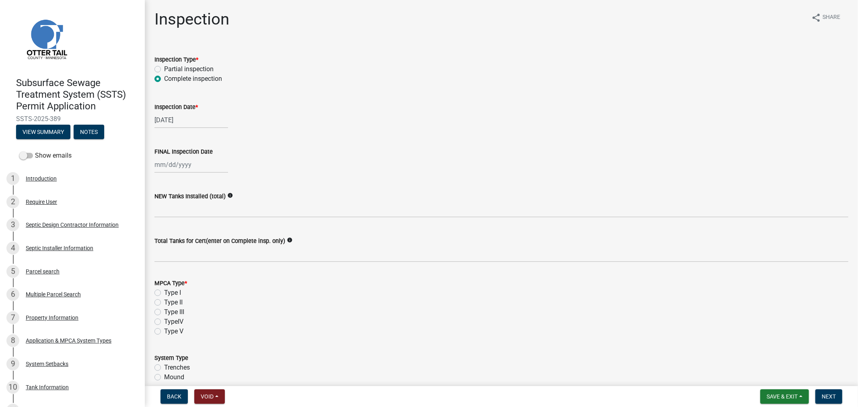
select select "2025"
click at [175, 234] on div "16" at bounding box center [175, 233] width 13 height 13
type input "09/16/2025"
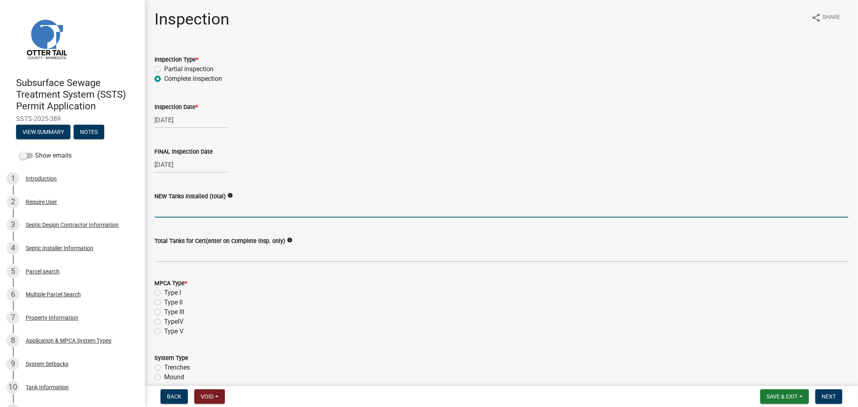
click at [174, 213] on input "text" at bounding box center [502, 209] width 694 height 16
type input "2"
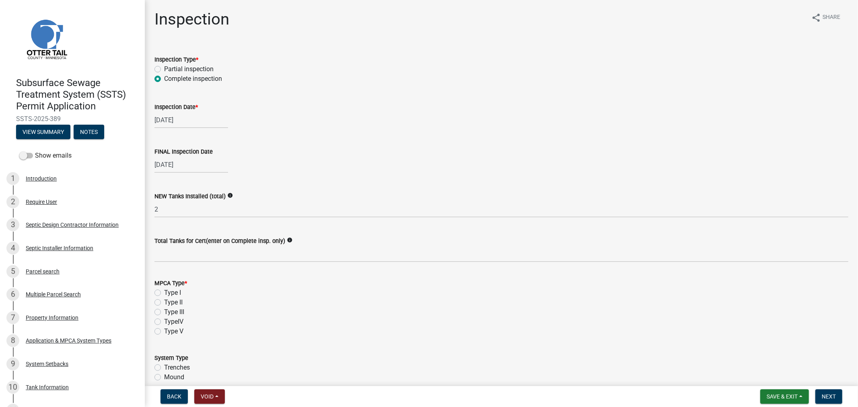
click at [208, 262] on wm-data-entity-input "Total Tanks for Cert(enter on Complete insp. only) info" at bounding box center [502, 247] width 694 height 44
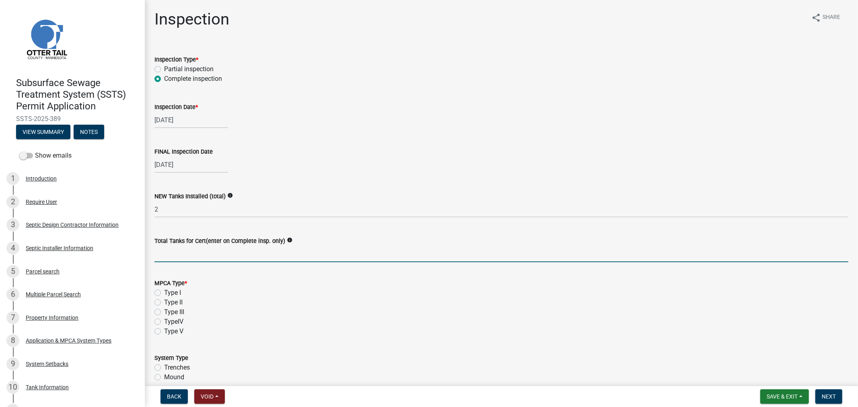
click at [202, 252] on input "Total Tanks for Cert(enter on Complete insp. only)" at bounding box center [502, 254] width 694 height 16
type input "2"
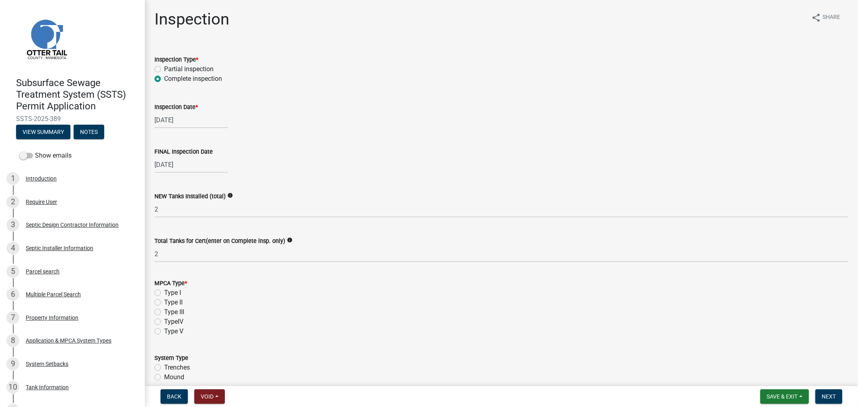
click at [164, 292] on label "Type I" at bounding box center [172, 293] width 17 height 10
click at [164, 292] on input "Type I" at bounding box center [166, 290] width 5 height 5
radio input "true"
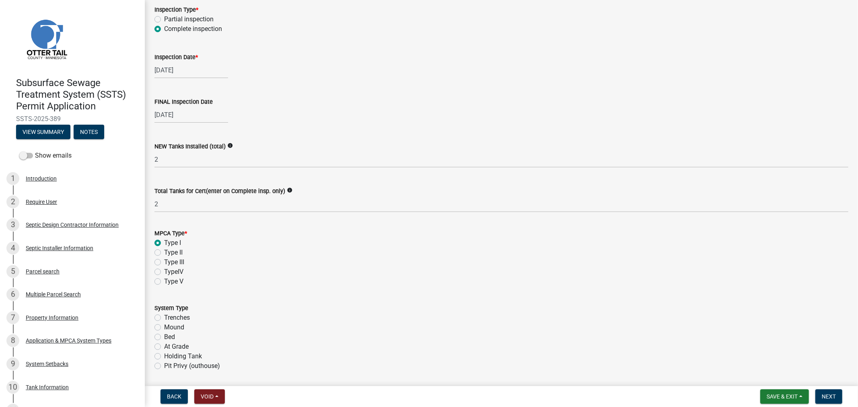
scroll to position [179, 0]
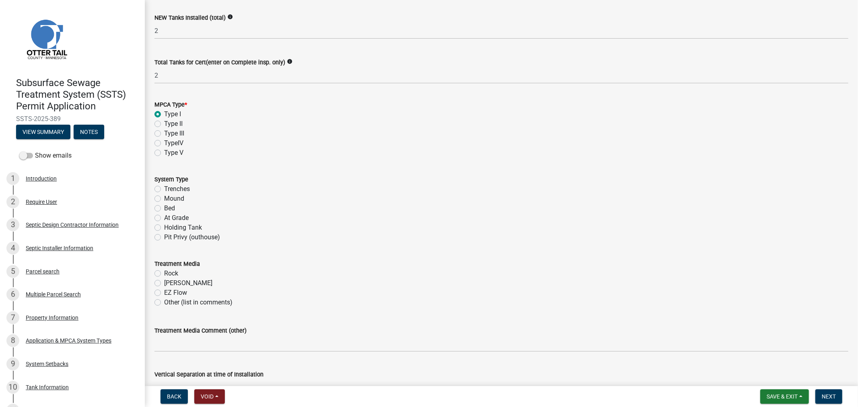
click at [157, 202] on div "Mound" at bounding box center [502, 199] width 694 height 10
click at [164, 198] on label "Mound" at bounding box center [174, 199] width 20 height 10
click at [164, 198] on input "Mound" at bounding box center [166, 196] width 5 height 5
radio input "true"
click at [164, 271] on label "Rock" at bounding box center [171, 274] width 14 height 10
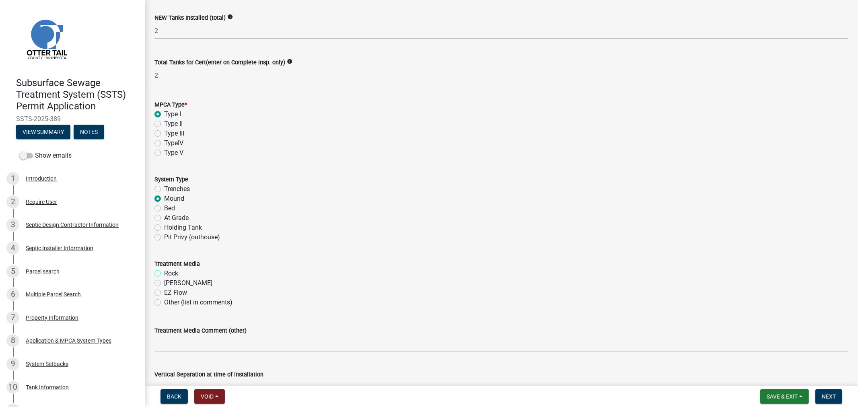
click at [164, 271] on input "Rock" at bounding box center [166, 271] width 5 height 5
radio input "true"
click at [164, 283] on label "[PERSON_NAME]" at bounding box center [188, 283] width 48 height 10
click at [164, 283] on input "[PERSON_NAME]" at bounding box center [166, 280] width 5 height 5
radio input "true"
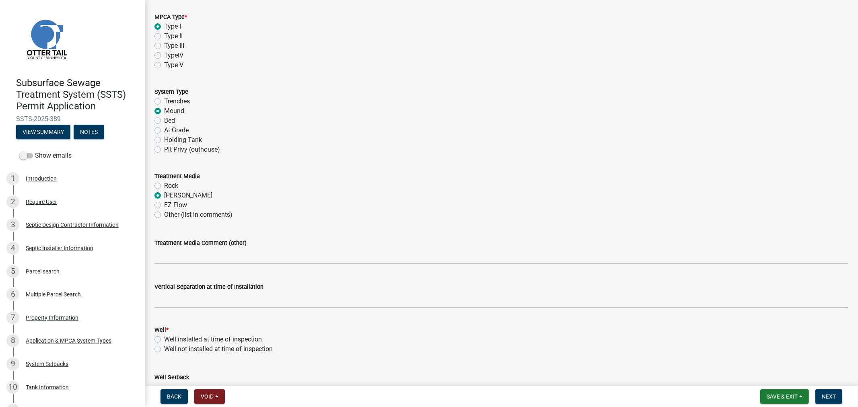
scroll to position [268, 0]
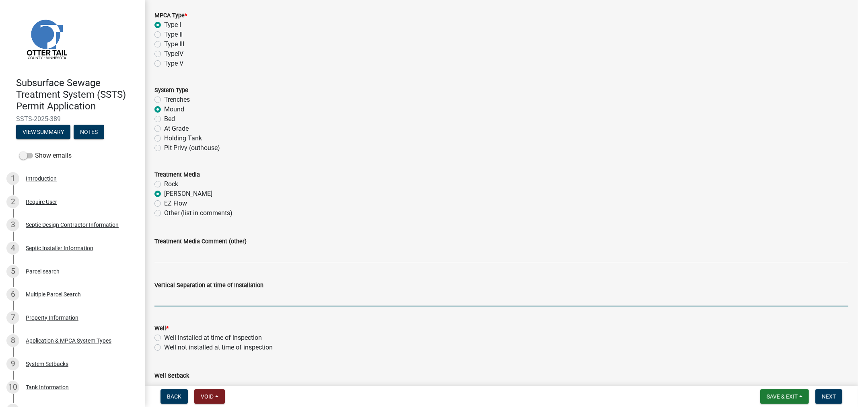
click at [183, 297] on input "text" at bounding box center [502, 298] width 694 height 16
type input "36"
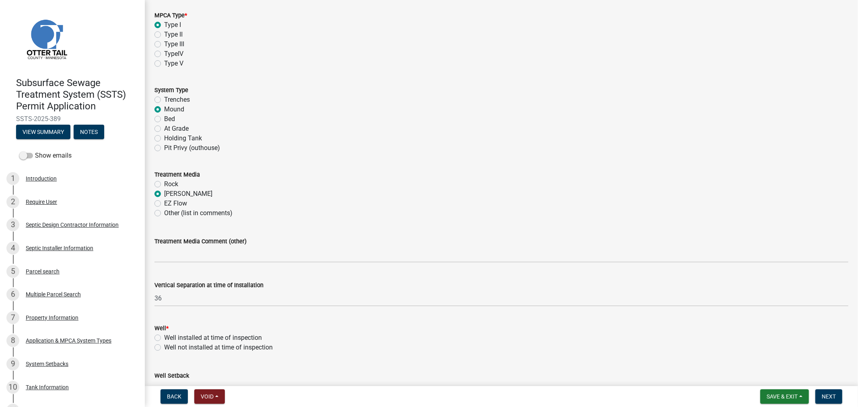
click at [301, 329] on div "Well *" at bounding box center [502, 328] width 694 height 10
click at [161, 339] on div "Well installed at time of inspection" at bounding box center [502, 338] width 694 height 10
click at [164, 339] on label "Well installed at time of inspection" at bounding box center [213, 338] width 98 height 10
click at [164, 338] on input "Well installed at time of inspection" at bounding box center [166, 335] width 5 height 5
radio input "true"
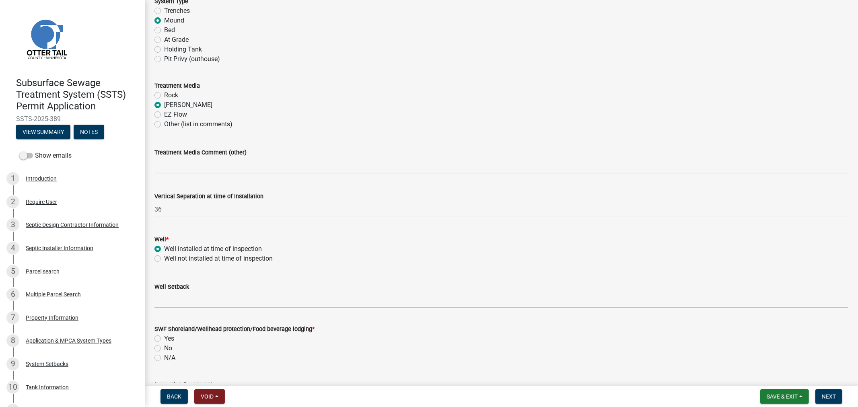
scroll to position [357, 0]
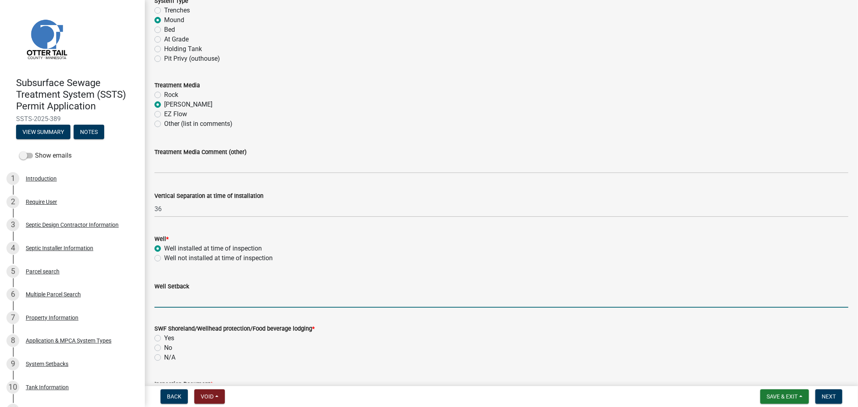
drag, startPoint x: 189, startPoint y: 301, endPoint x: 189, endPoint y: 306, distance: 5.2
click at [189, 301] on input "Well Setback" at bounding box center [502, 299] width 694 height 16
type input "65"
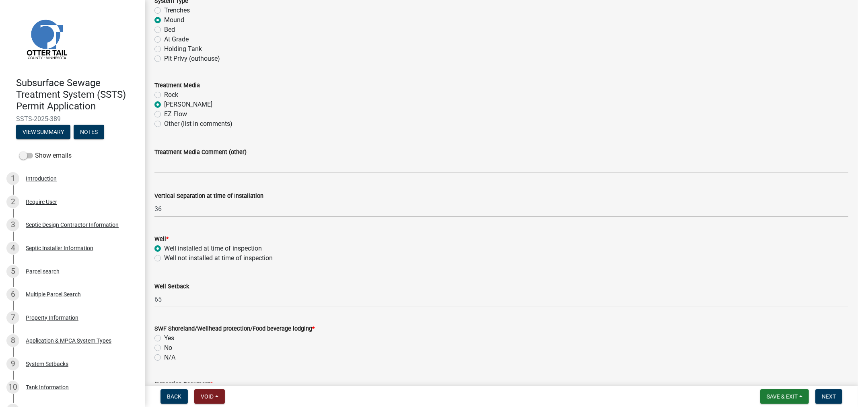
click at [164, 348] on label "No" at bounding box center [168, 348] width 8 height 10
click at [164, 348] on input "No" at bounding box center [166, 345] width 5 height 5
radio input "true"
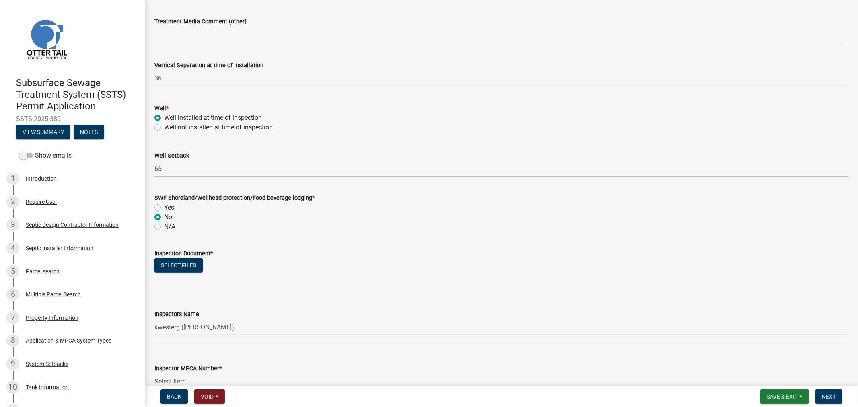
scroll to position [536, 0]
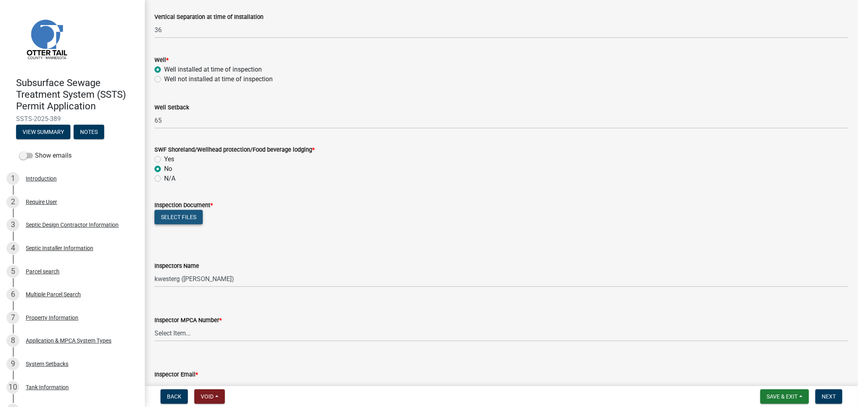
click at [185, 219] on button "Select files" at bounding box center [179, 217] width 48 height 14
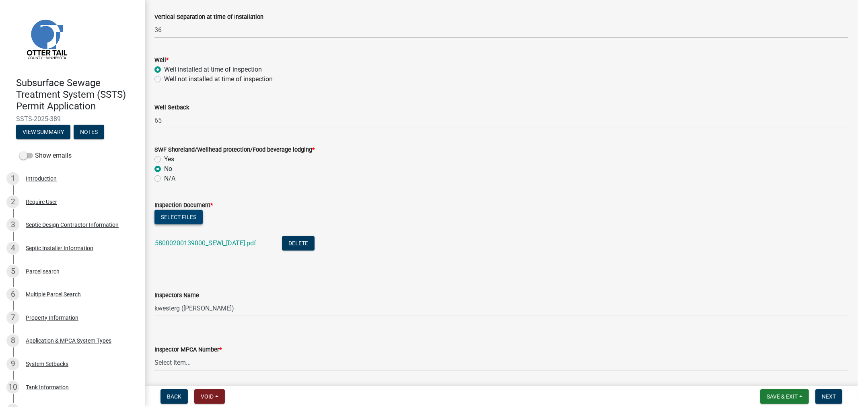
click at [167, 220] on button "Select files" at bounding box center [179, 217] width 48 height 14
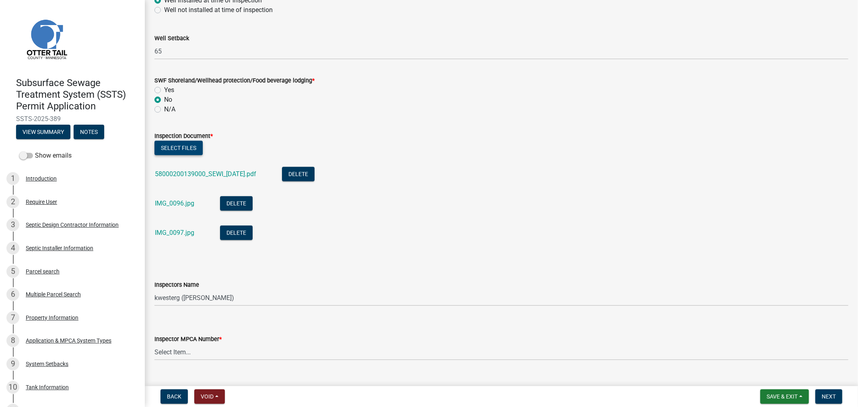
scroll to position [715, 0]
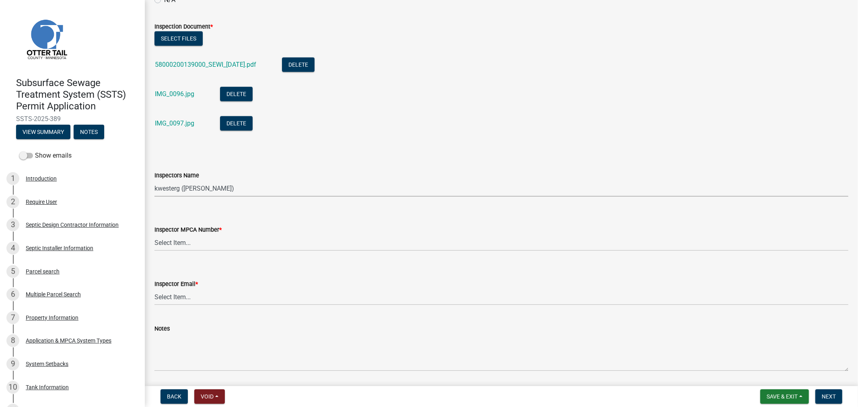
click at [175, 189] on select "Select Item... btollefson ([PERSON_NAME]) [PERSON_NAME] ([PERSON_NAME]) eplaste…" at bounding box center [502, 188] width 694 height 16
select select "64cc3fb4-2a84-49c8-ae2d-a7b3072cebaf"
click at [155, 180] on select "Select Item... btollefson ([PERSON_NAME]) [PERSON_NAME] ([PERSON_NAME]) eplaste…" at bounding box center [502, 188] width 694 height 16
click at [186, 247] on select "Select Item... [PERSON_NAME] (10415) [PERSON_NAME] (924) [PERSON_NAME] (1957) […" at bounding box center [502, 243] width 694 height 16
click at [155, 235] on select "Select Item... [PERSON_NAME] (10415) [PERSON_NAME] (924) [PERSON_NAME] (1957) […" at bounding box center [502, 243] width 694 height 16
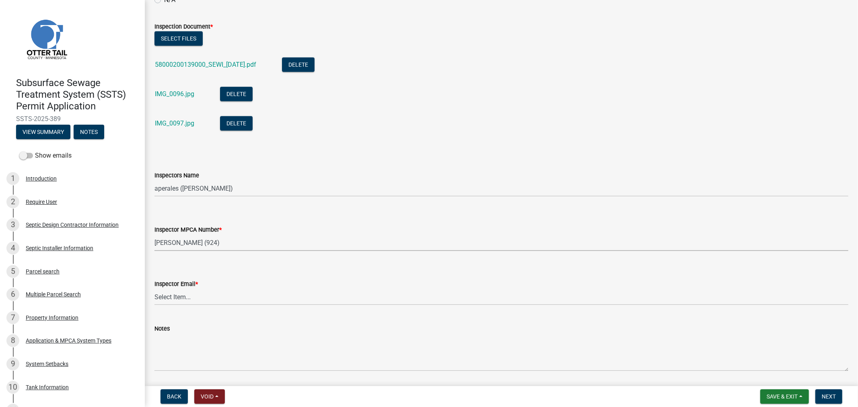
select select "6979e2cf-acfc-4aeb-b273-cede3e7f0b0f"
click at [199, 302] on select "Select Item... [PERSON_NAME] ([EMAIL_ADDRESS][DOMAIN_NAME]) [PERSON_NAME] ([EMA…" at bounding box center [502, 297] width 694 height 16
click at [155, 289] on select "Select Item... [PERSON_NAME] ([EMAIL_ADDRESS][DOMAIN_NAME]) [PERSON_NAME] ([EMA…" at bounding box center [502, 297] width 694 height 16
select select "fc504d62-a492-4196-a78d-ce00230c60b4"
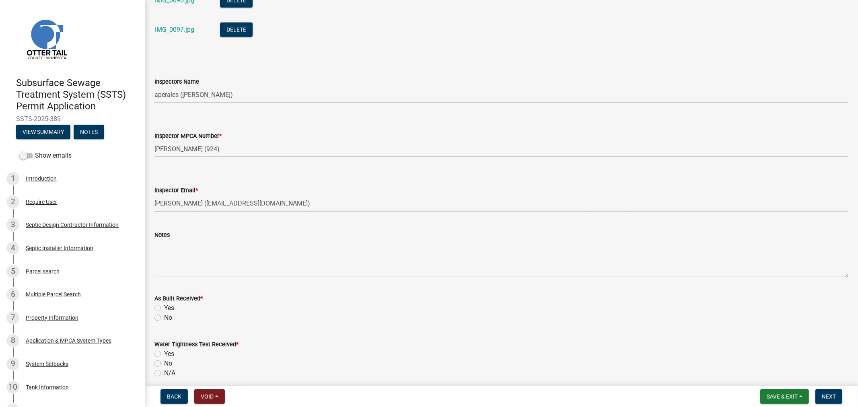
scroll to position [894, 0]
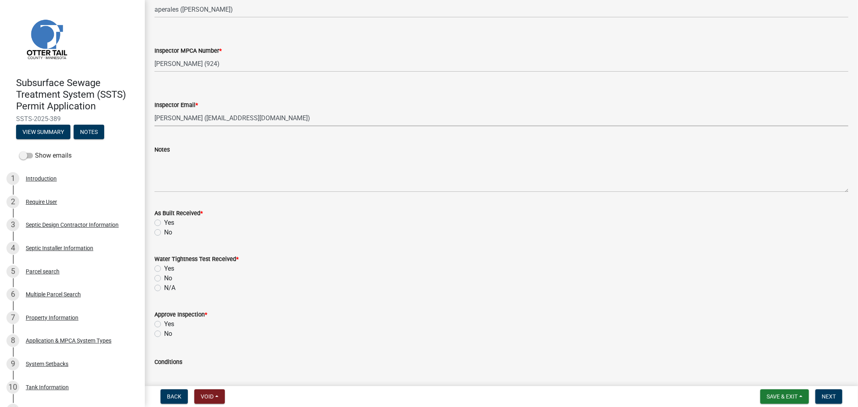
click at [164, 220] on label "Yes" at bounding box center [169, 223] width 10 height 10
click at [164, 220] on input "Yes" at bounding box center [166, 220] width 5 height 5
radio input "true"
click at [164, 288] on label "N/A" at bounding box center [169, 288] width 11 height 10
click at [164, 288] on input "N/A" at bounding box center [166, 285] width 5 height 5
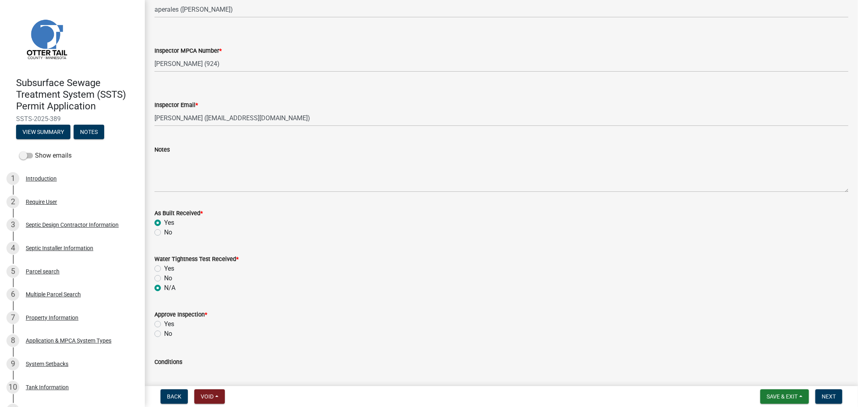
radio input "true"
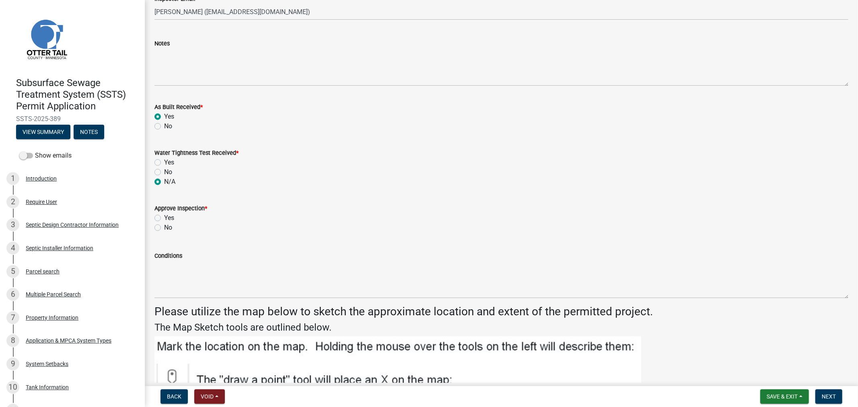
scroll to position [1028, 0]
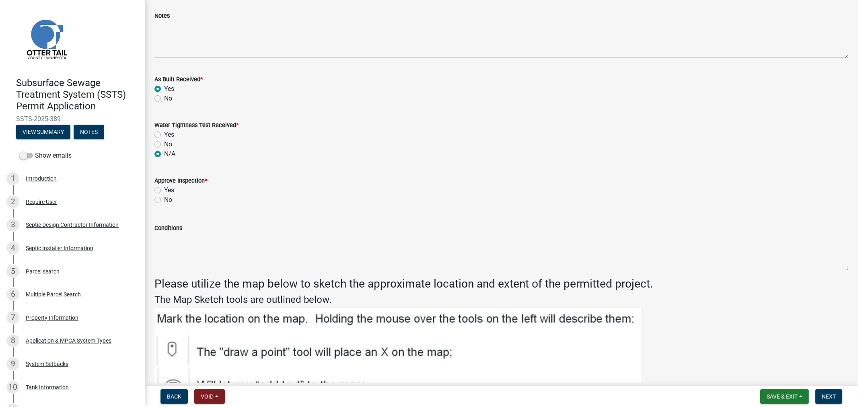
click at [164, 190] on label "Yes" at bounding box center [169, 190] width 10 height 10
click at [164, 190] on input "Yes" at bounding box center [166, 187] width 5 height 5
radio input "true"
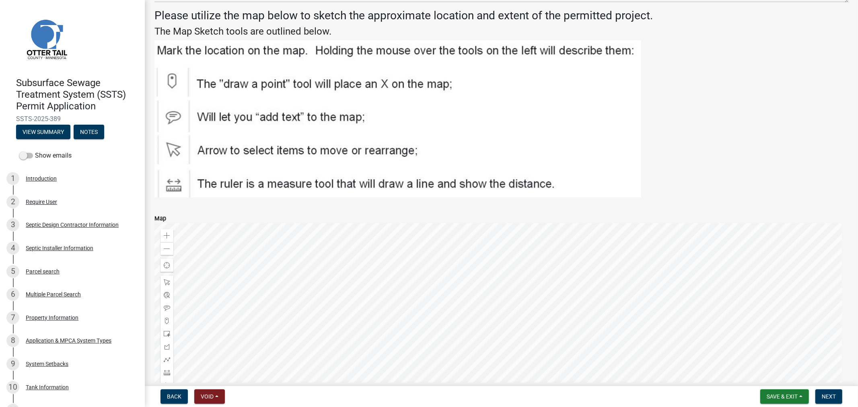
scroll to position [1376, 0]
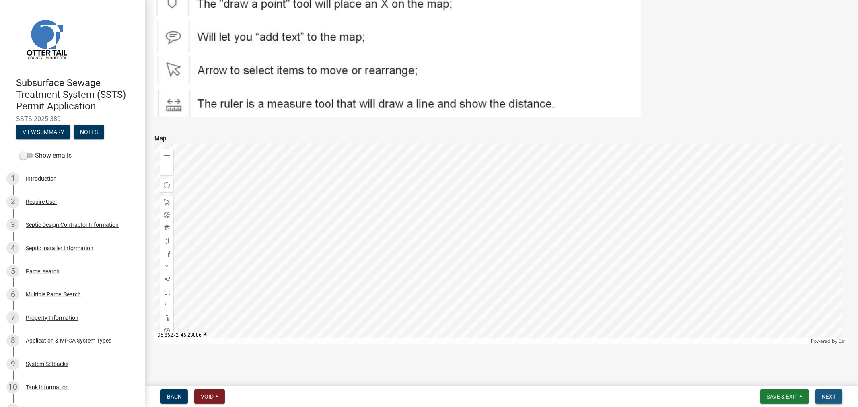
click at [820, 396] on button "Next" at bounding box center [829, 396] width 27 height 14
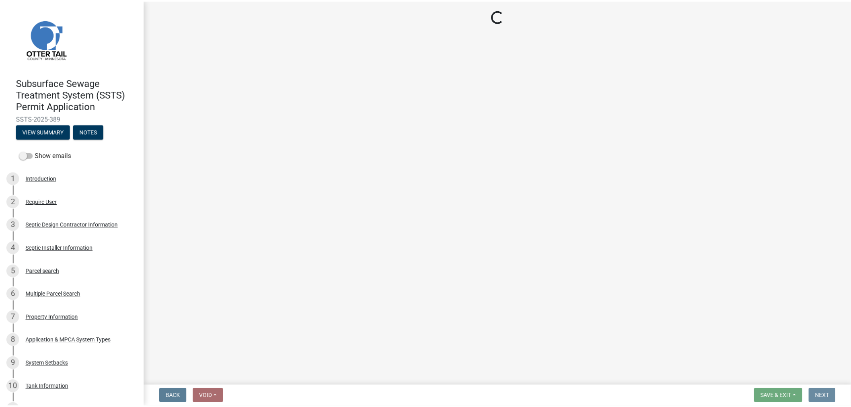
scroll to position [0, 0]
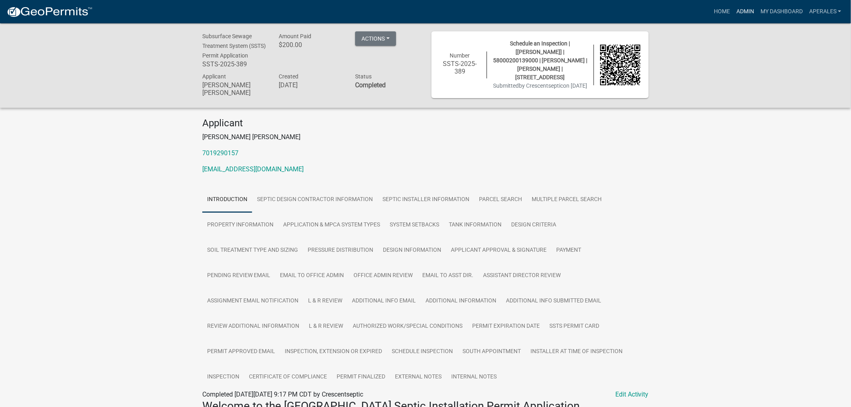
click at [743, 10] on link "Admin" at bounding box center [745, 11] width 24 height 15
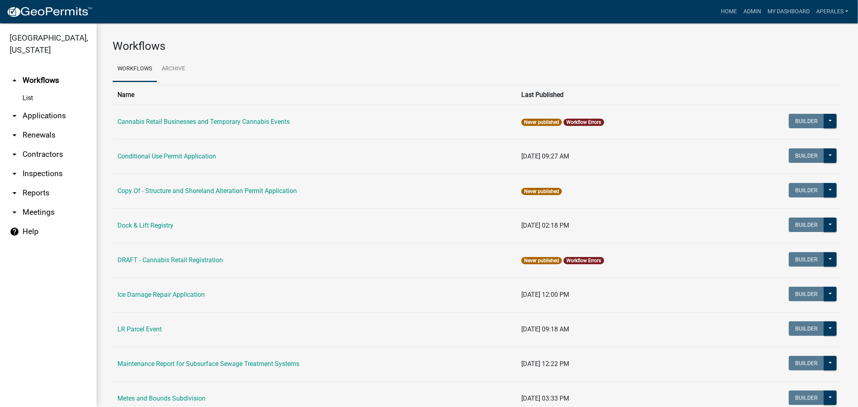
click at [47, 117] on link "arrow_drop_down Applications" at bounding box center [48, 115] width 97 height 19
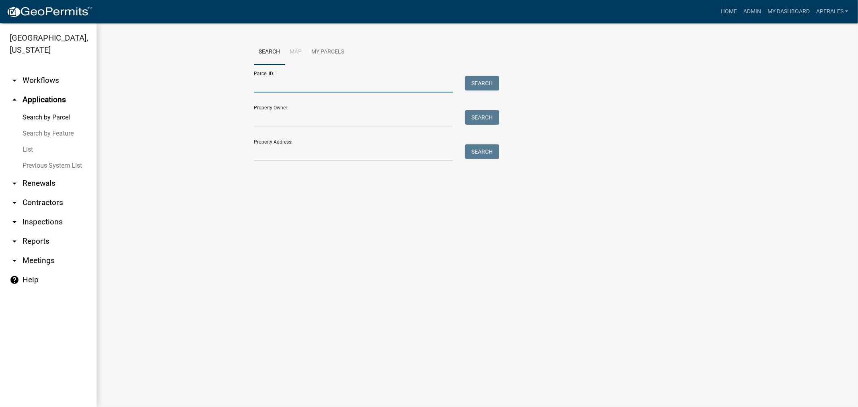
click at [263, 82] on input "Parcel ID:" at bounding box center [353, 84] width 199 height 16
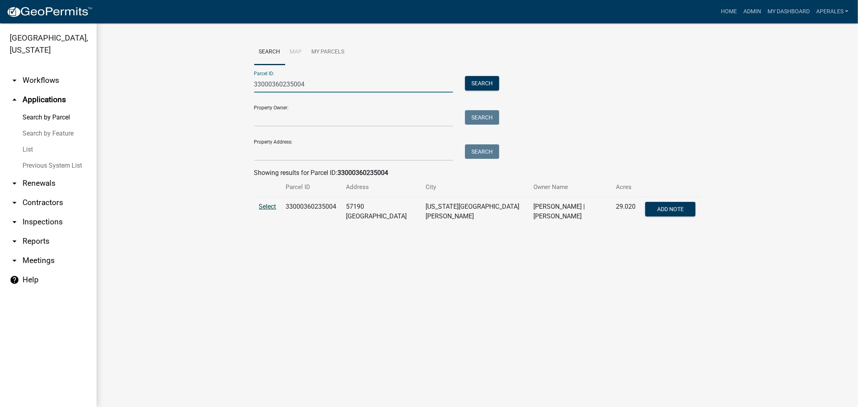
type input "33000360235004"
click at [271, 210] on span "Select" at bounding box center [267, 207] width 17 height 8
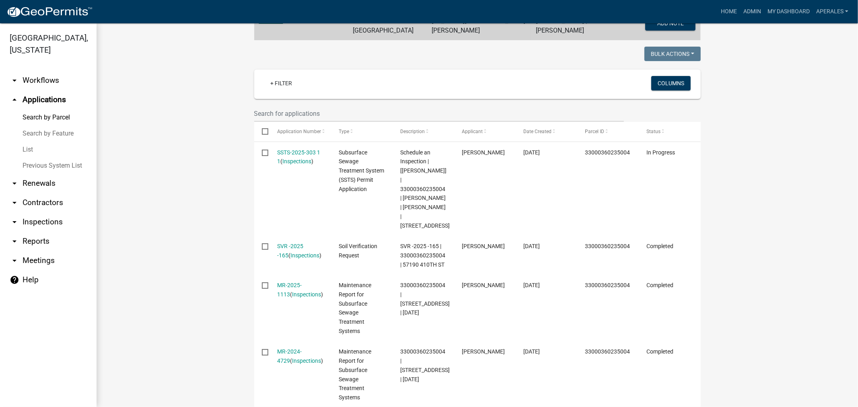
scroll to position [179, 0]
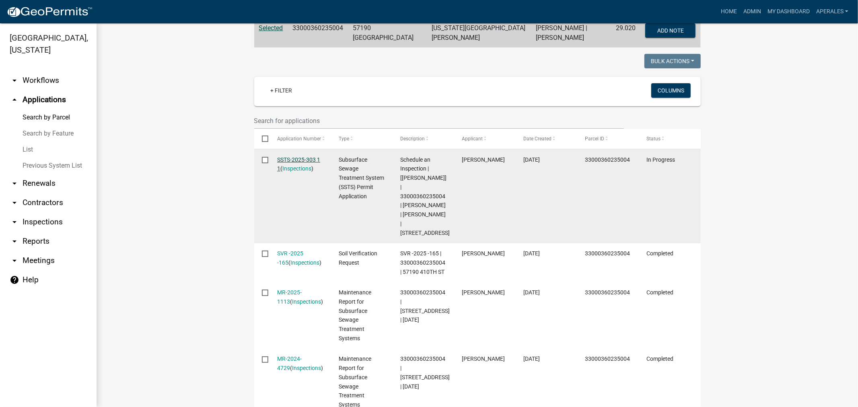
click at [299, 157] on link "SSTS-2025-303 1 1" at bounding box center [298, 165] width 43 height 16
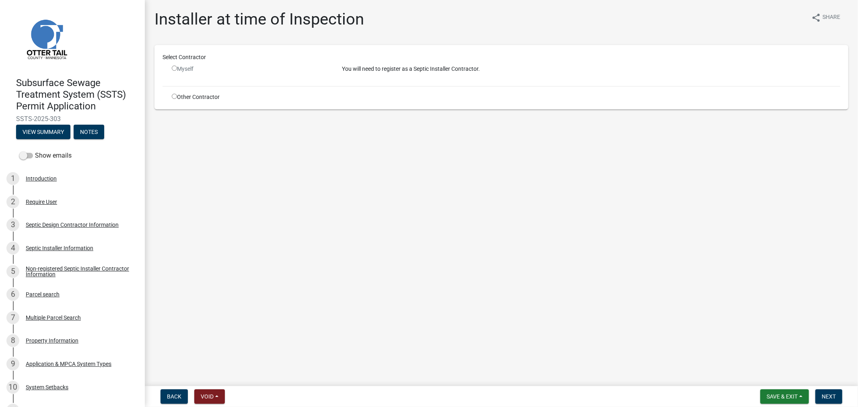
click at [172, 97] on input "radio" at bounding box center [174, 96] width 5 height 5
radio input "true"
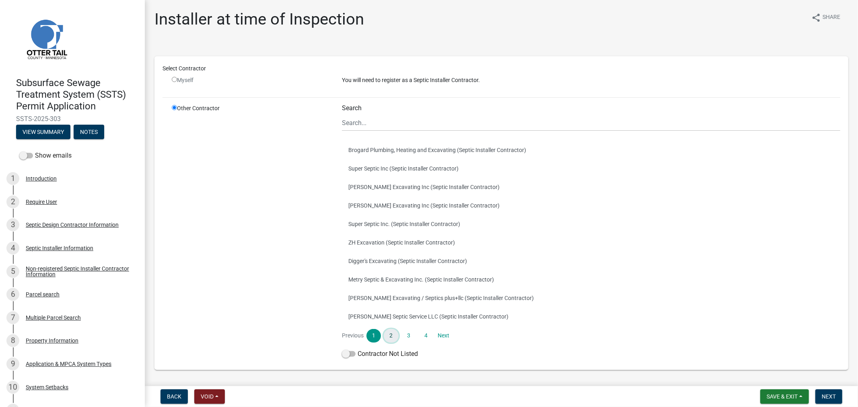
click at [388, 332] on link "2" at bounding box center [391, 336] width 14 height 14
click at [404, 333] on link "3" at bounding box center [409, 336] width 14 height 14
click at [421, 333] on link "4" at bounding box center [426, 336] width 14 height 14
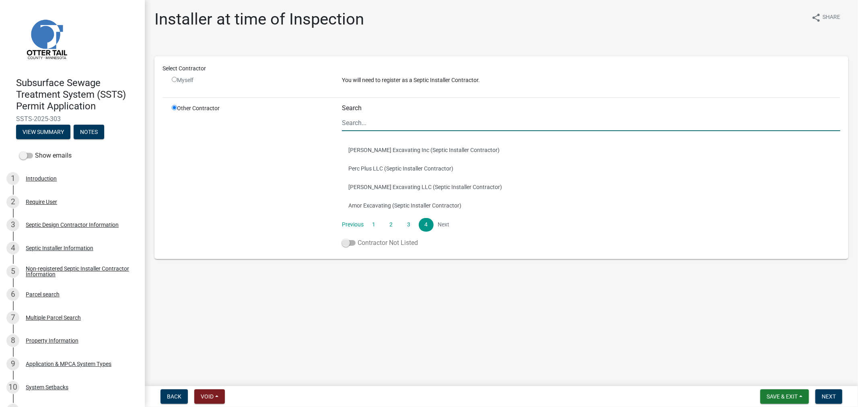
click at [350, 244] on span at bounding box center [349, 243] width 14 height 6
click at [358, 238] on input "Contractor Not Listed" at bounding box center [358, 238] width 0 height 0
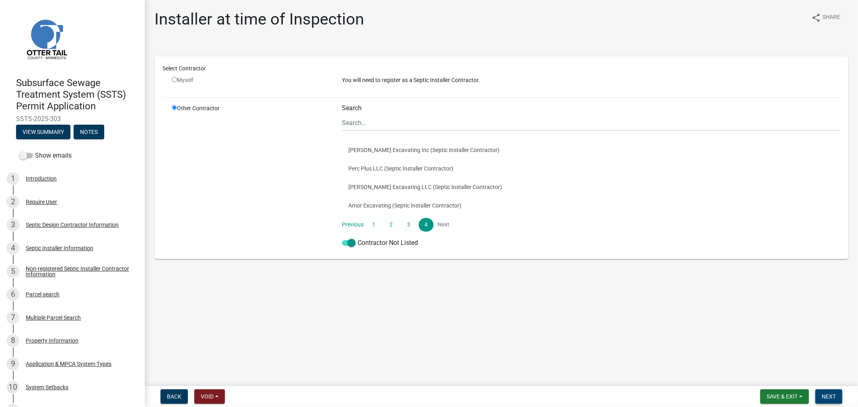
click at [832, 399] on span "Next" at bounding box center [829, 396] width 14 height 6
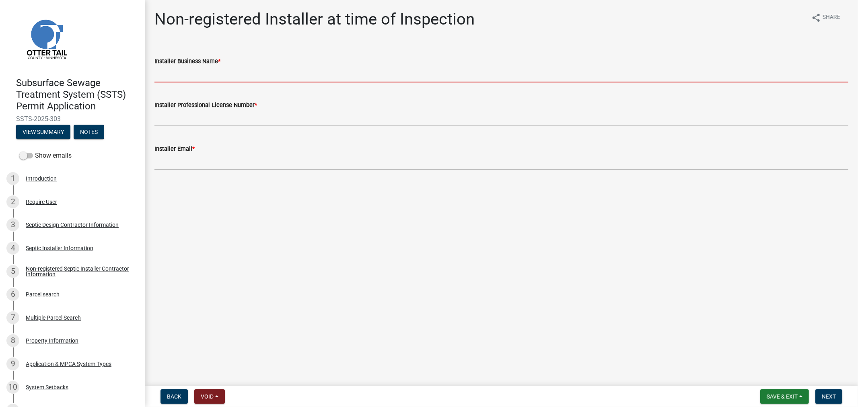
click at [191, 80] on input "Installer Business Name *" at bounding box center [502, 74] width 694 height 16
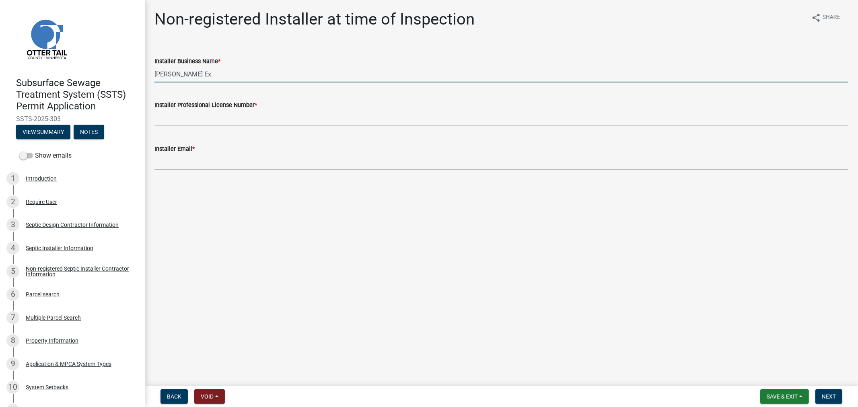
type input "Gilster Ex."
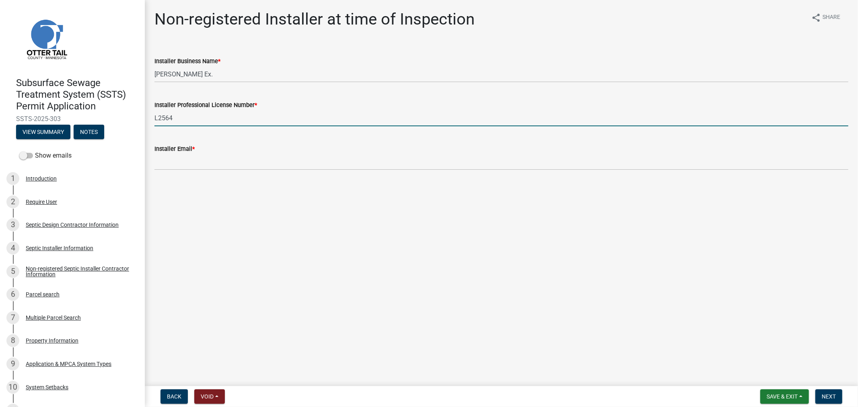
type input "L2564"
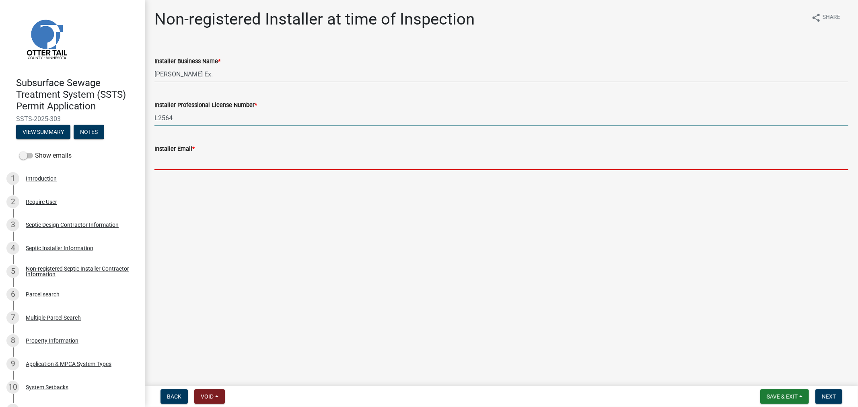
click at [194, 163] on input "Installer Email *" at bounding box center [502, 162] width 694 height 16
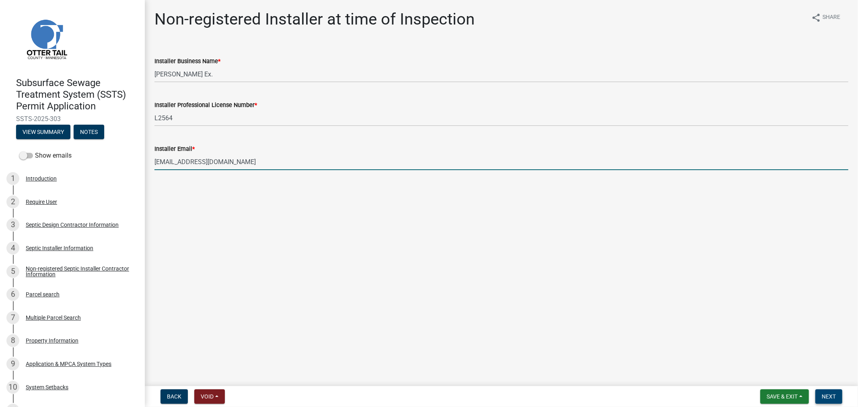
type input "gilsterexc@wcta.net"
click at [833, 391] on button "Next" at bounding box center [829, 396] width 27 height 14
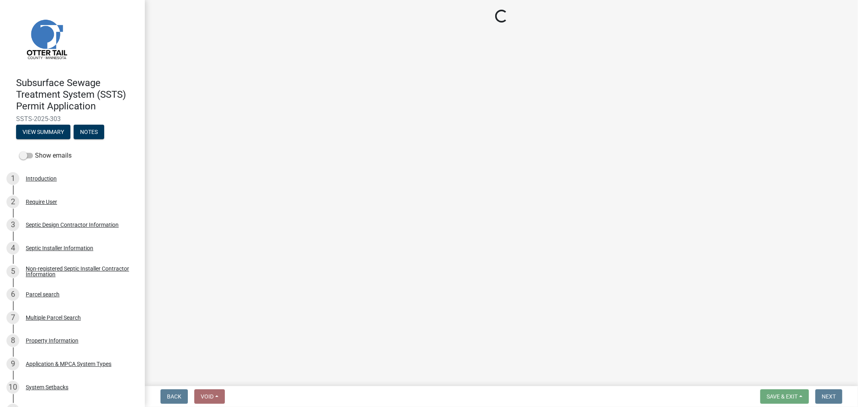
select select "710d5f49-2663-4e73-9718-d0c4e189f5ed"
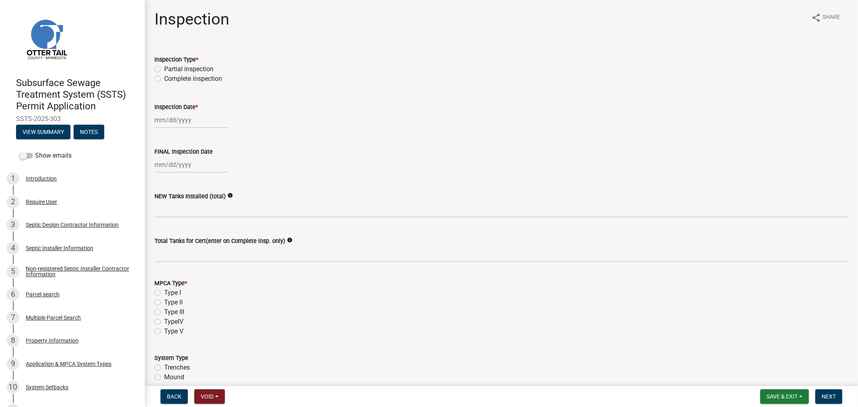
click at [164, 78] on label "Complete inspection" at bounding box center [193, 79] width 58 height 10
click at [164, 78] on input "Complete inspection" at bounding box center [166, 76] width 5 height 5
radio input "true"
select select "9"
select select "2025"
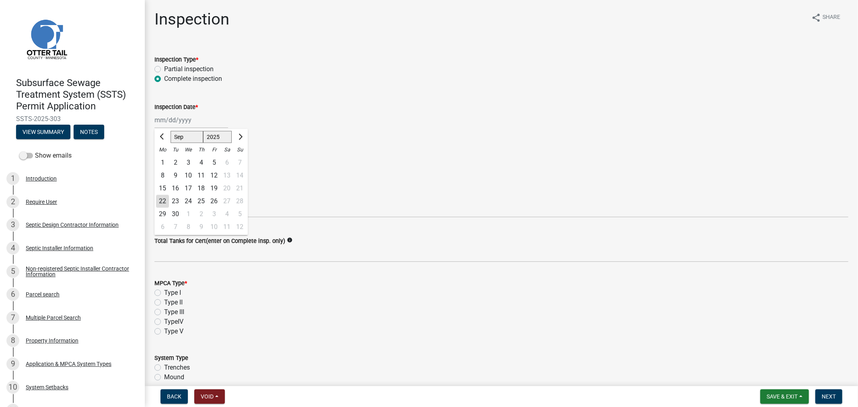
click at [161, 118] on div "[PERSON_NAME] Feb Mar Apr [PERSON_NAME][DATE] Oct Nov [DATE] 1526 1527 1528 152…" at bounding box center [192, 120] width 74 height 16
click at [176, 188] on div "16" at bounding box center [175, 188] width 13 height 13
type input "09/16/2025"
select select "9"
select select "2025"
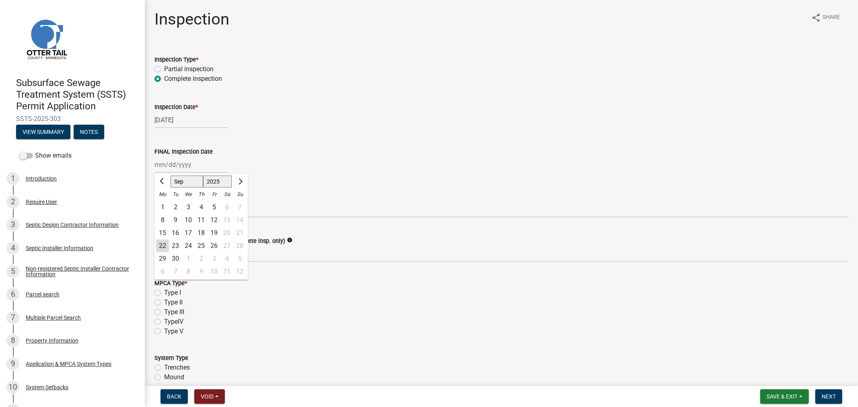
click at [170, 167] on div "[PERSON_NAME] Feb Mar Apr [PERSON_NAME][DATE] Oct Nov [DATE] 1526 1527 1528 152…" at bounding box center [192, 165] width 74 height 16
click at [177, 230] on div "16" at bounding box center [175, 233] width 13 height 13
type input "09/16/2025"
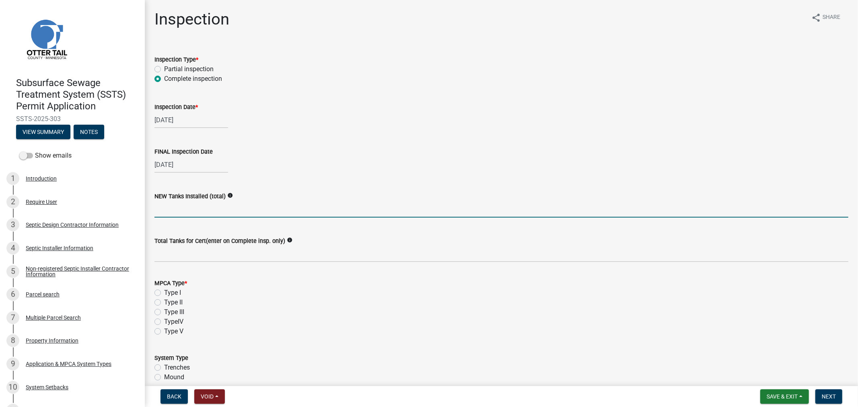
click at [177, 210] on input "text" at bounding box center [502, 209] width 694 height 16
type input "0"
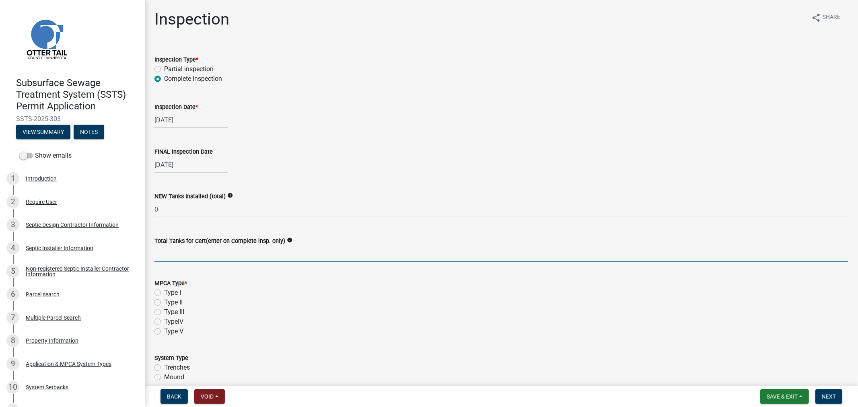
click at [181, 249] on input "Total Tanks for Cert(enter on Complete insp. only)" at bounding box center [502, 254] width 694 height 16
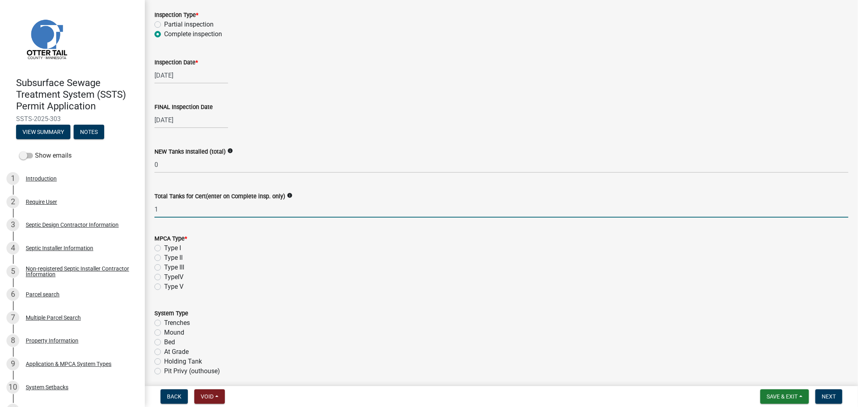
type input "1"
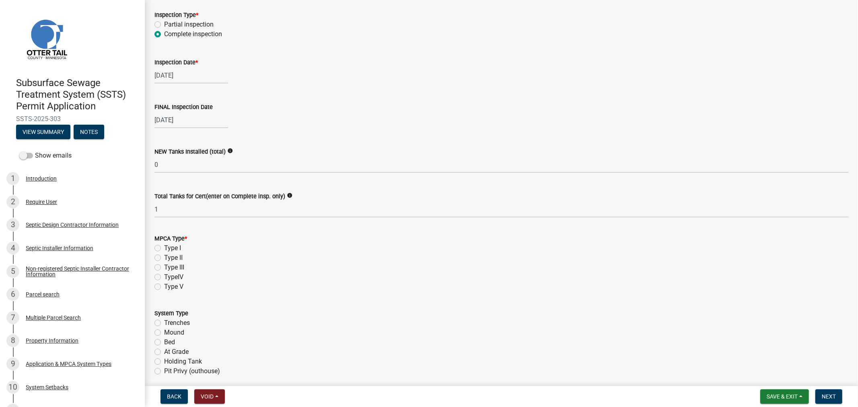
click at [164, 246] on label "Type I" at bounding box center [172, 248] width 17 height 10
click at [164, 246] on input "Type I" at bounding box center [166, 245] width 5 height 5
radio input "true"
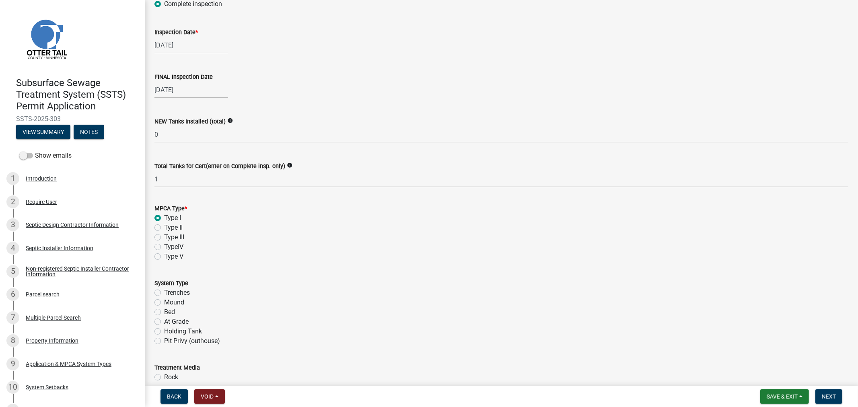
scroll to position [134, 0]
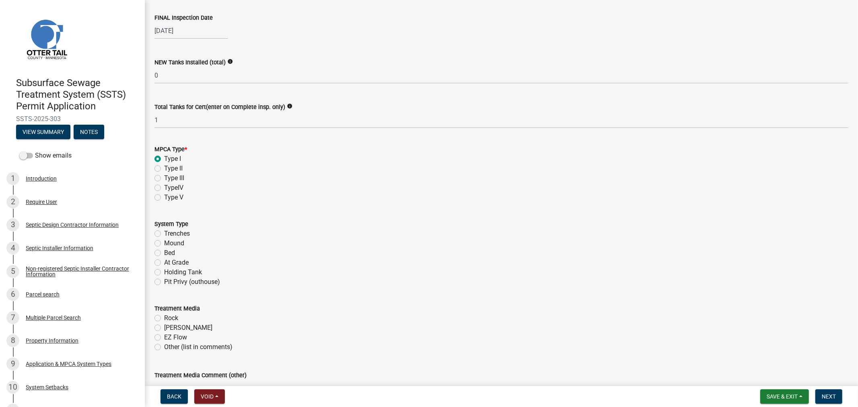
click at [164, 243] on label "Mound" at bounding box center [174, 244] width 20 height 10
click at [164, 243] on input "Mound" at bounding box center [166, 241] width 5 height 5
radio input "true"
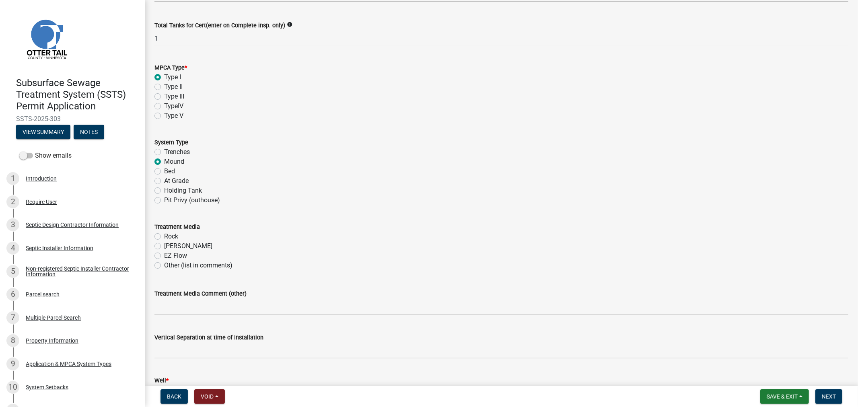
scroll to position [223, 0]
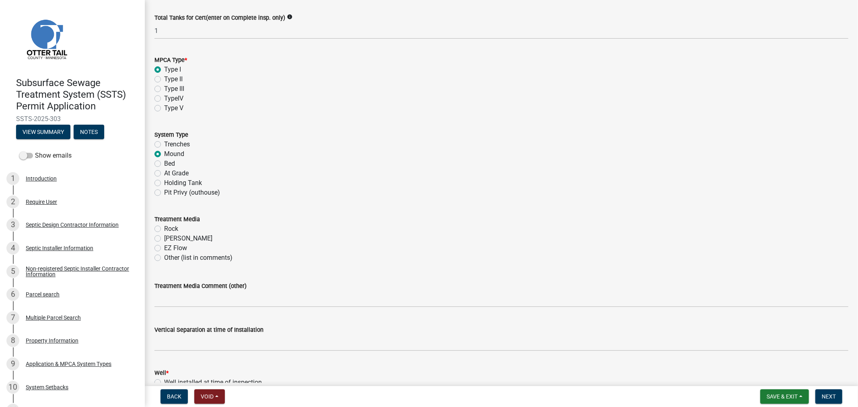
click at [164, 230] on label "Rock" at bounding box center [171, 229] width 14 height 10
click at [164, 229] on input "Rock" at bounding box center [166, 226] width 5 height 5
radio input "true"
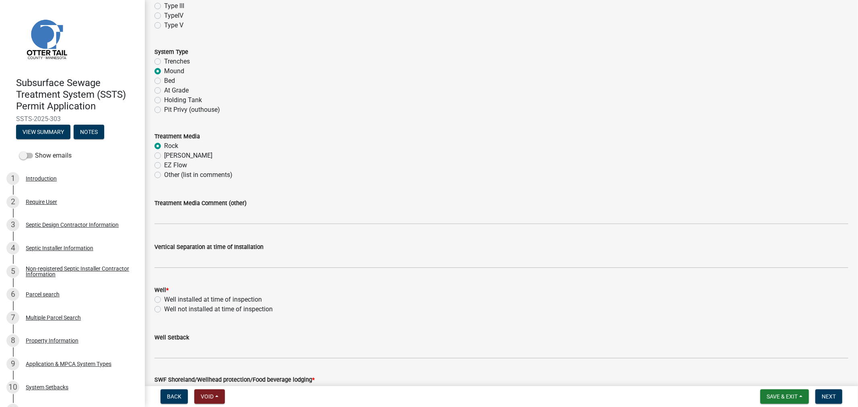
scroll to position [313, 0]
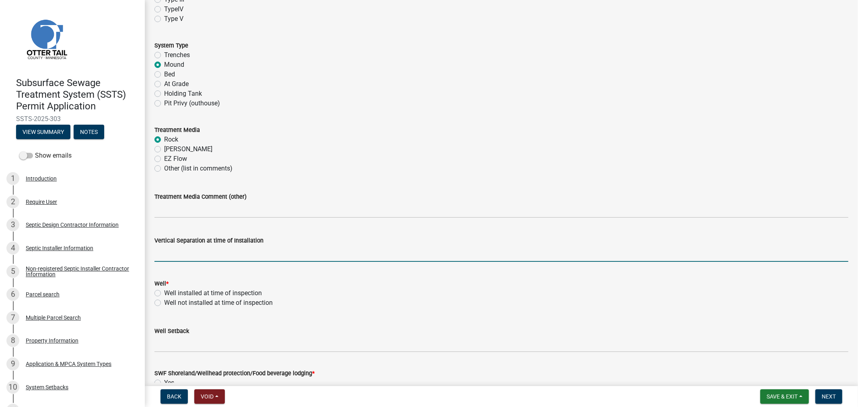
click at [179, 250] on input "text" at bounding box center [502, 253] width 694 height 16
type input "36"
click at [163, 315] on div "Well Setback" at bounding box center [502, 333] width 694 height 37
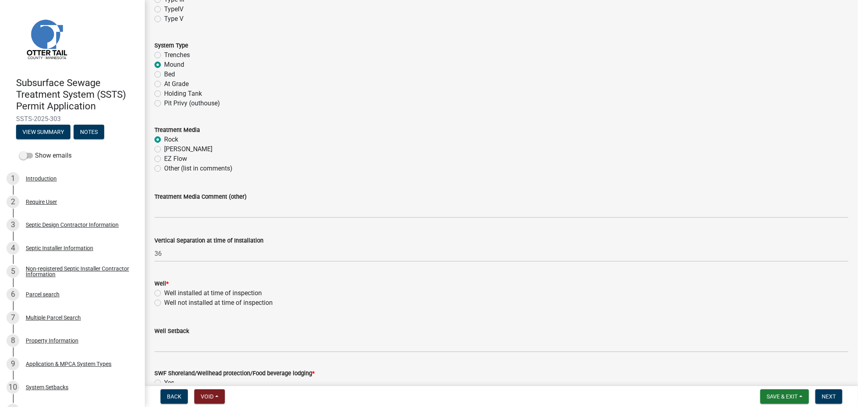
click at [164, 291] on label "Well installed at time of inspection" at bounding box center [213, 293] width 98 height 10
click at [164, 291] on input "Well installed at time of inspection" at bounding box center [166, 290] width 5 height 5
radio input "true"
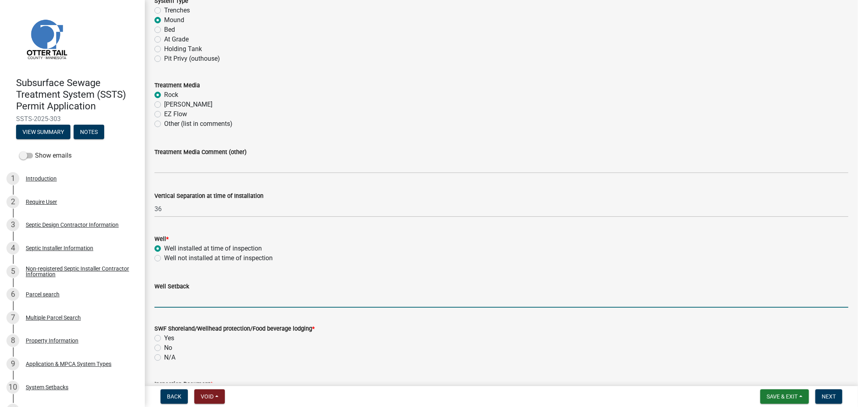
click at [164, 300] on input "Well Setback" at bounding box center [502, 299] width 694 height 16
type input "58"
click at [164, 348] on label "No" at bounding box center [168, 348] width 8 height 10
click at [164, 348] on input "No" at bounding box center [166, 345] width 5 height 5
radio input "true"
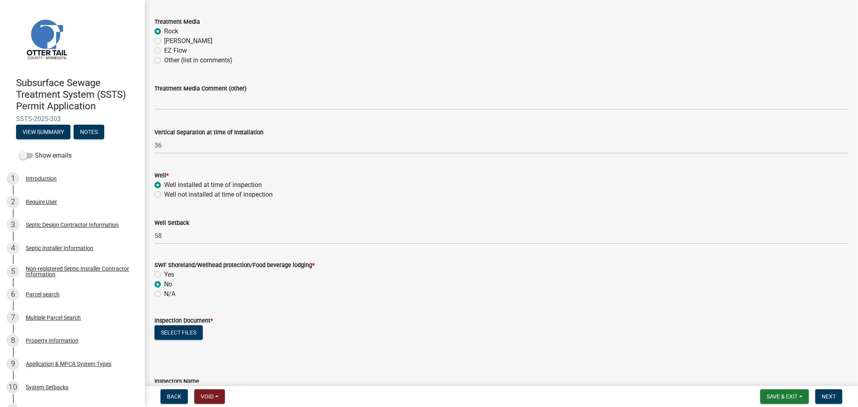
scroll to position [492, 0]
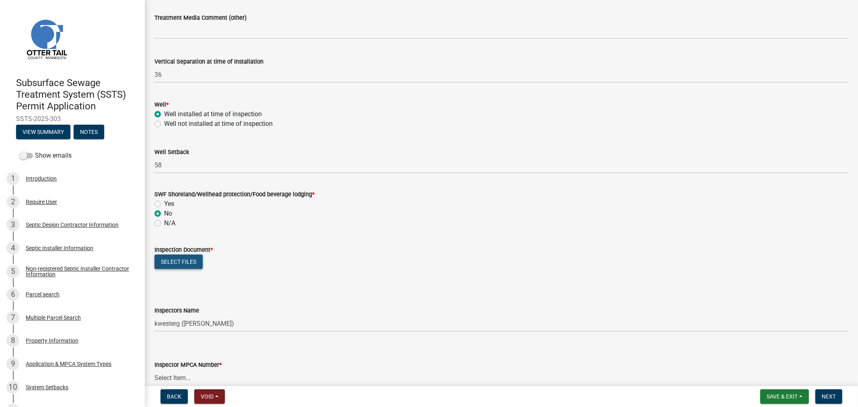
click at [170, 264] on button "Select files" at bounding box center [179, 262] width 48 height 14
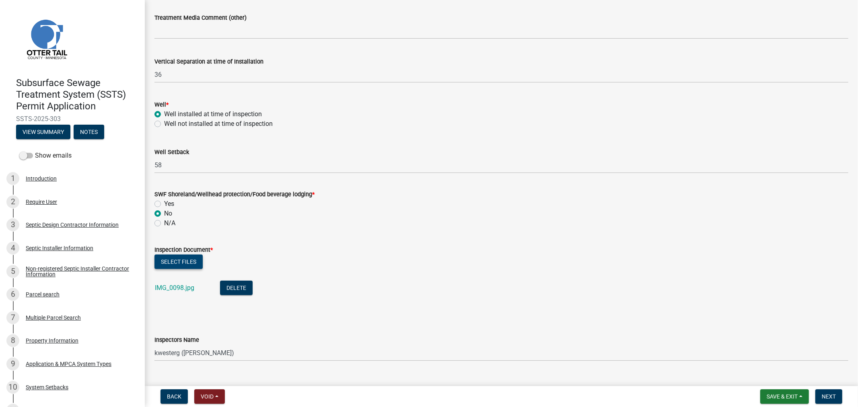
click at [167, 261] on button "Select files" at bounding box center [179, 262] width 48 height 14
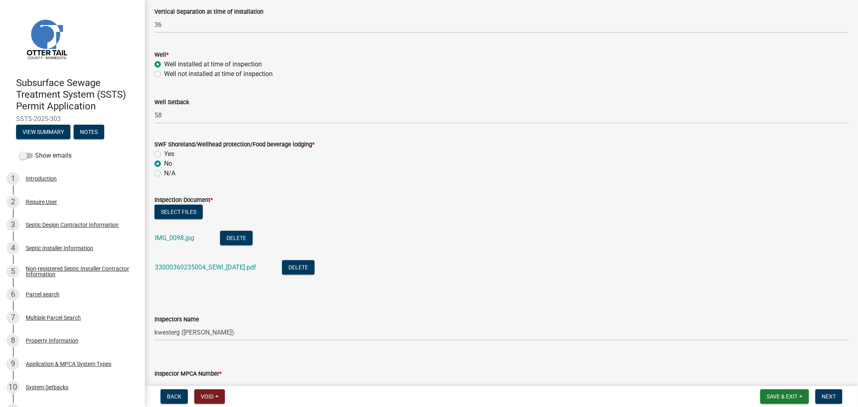
click at [440, 211] on div "Select files" at bounding box center [502, 213] width 694 height 16
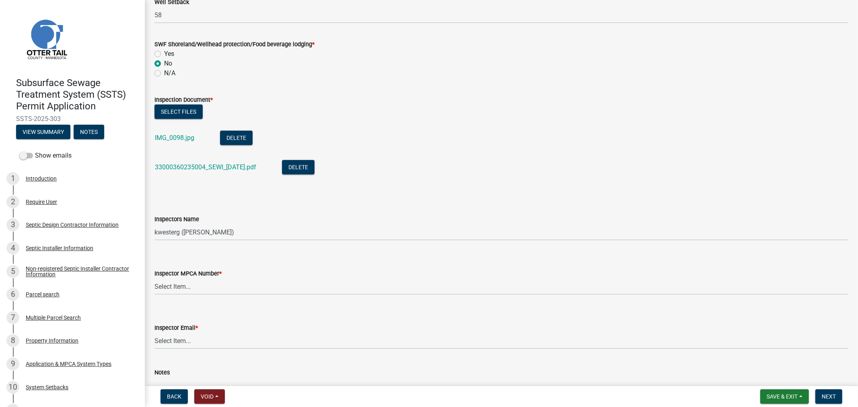
scroll to position [721, 0]
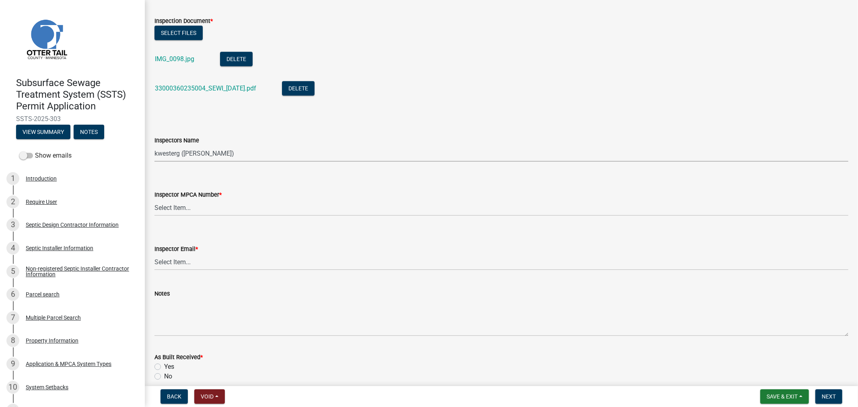
click at [195, 153] on select "Select Item... btollefson ([PERSON_NAME]) [PERSON_NAME] ([PERSON_NAME]) eplaste…" at bounding box center [502, 153] width 694 height 16
select select "64cc3fb4-2a84-49c8-ae2d-a7b3072cebaf"
click at [155, 145] on select "Select Item... btollefson ([PERSON_NAME]) [PERSON_NAME] ([PERSON_NAME]) eplaste…" at bounding box center [502, 153] width 694 height 16
click at [181, 209] on select "Select Item... [PERSON_NAME] (10415) [PERSON_NAME] (924) [PERSON_NAME] (1957) […" at bounding box center [502, 208] width 694 height 16
click at [155, 200] on select "Select Item... [PERSON_NAME] (10415) [PERSON_NAME] (924) [PERSON_NAME] (1957) […" at bounding box center [502, 208] width 694 height 16
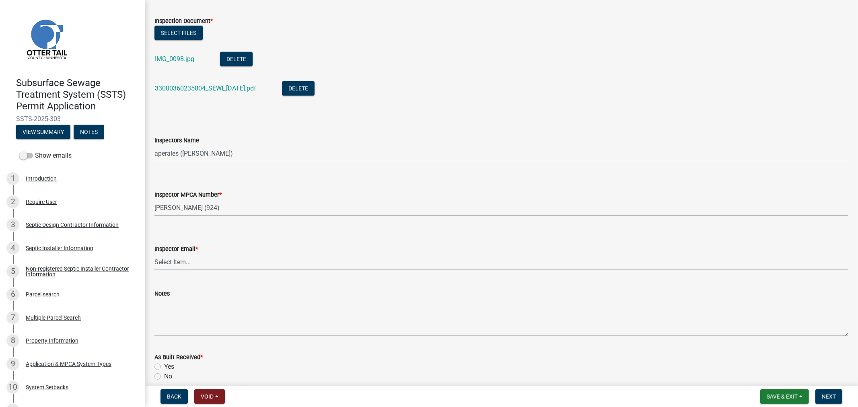
select select "6979e2cf-acfc-4aeb-b273-cede3e7f0b0f"
click at [174, 264] on select "Select Item... [PERSON_NAME] ([EMAIL_ADDRESS][DOMAIN_NAME]) [PERSON_NAME] ([EMA…" at bounding box center [502, 262] width 694 height 16
click at [155, 254] on select "Select Item... [PERSON_NAME] ([EMAIL_ADDRESS][DOMAIN_NAME]) [PERSON_NAME] ([EMA…" at bounding box center [502, 262] width 694 height 16
select select "fc504d62-a492-4196-a78d-ce00230c60b4"
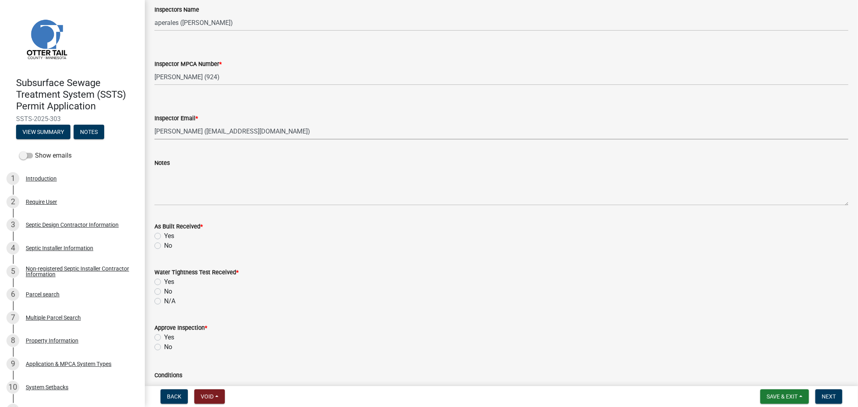
scroll to position [855, 0]
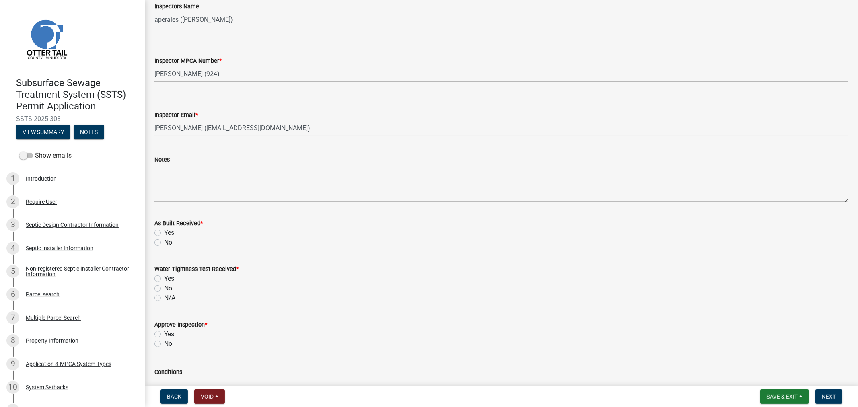
click at [164, 232] on label "Yes" at bounding box center [169, 233] width 10 height 10
click at [164, 232] on input "Yes" at bounding box center [166, 230] width 5 height 5
radio input "true"
click at [164, 297] on label "N/A" at bounding box center [169, 298] width 11 height 10
click at [164, 297] on input "N/A" at bounding box center [166, 295] width 5 height 5
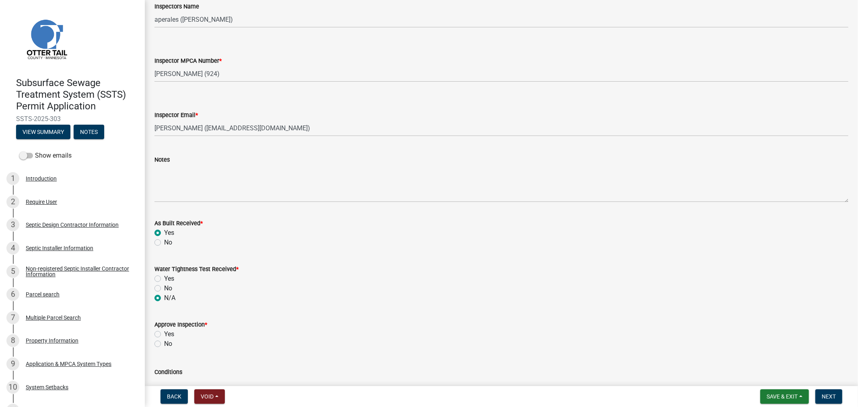
radio input "true"
click at [164, 335] on label "Yes" at bounding box center [169, 335] width 10 height 10
click at [164, 335] on input "Yes" at bounding box center [166, 332] width 5 height 5
radio input "true"
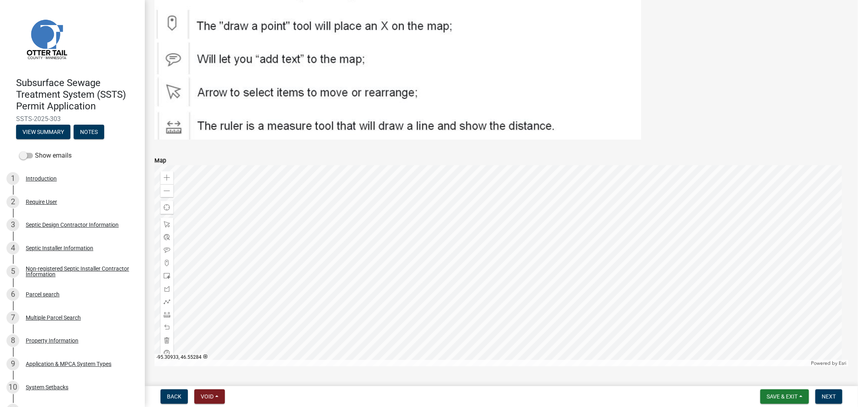
scroll to position [1347, 0]
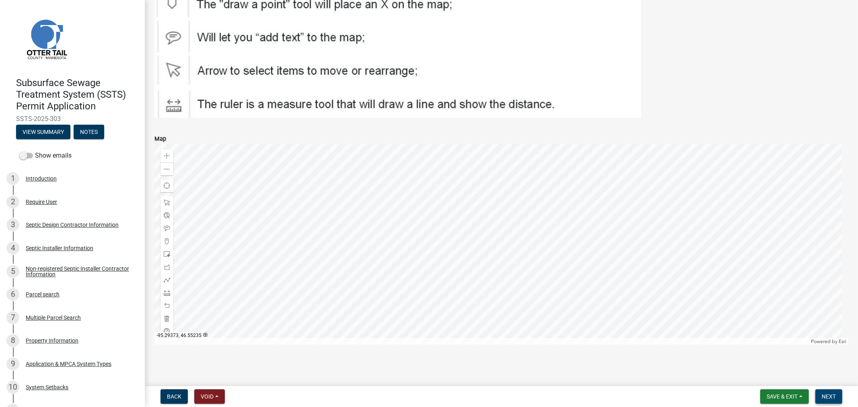
click at [830, 401] on button "Next" at bounding box center [829, 396] width 27 height 14
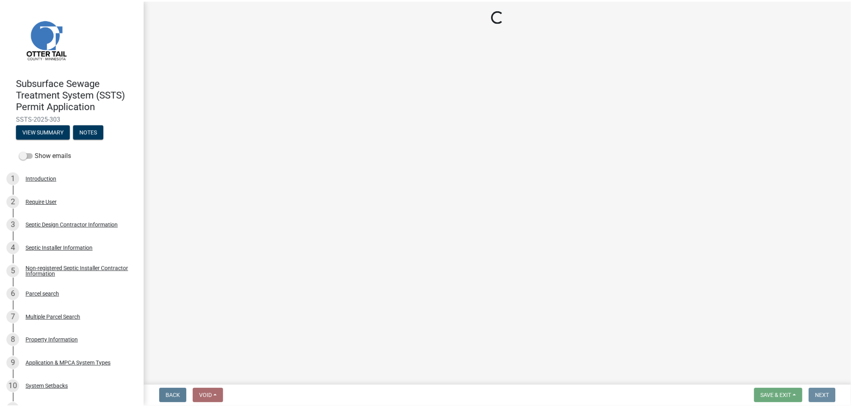
scroll to position [0, 0]
